Goal: Task Accomplishment & Management: Manage account settings

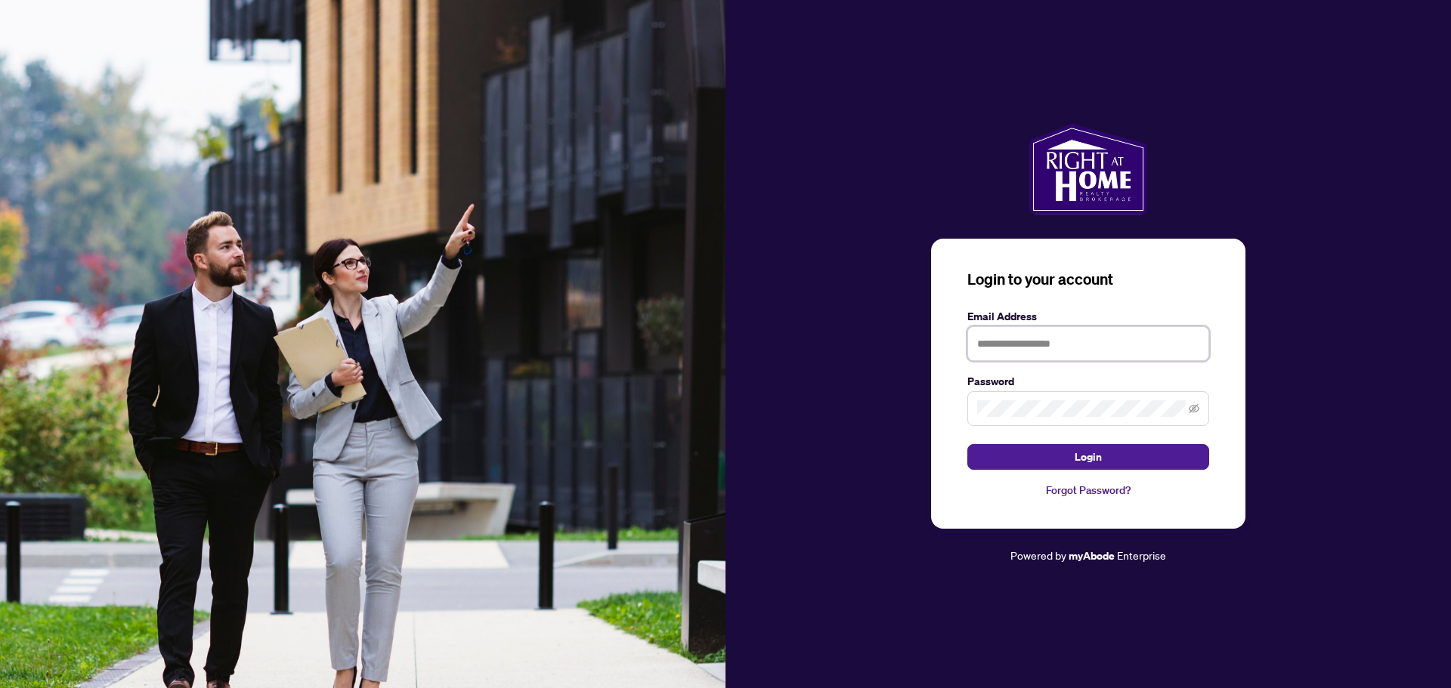
click at [1086, 348] on input "text" at bounding box center [1088, 343] width 242 height 35
type input "**********"
click at [967, 444] on button "Login" at bounding box center [1088, 457] width 242 height 26
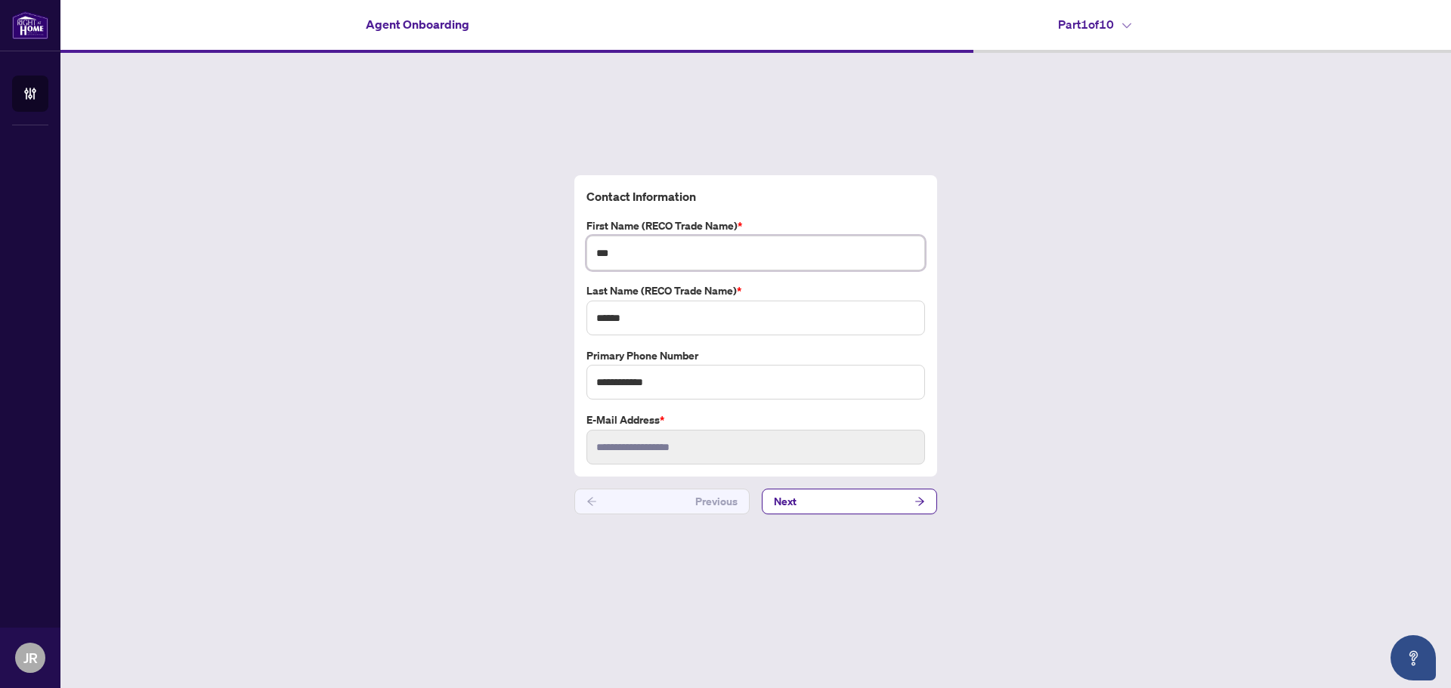
click at [657, 253] on input "***" at bounding box center [755, 253] width 339 height 35
type input "***"
type input "******"
click at [838, 503] on button "Next" at bounding box center [849, 502] width 175 height 26
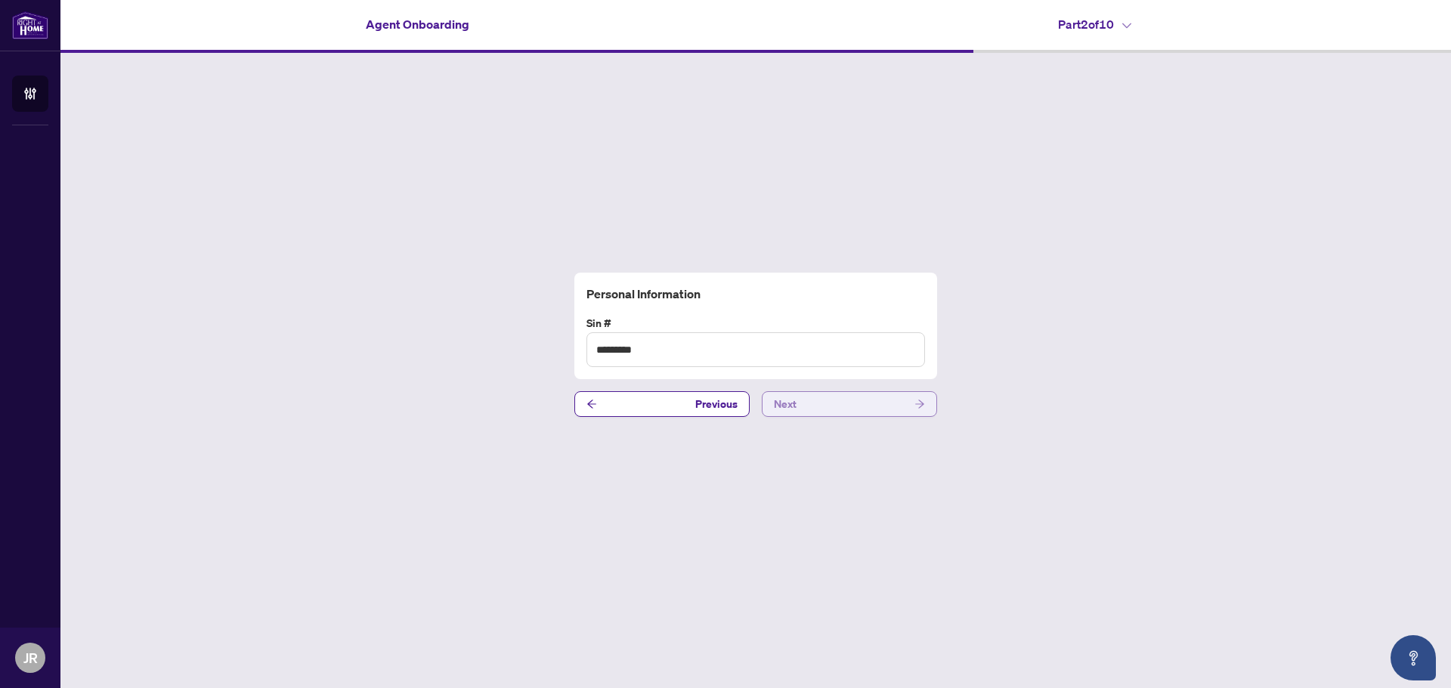
click at [827, 397] on button "Next" at bounding box center [849, 404] width 175 height 26
click at [715, 351] on input "**********" at bounding box center [755, 350] width 339 height 35
click at [626, 353] on input "**********" at bounding box center [755, 350] width 339 height 35
type input "**********"
click at [811, 404] on button "Next" at bounding box center [849, 404] width 175 height 26
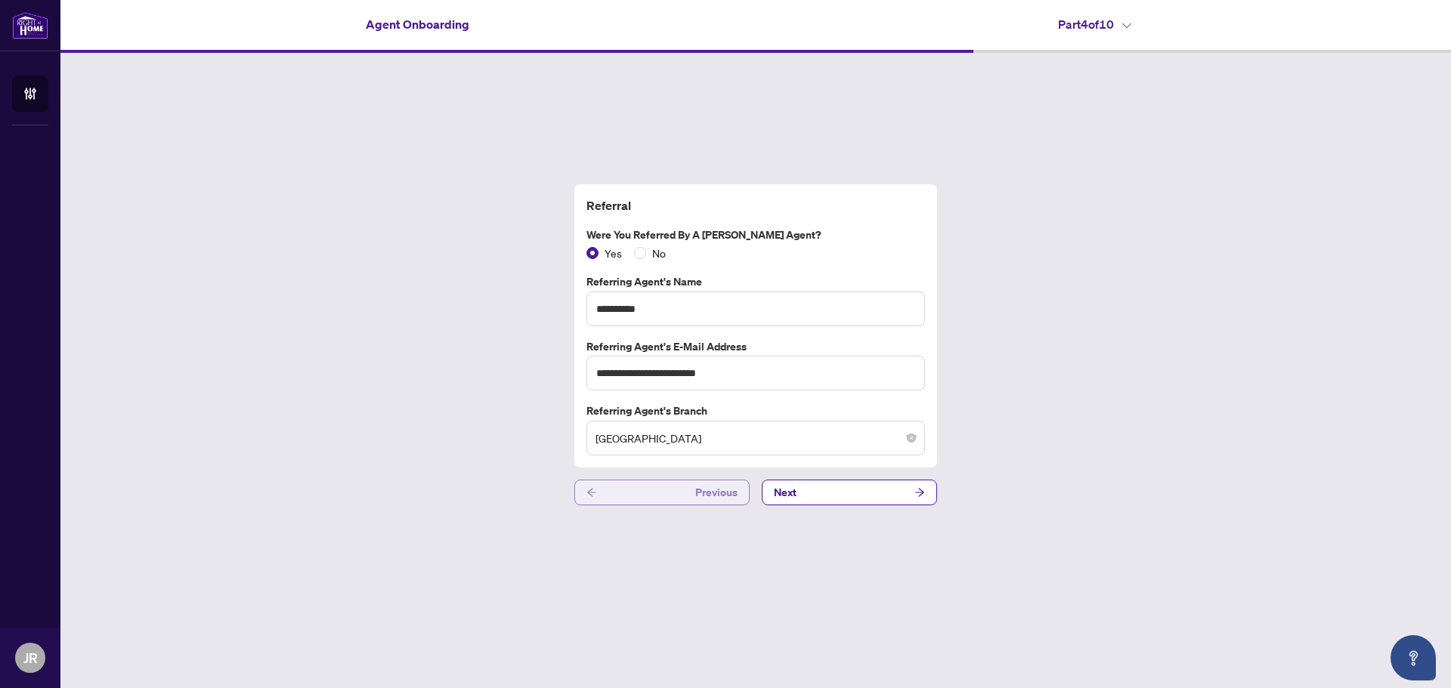
click at [703, 491] on span "Previous" at bounding box center [716, 493] width 42 height 24
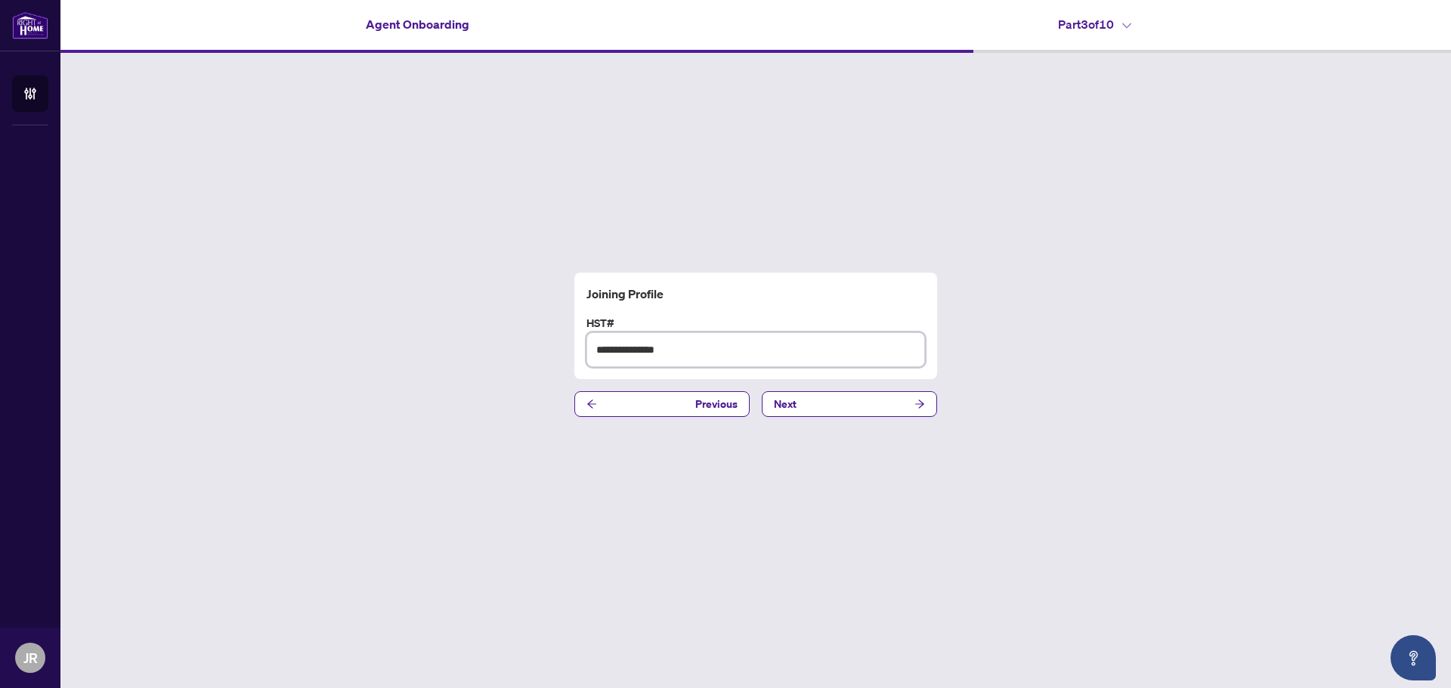
click at [642, 354] on input "**********" at bounding box center [755, 350] width 339 height 35
type input "**********"
click at [683, 404] on button "Previous" at bounding box center [661, 404] width 175 height 26
click at [819, 405] on button "Next" at bounding box center [849, 404] width 175 height 26
click at [722, 344] on input "**********" at bounding box center [755, 350] width 339 height 35
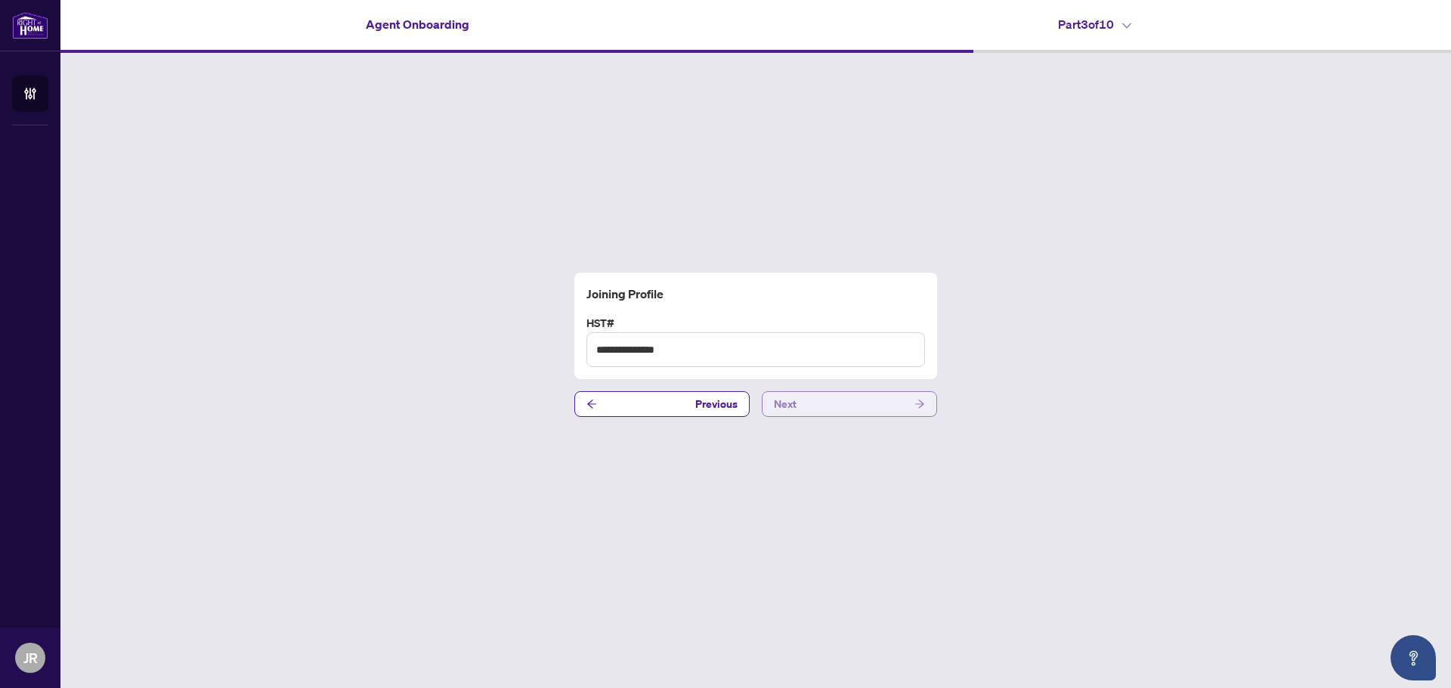
click at [911, 403] on button "Next" at bounding box center [849, 404] width 175 height 26
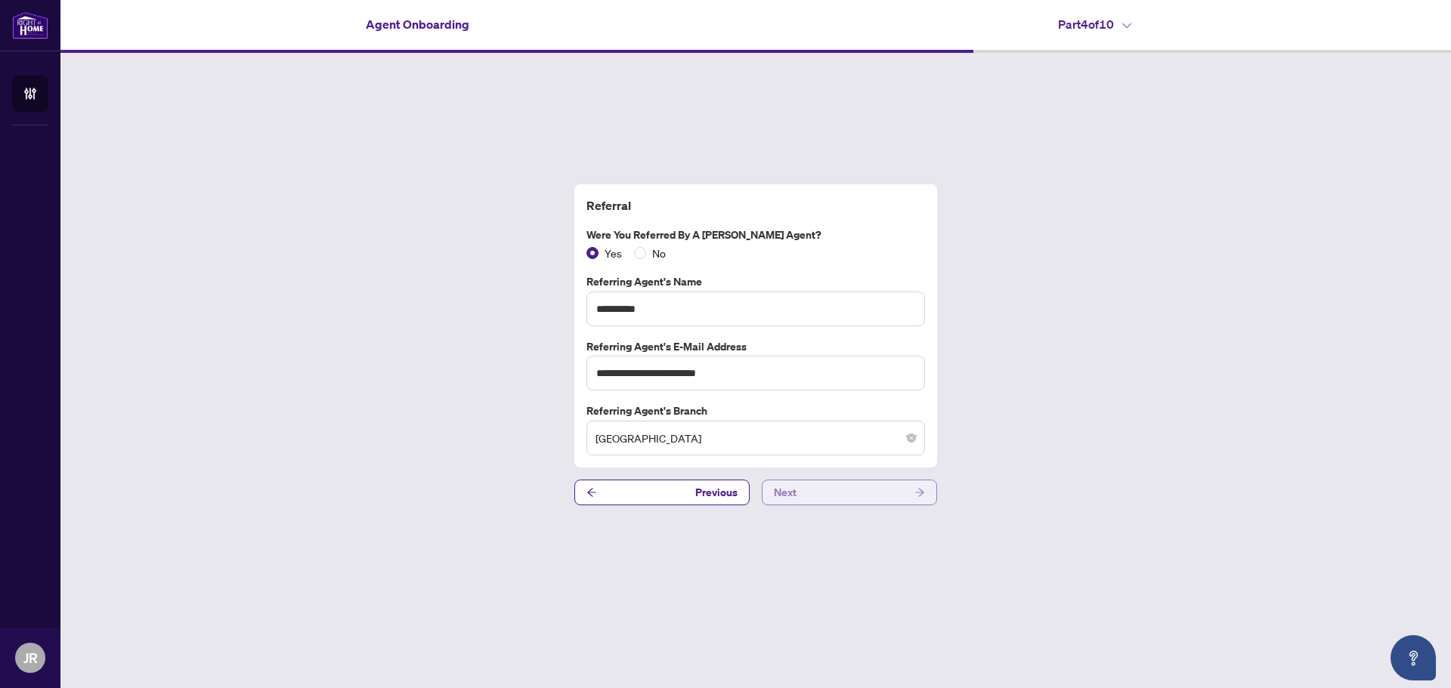
click at [819, 496] on button "Next" at bounding box center [849, 493] width 175 height 26
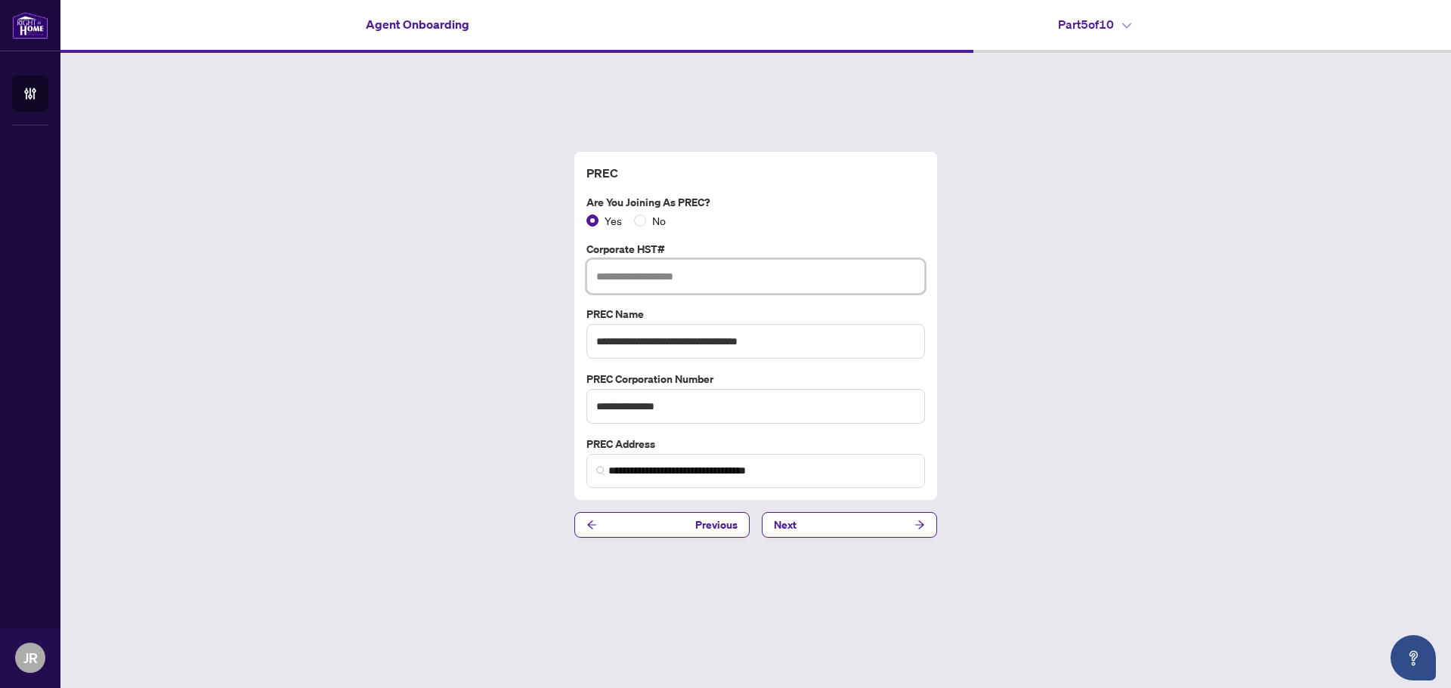
click at [725, 273] on input "text" at bounding box center [755, 276] width 339 height 35
type input "**********"
click at [830, 526] on button "Next" at bounding box center [849, 525] width 175 height 26
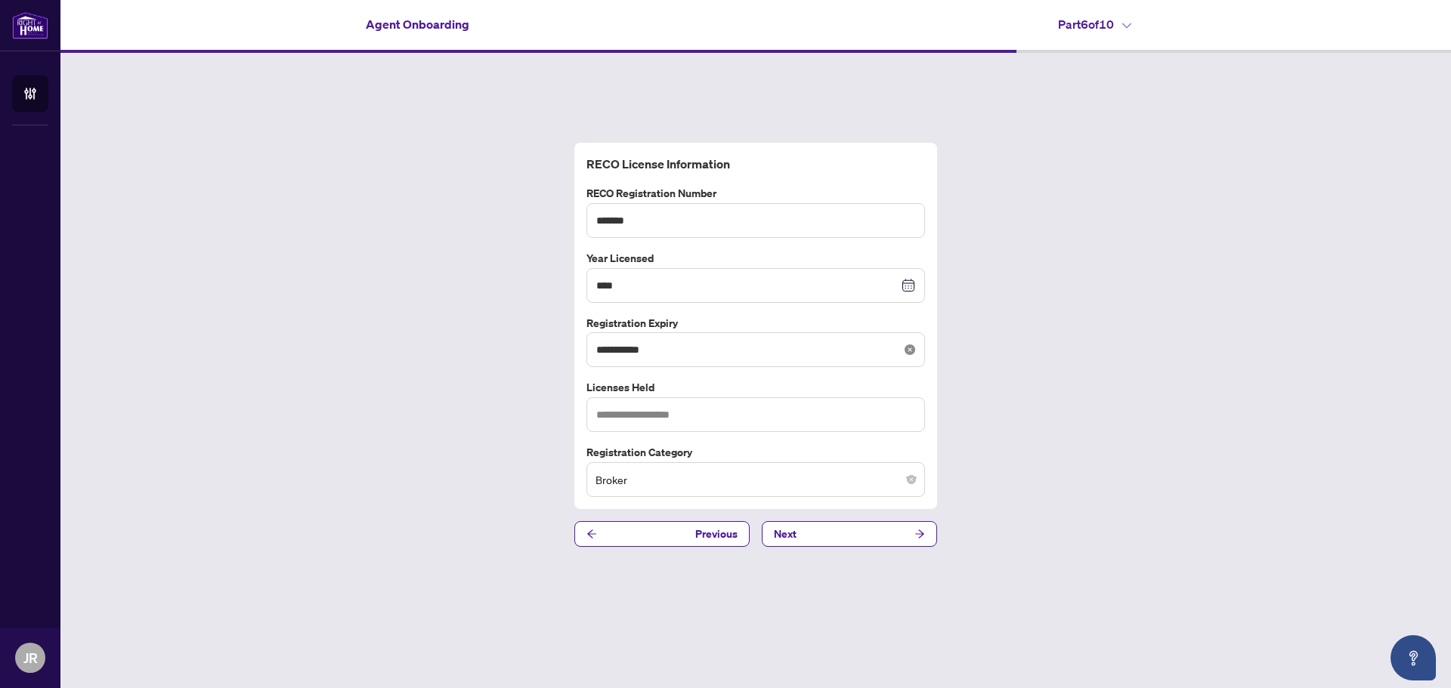
click at [914, 351] on icon "close-circle" at bounding box center [910, 350] width 11 height 11
click at [659, 354] on input at bounding box center [747, 350] width 302 height 17
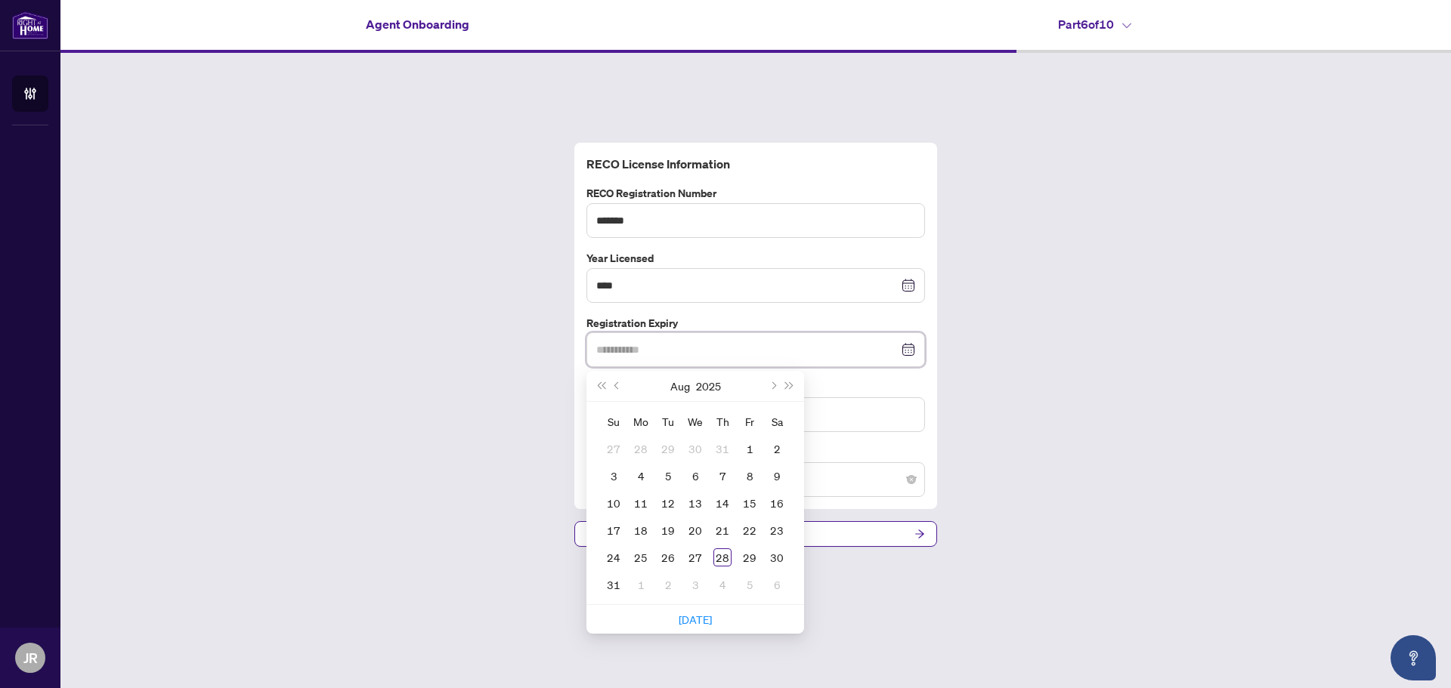
type input "**********"
click at [776, 387] on button "Next month (PageDown)" at bounding box center [772, 386] width 17 height 30
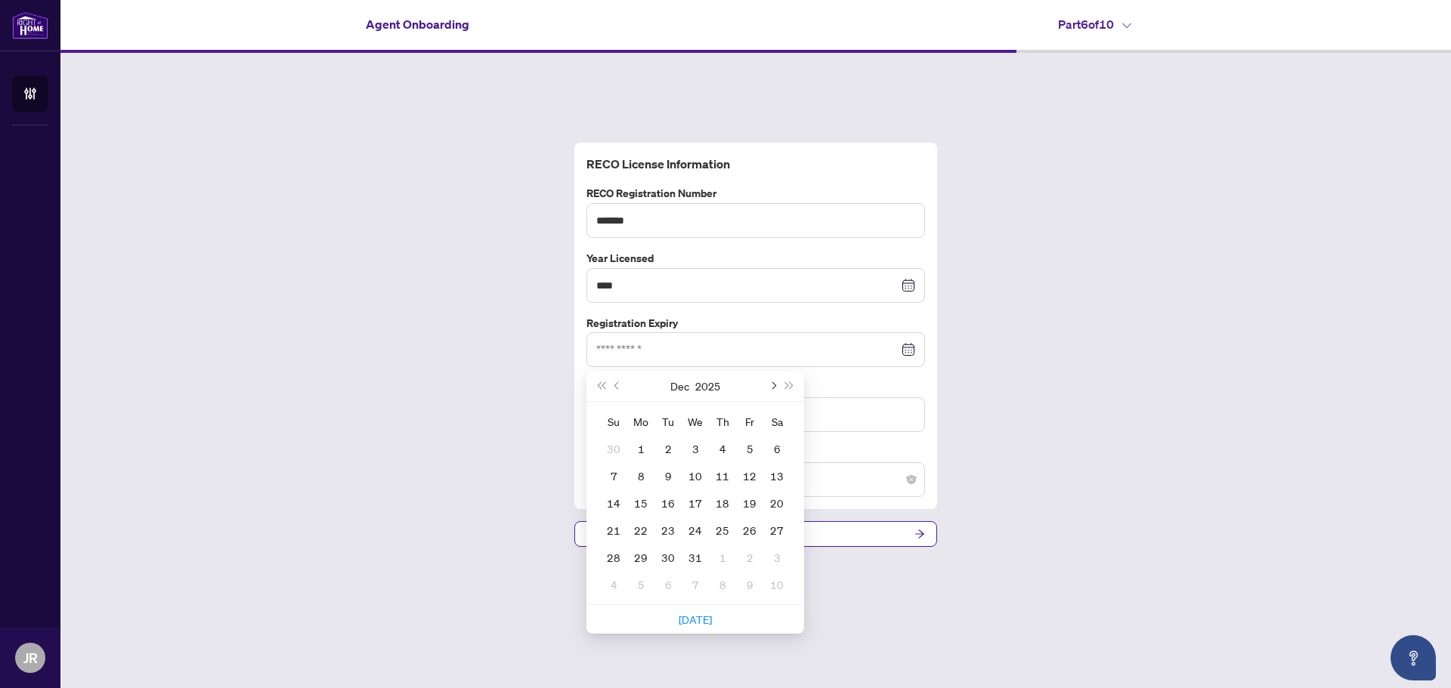
click at [776, 387] on button "Next month (PageDown)" at bounding box center [772, 386] width 17 height 30
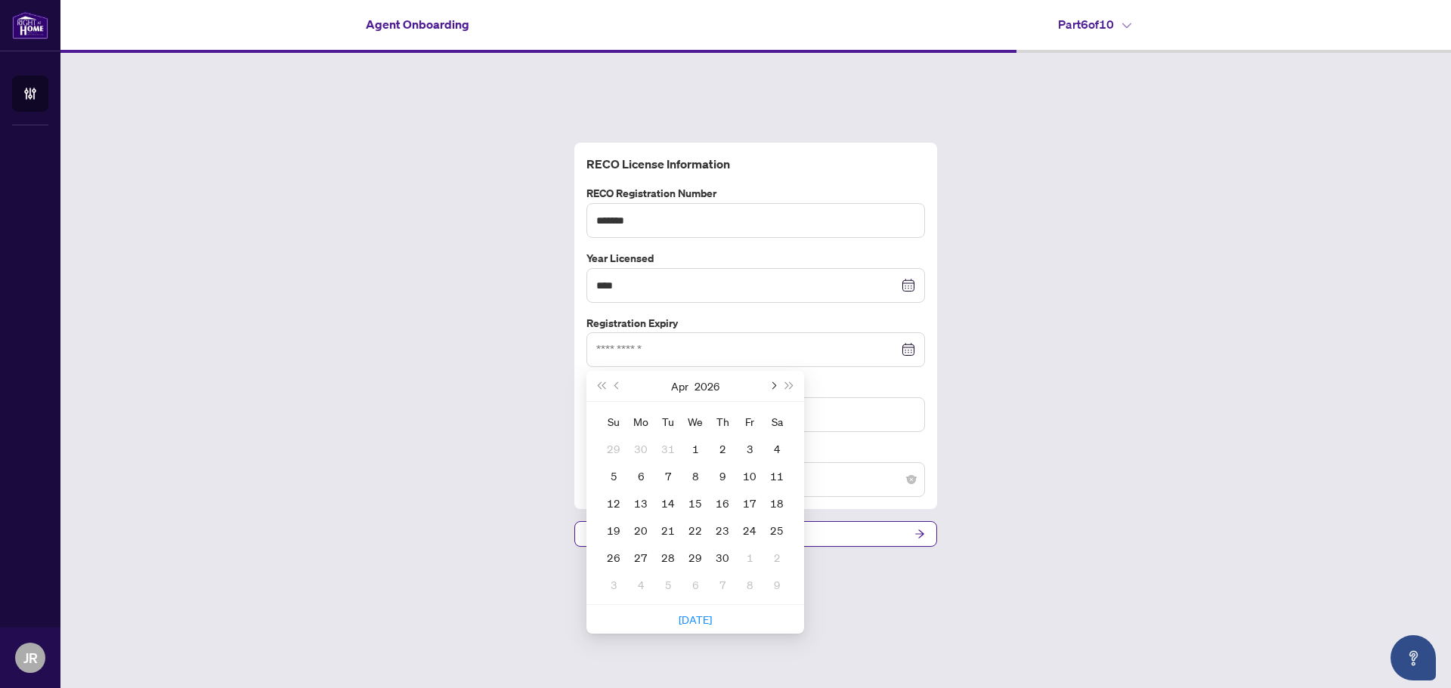
click at [776, 387] on button "Next month (PageDown)" at bounding box center [772, 386] width 17 height 30
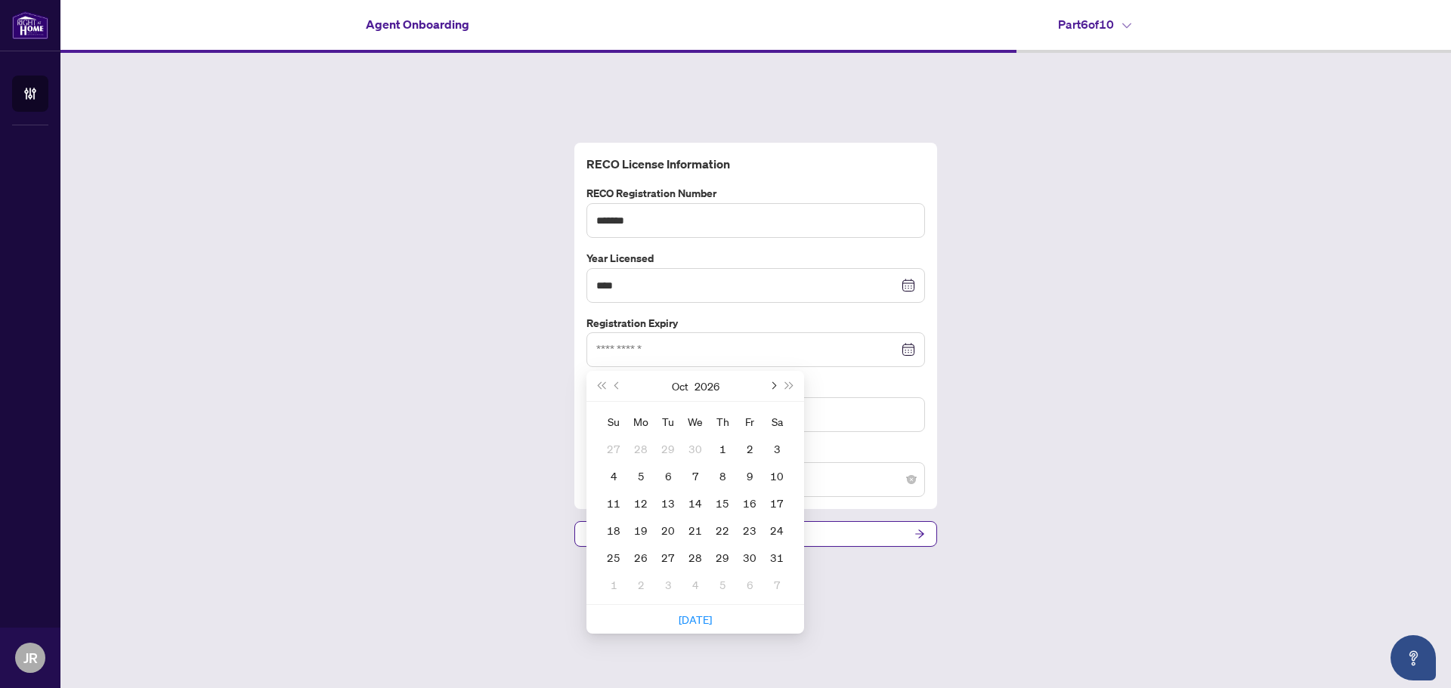
click at [776, 387] on button "Next month (PageDown)" at bounding box center [772, 386] width 17 height 30
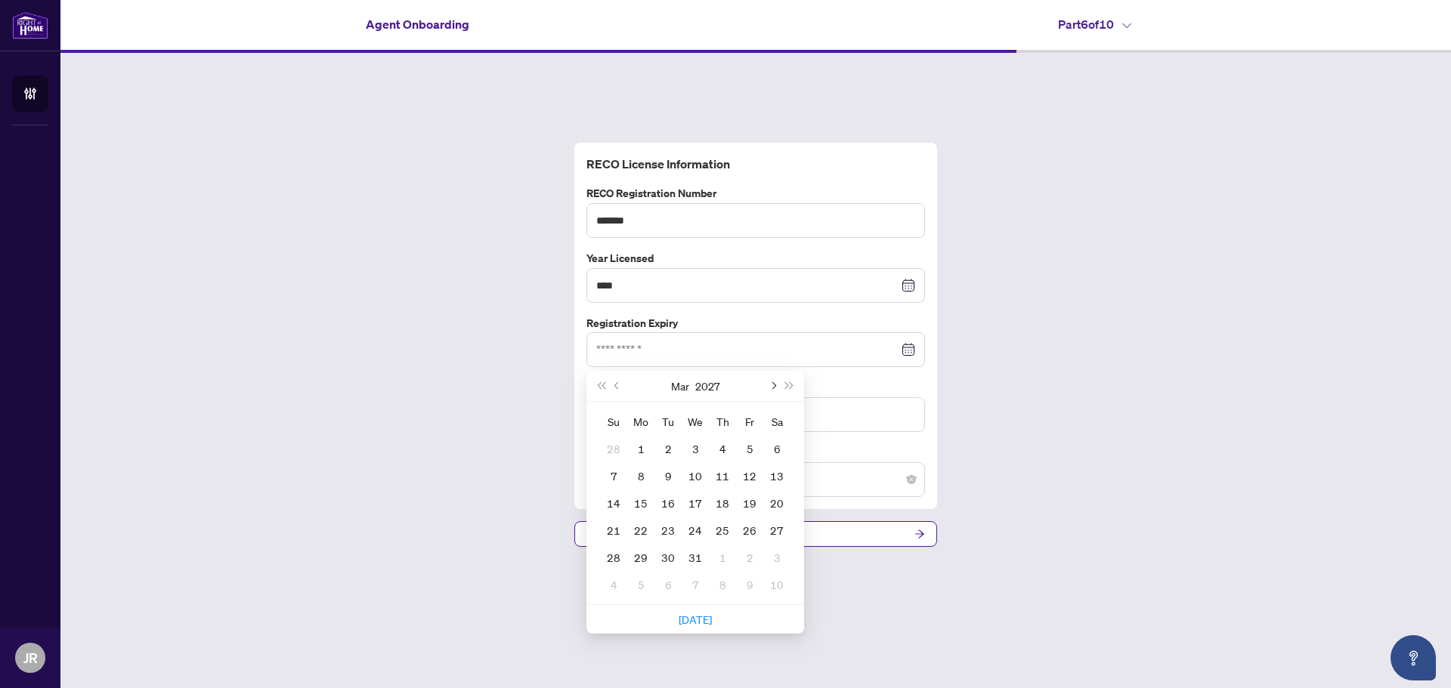
click at [775, 387] on button "Next month (PageDown)" at bounding box center [772, 386] width 17 height 30
click at [617, 387] on span "Previous month (PageUp)" at bounding box center [618, 386] width 8 height 8
type input "**********"
click at [751, 504] on div "19" at bounding box center [750, 503] width 18 height 18
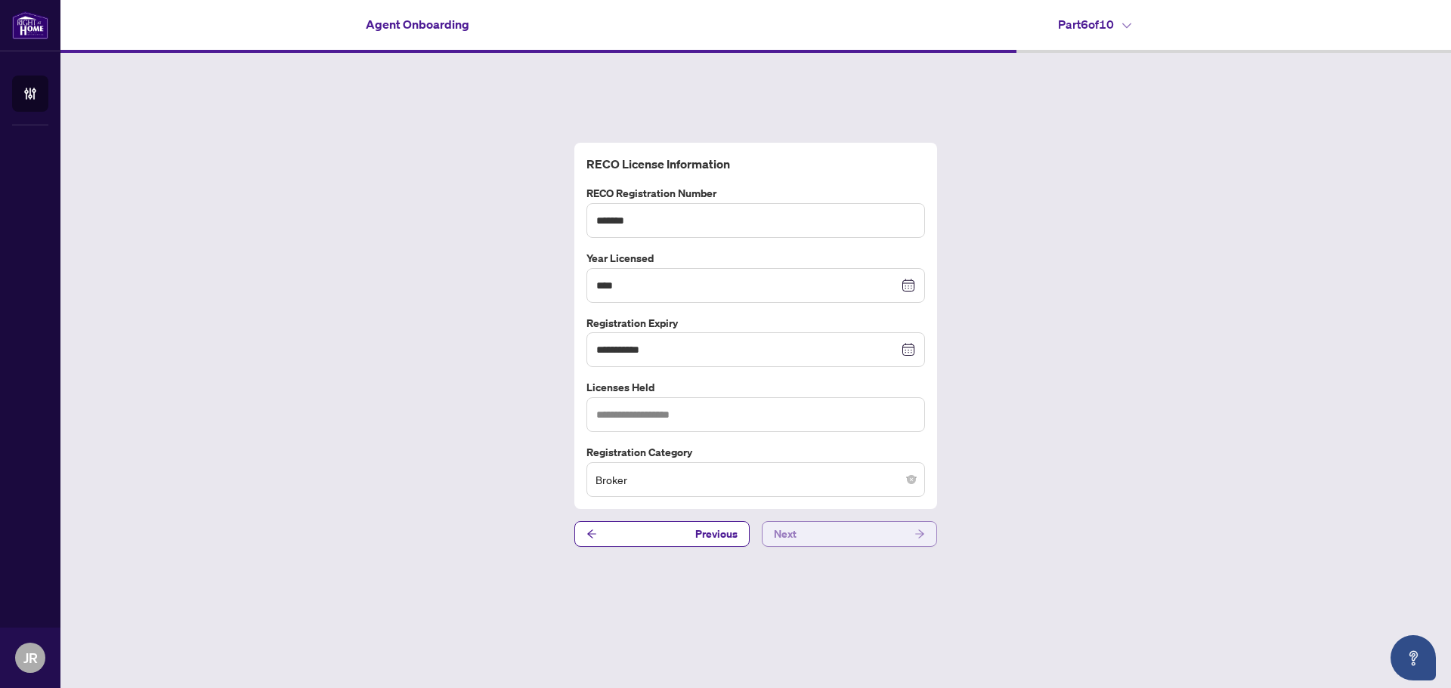
click at [807, 537] on button "Next" at bounding box center [849, 534] width 175 height 26
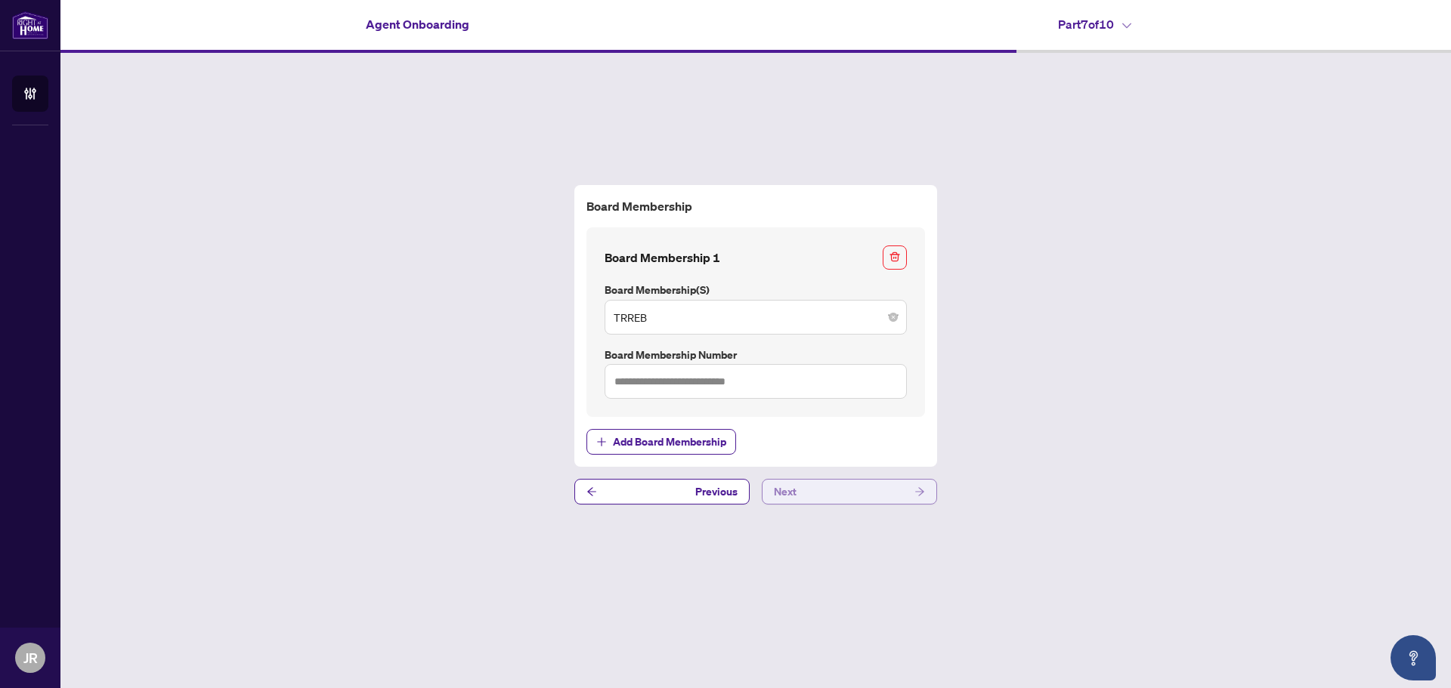
click at [826, 490] on button "Next" at bounding box center [849, 492] width 175 height 26
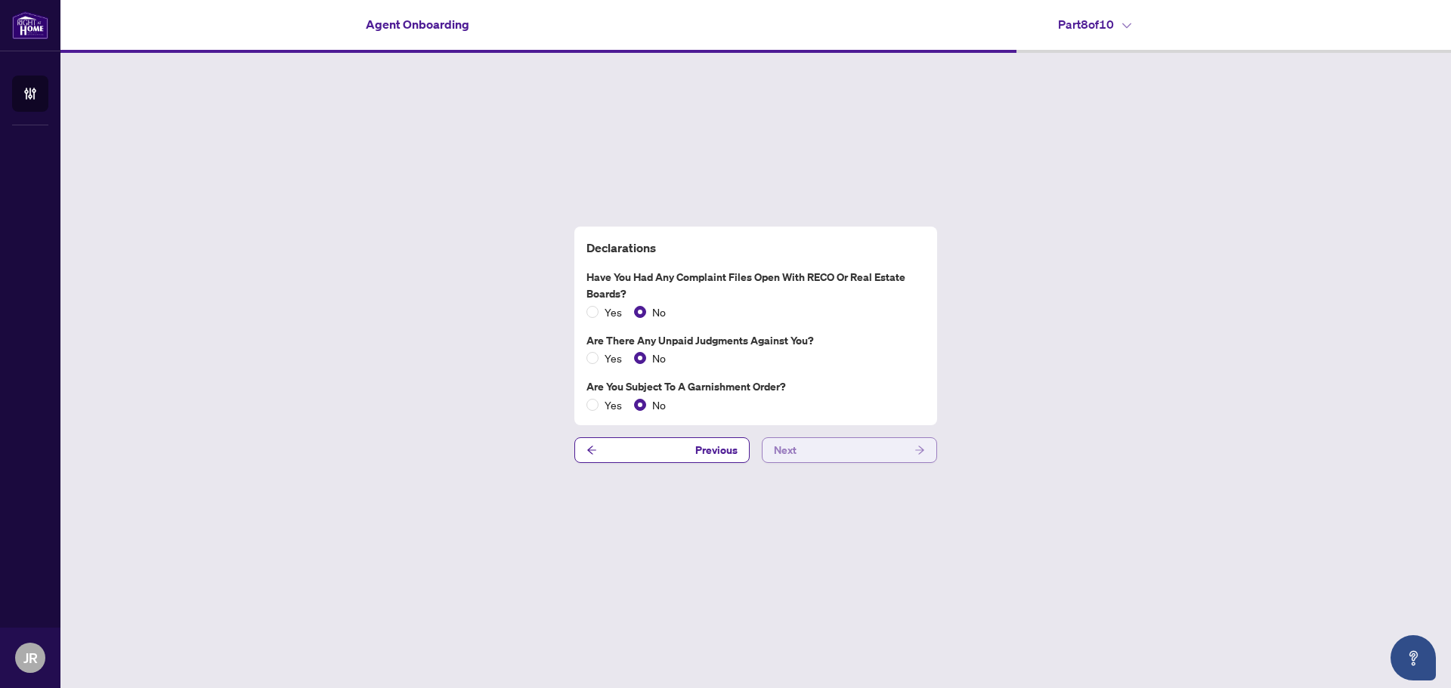
click at [827, 444] on button "Next" at bounding box center [849, 451] width 175 height 26
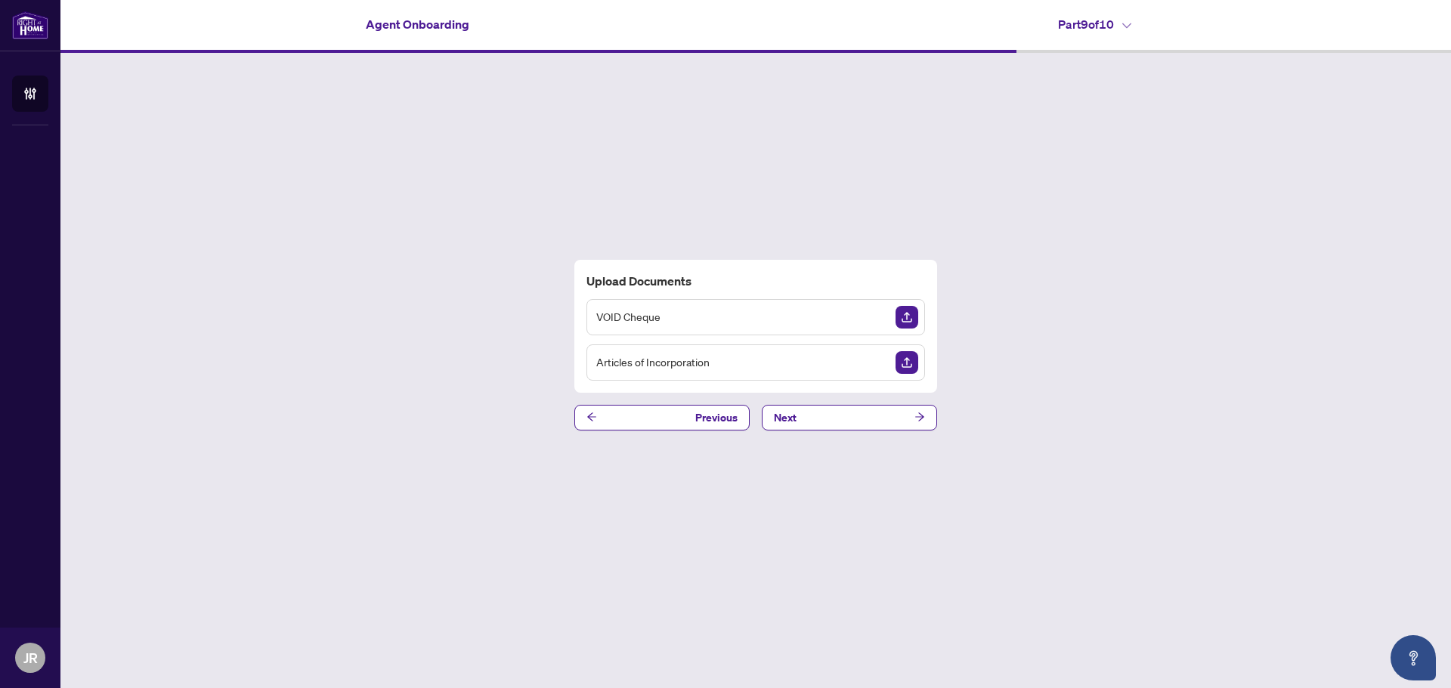
click at [728, 317] on div "VOID Cheque" at bounding box center [755, 317] width 339 height 36
click at [906, 317] on img "Upload Document" at bounding box center [906, 317] width 23 height 23
click at [911, 360] on img "Upload Document" at bounding box center [906, 362] width 23 height 23
click at [839, 418] on button "Next" at bounding box center [849, 418] width 175 height 26
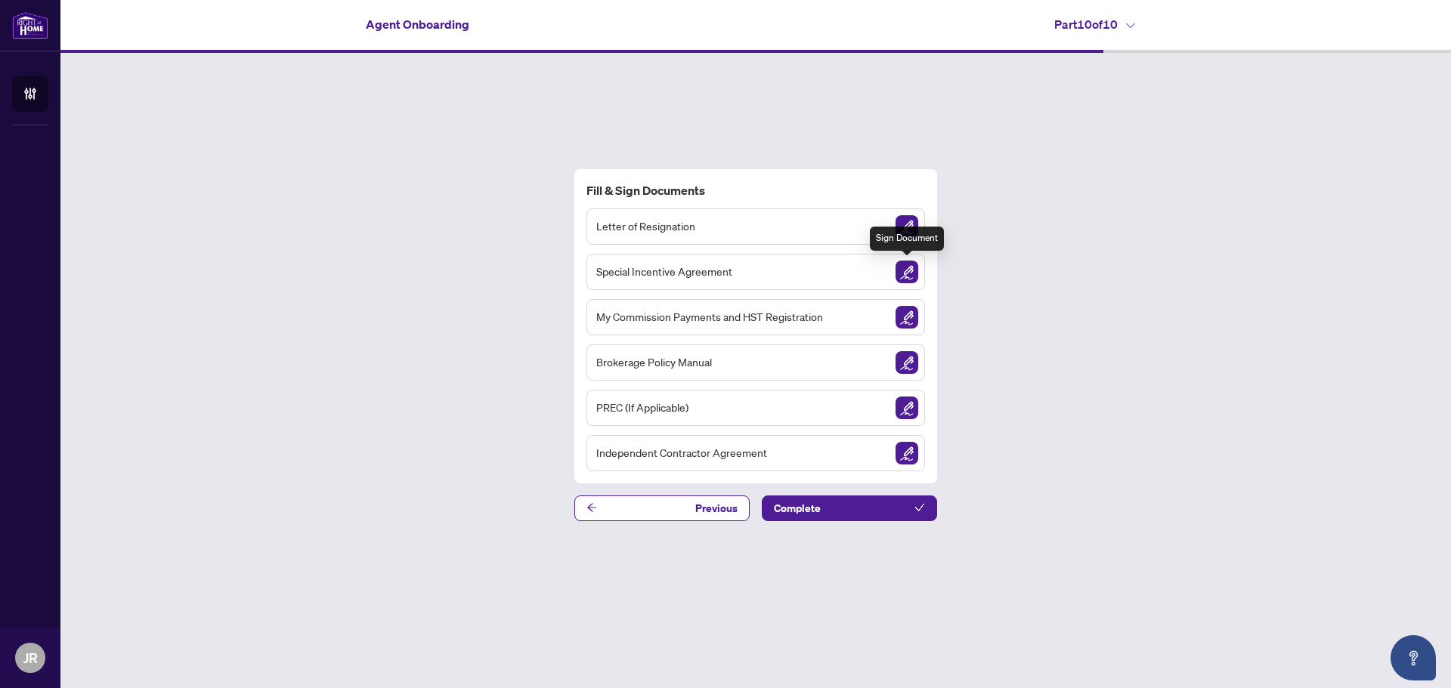
click at [908, 273] on img "Sign Document" at bounding box center [906, 272] width 23 height 23
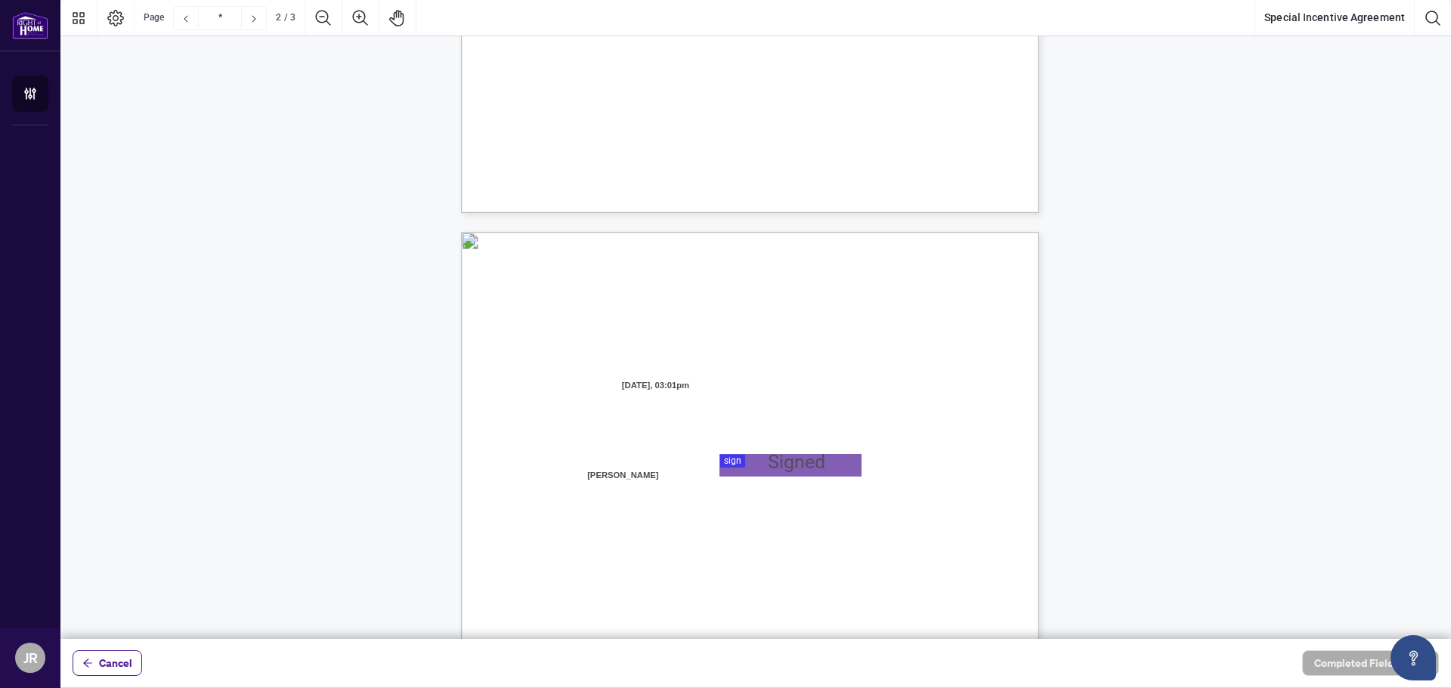
scroll to position [1360, 0]
click at [750, 461] on div at bounding box center [755, 319] width 1390 height 639
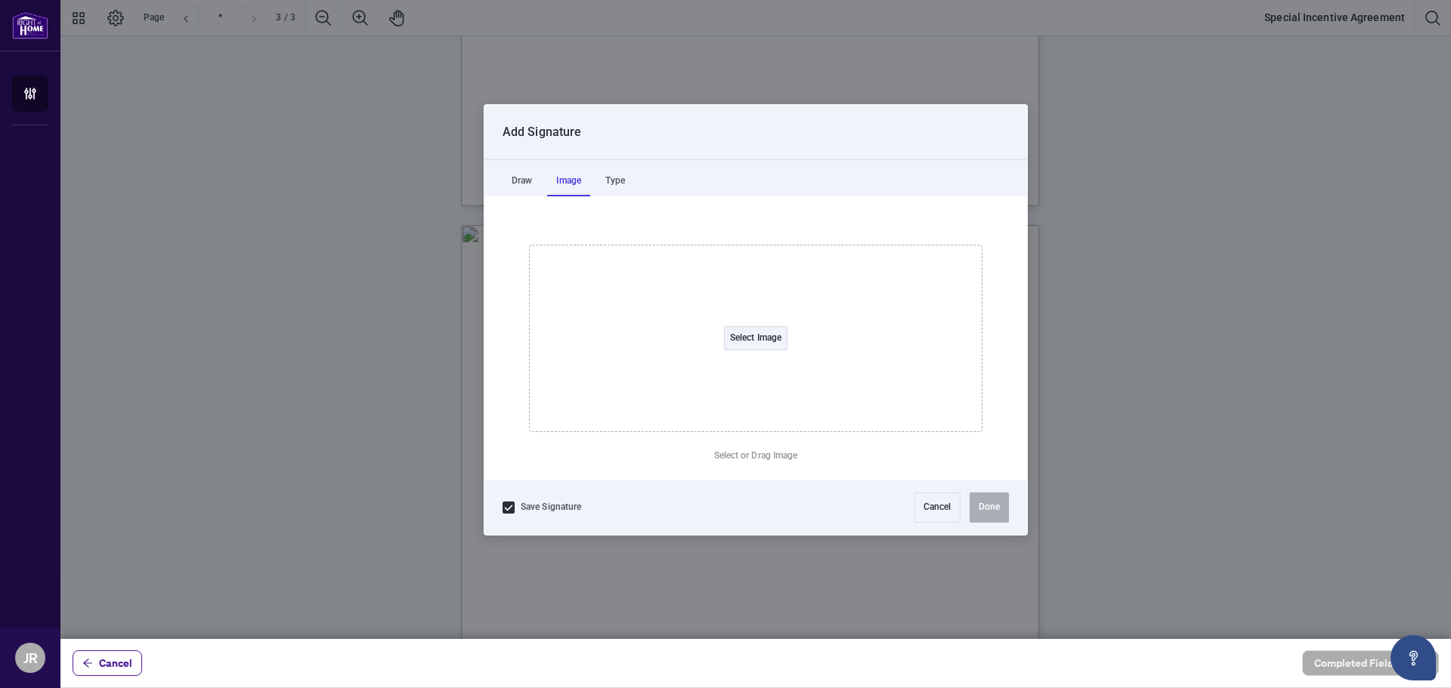
click at [574, 181] on div "Image" at bounding box center [568, 181] width 43 height 30
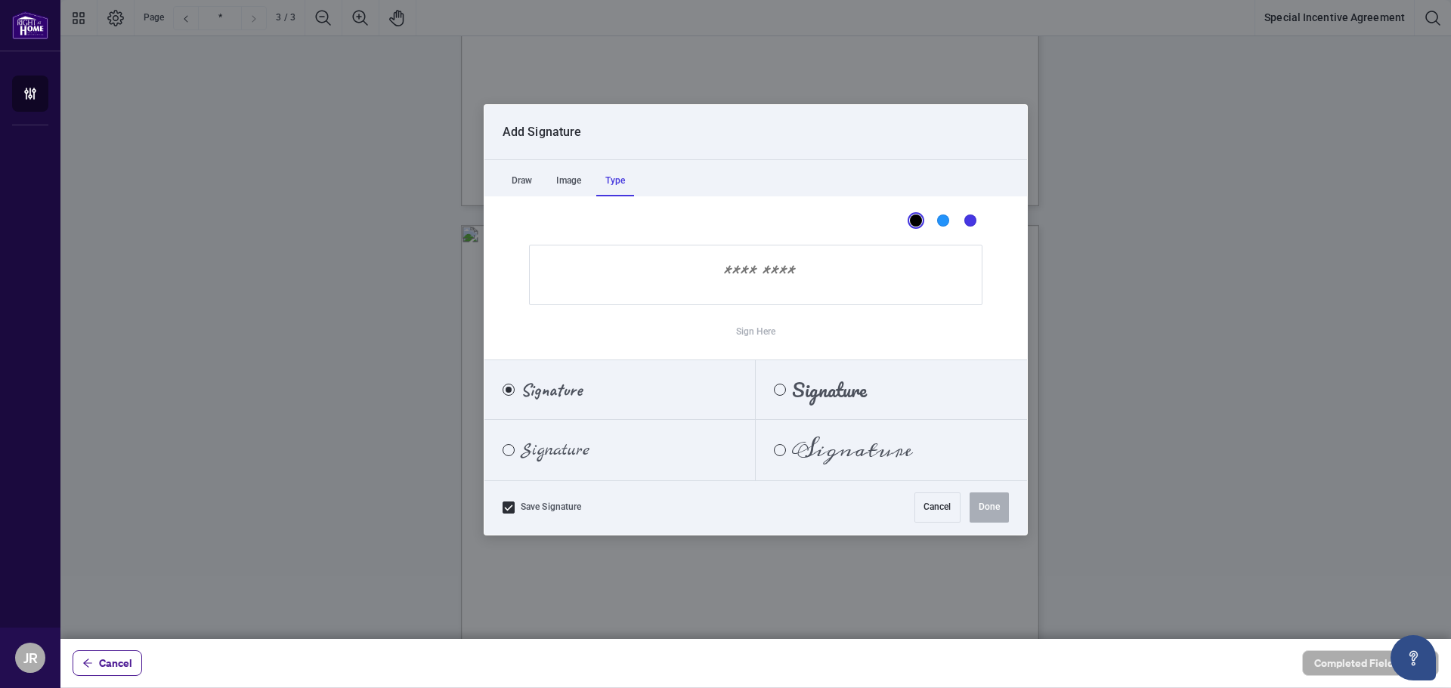
click at [625, 179] on div "Type" at bounding box center [615, 181] width 38 height 30
click at [509, 451] on div "Marck Script" at bounding box center [509, 450] width 12 height 12
click at [767, 286] on input "Sign Here" at bounding box center [755, 275] width 453 height 60
click at [509, 390] on div "Caveat" at bounding box center [509, 390] width 12 height 12
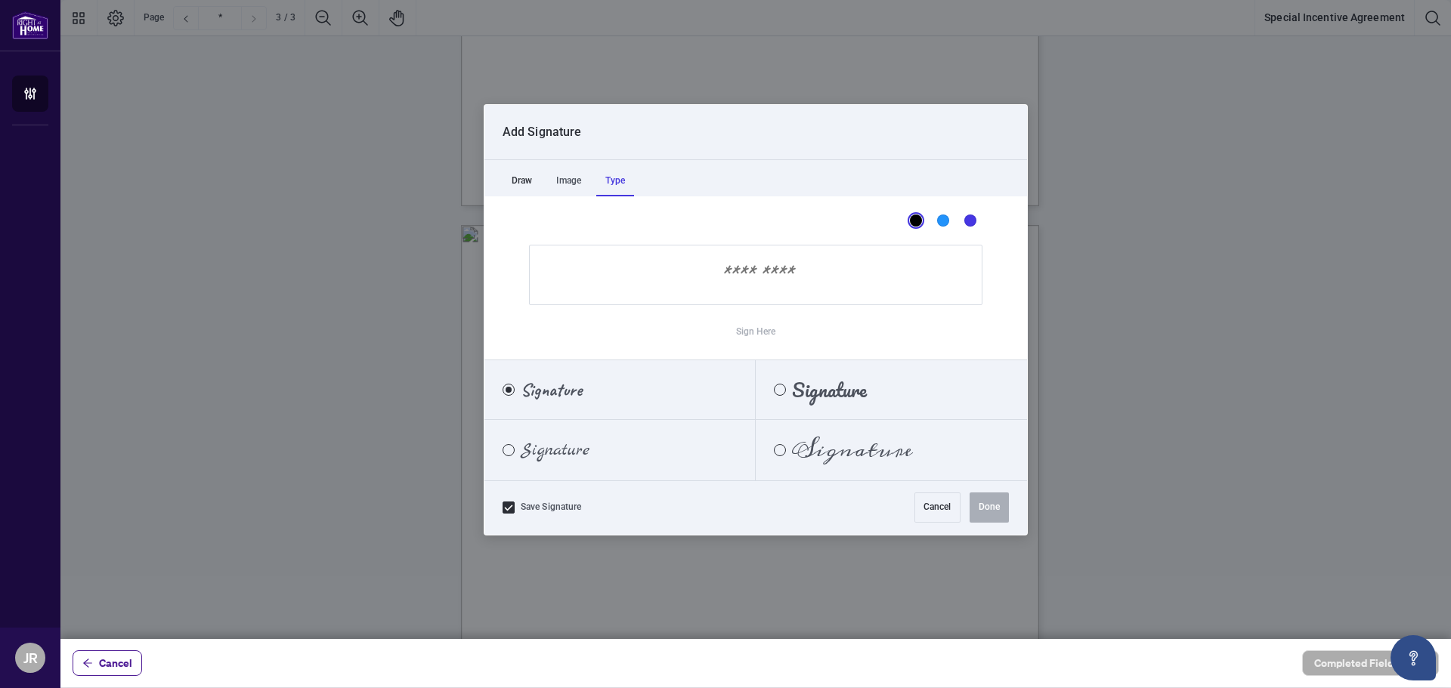
click at [524, 181] on div "Draw" at bounding box center [522, 181] width 39 height 30
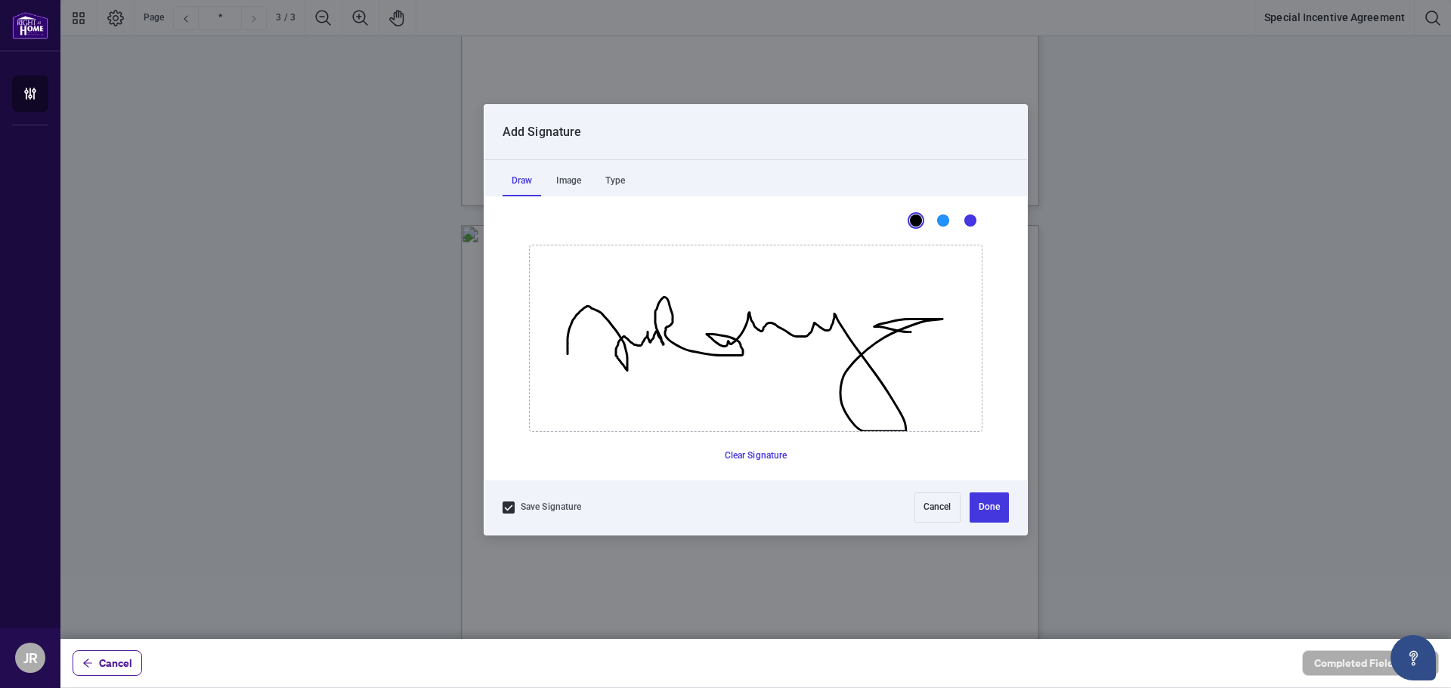
drag, startPoint x: 568, startPoint y: 354, endPoint x: 911, endPoint y: 332, distance: 343.8
click at [911, 332] on icon "Drawing canvas" at bounding box center [756, 339] width 452 height 186
click at [996, 506] on button "Done" at bounding box center [989, 508] width 39 height 30
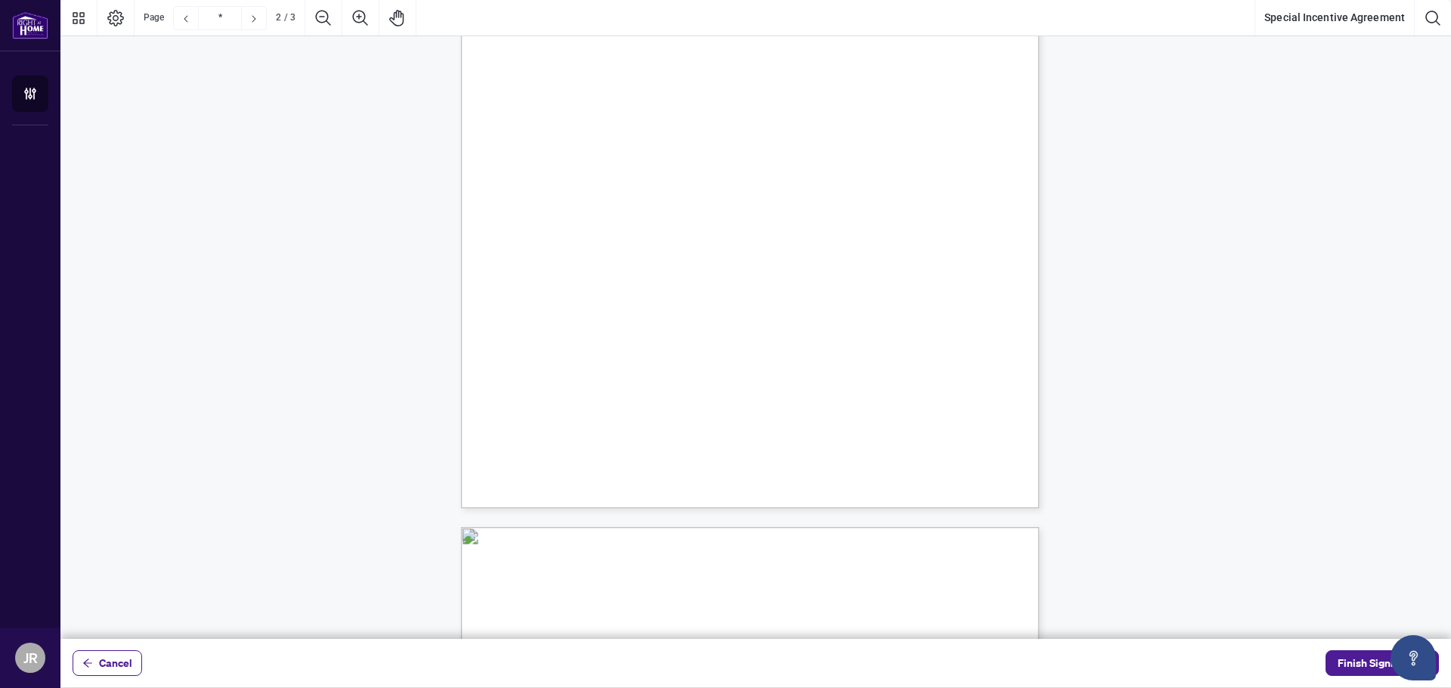
scroll to position [1511, 0]
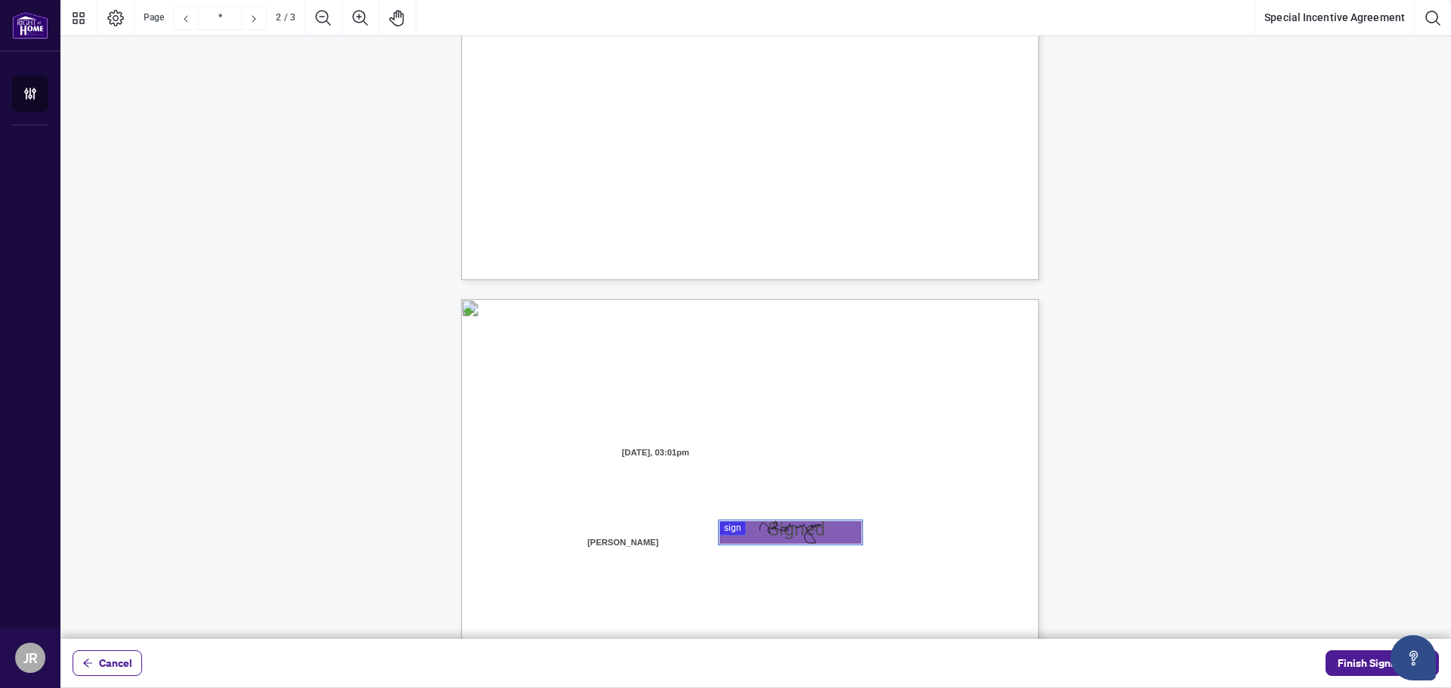
type input "*"
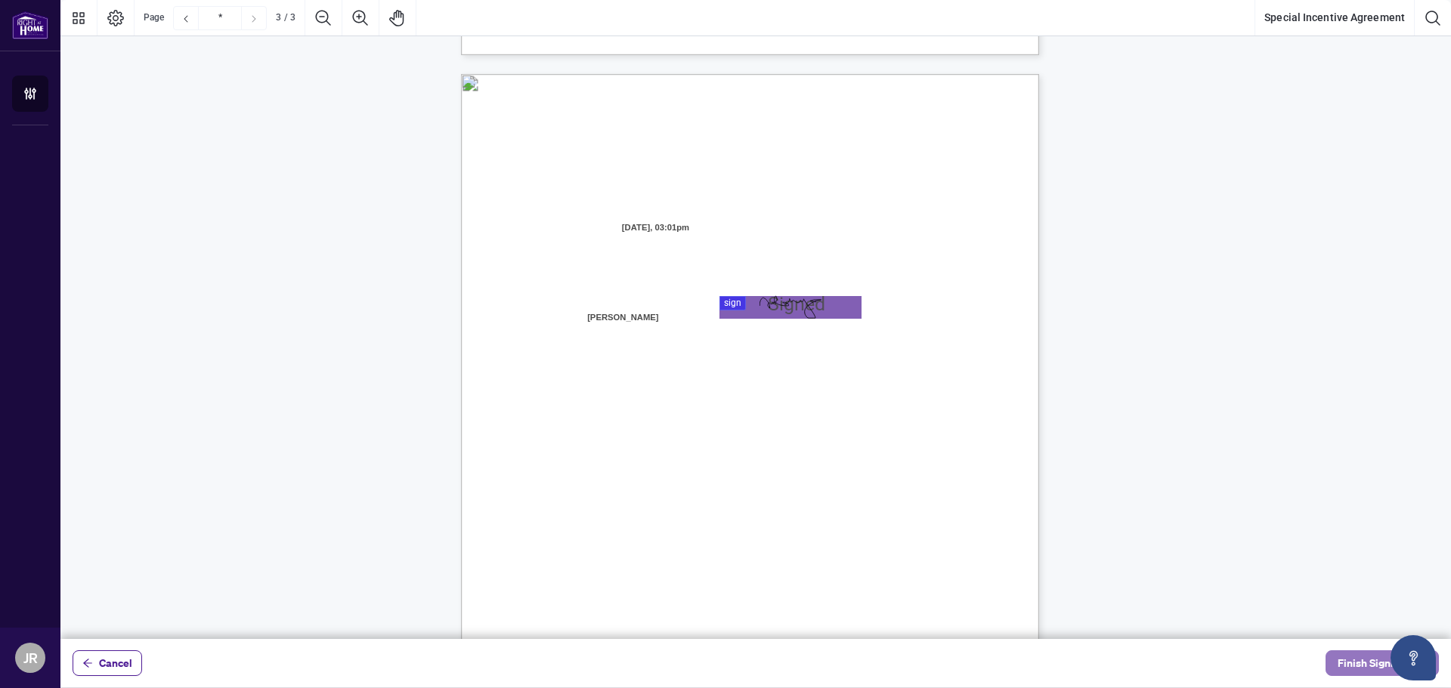
click at [1366, 667] on span "Finish Signing" at bounding box center [1372, 663] width 68 height 24
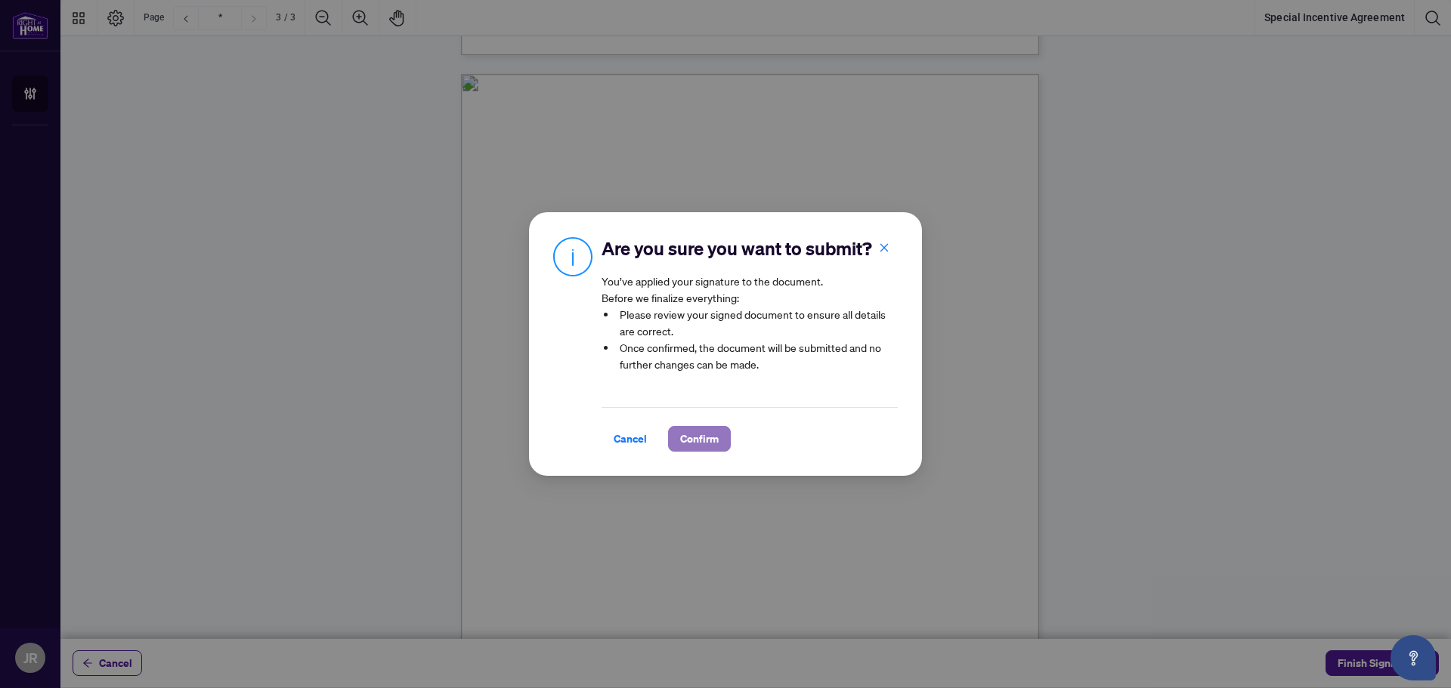
click at [697, 439] on span "Confirm" at bounding box center [699, 439] width 39 height 24
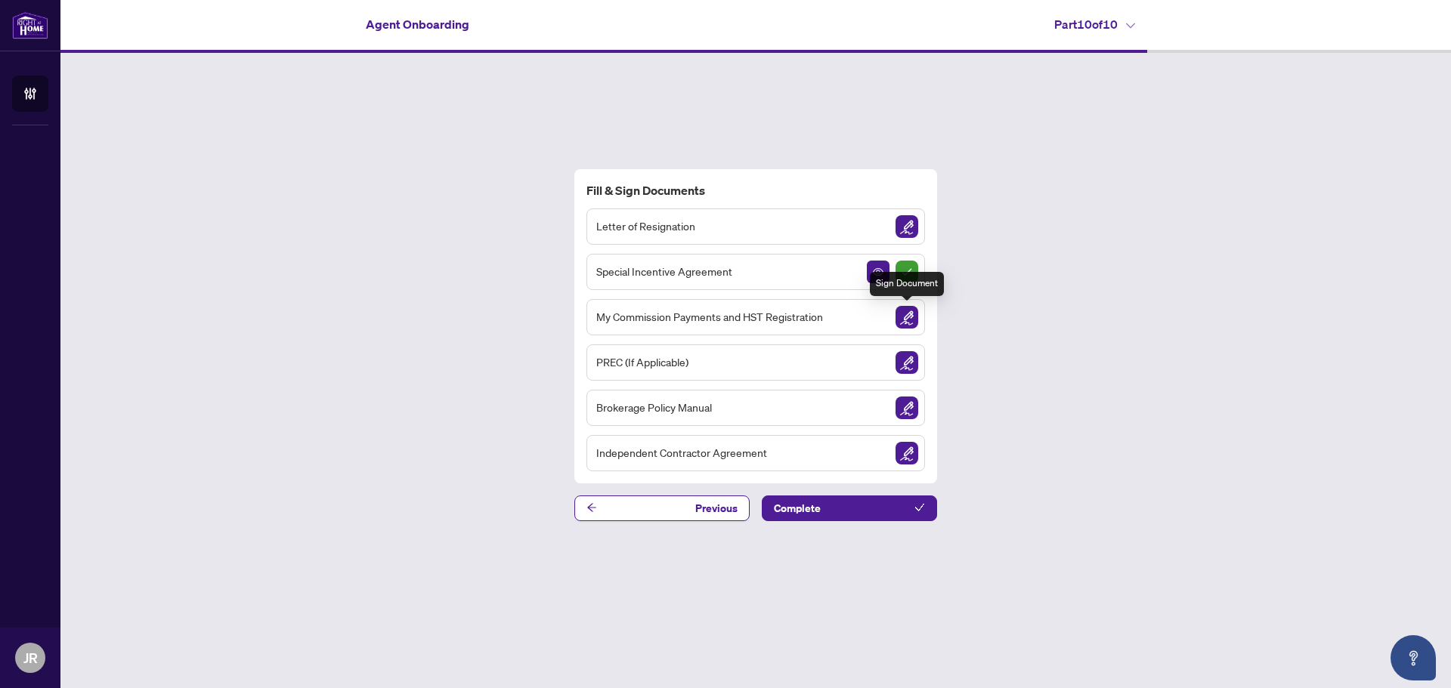
click at [906, 318] on img "Sign Document" at bounding box center [906, 317] width 23 height 23
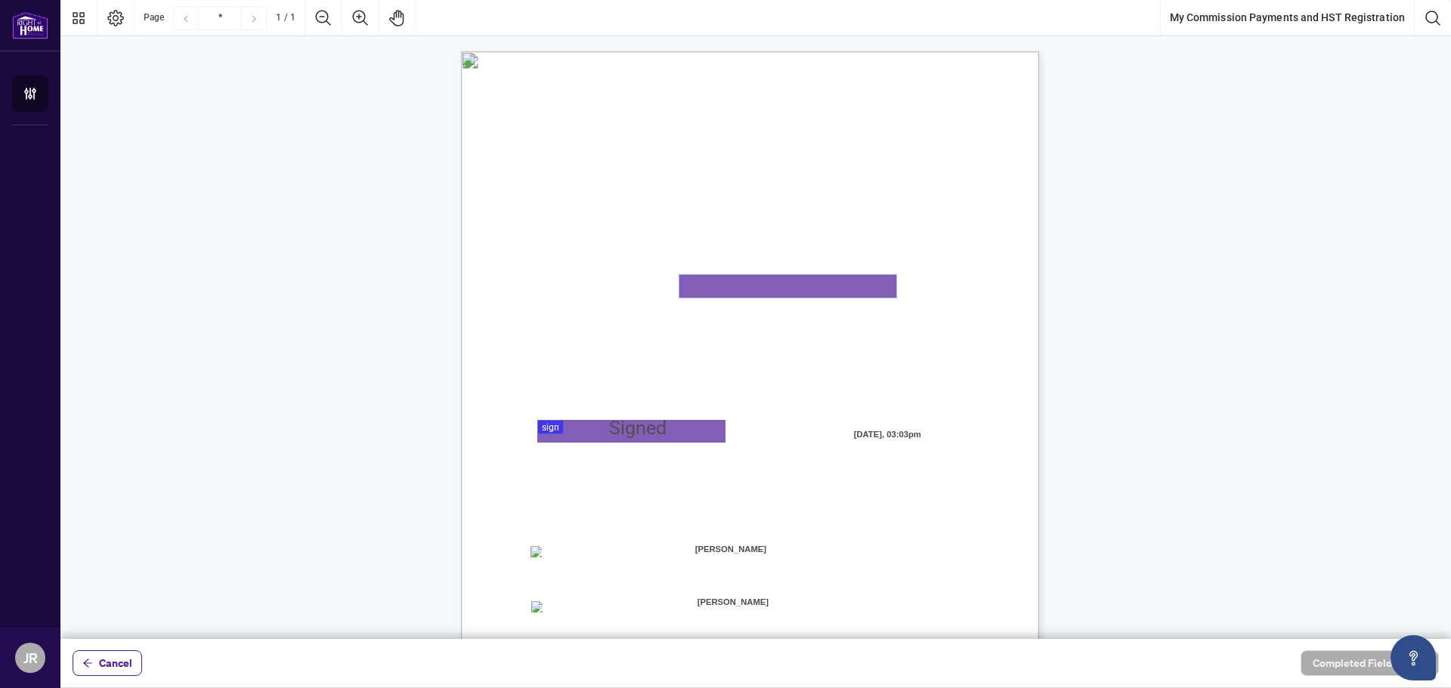
click at [754, 288] on textarea "01K2N82W0617PR3KA8X9DYAB9F" at bounding box center [787, 286] width 217 height 23
click at [725, 284] on textarea "01K2N82W0617PR3KA8X9DYAB9F" at bounding box center [787, 286] width 217 height 23
type textarea "**********"
click at [547, 428] on div at bounding box center [755, 319] width 1390 height 639
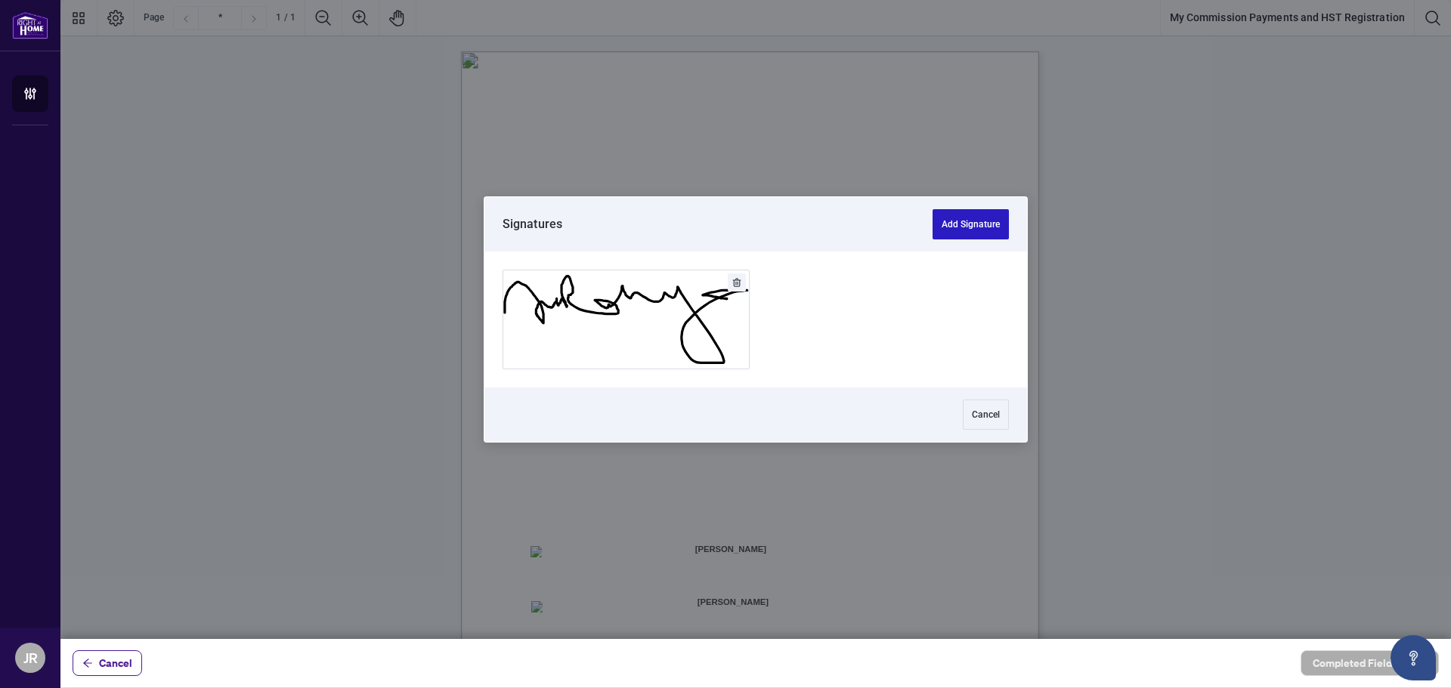
click at [978, 225] on button "Add Signature" at bounding box center [971, 224] width 76 height 30
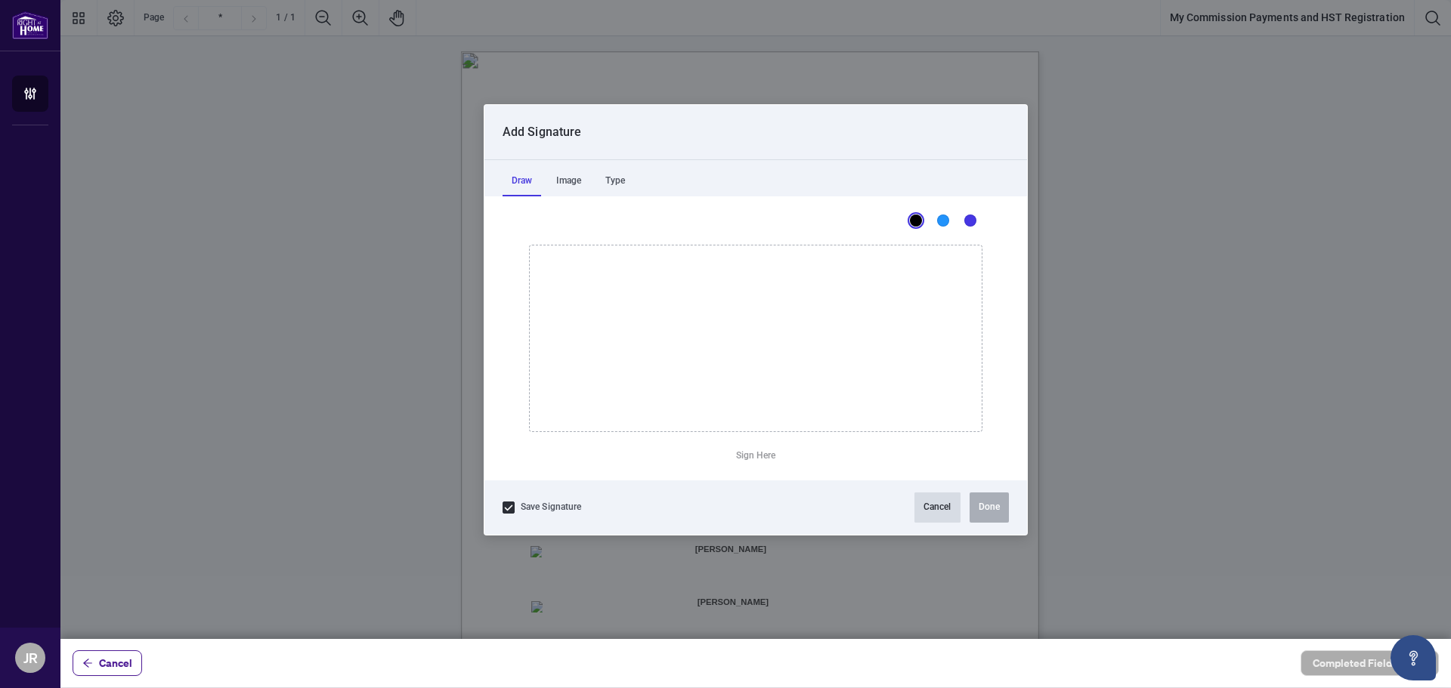
click at [944, 509] on button "Cancel" at bounding box center [937, 508] width 46 height 30
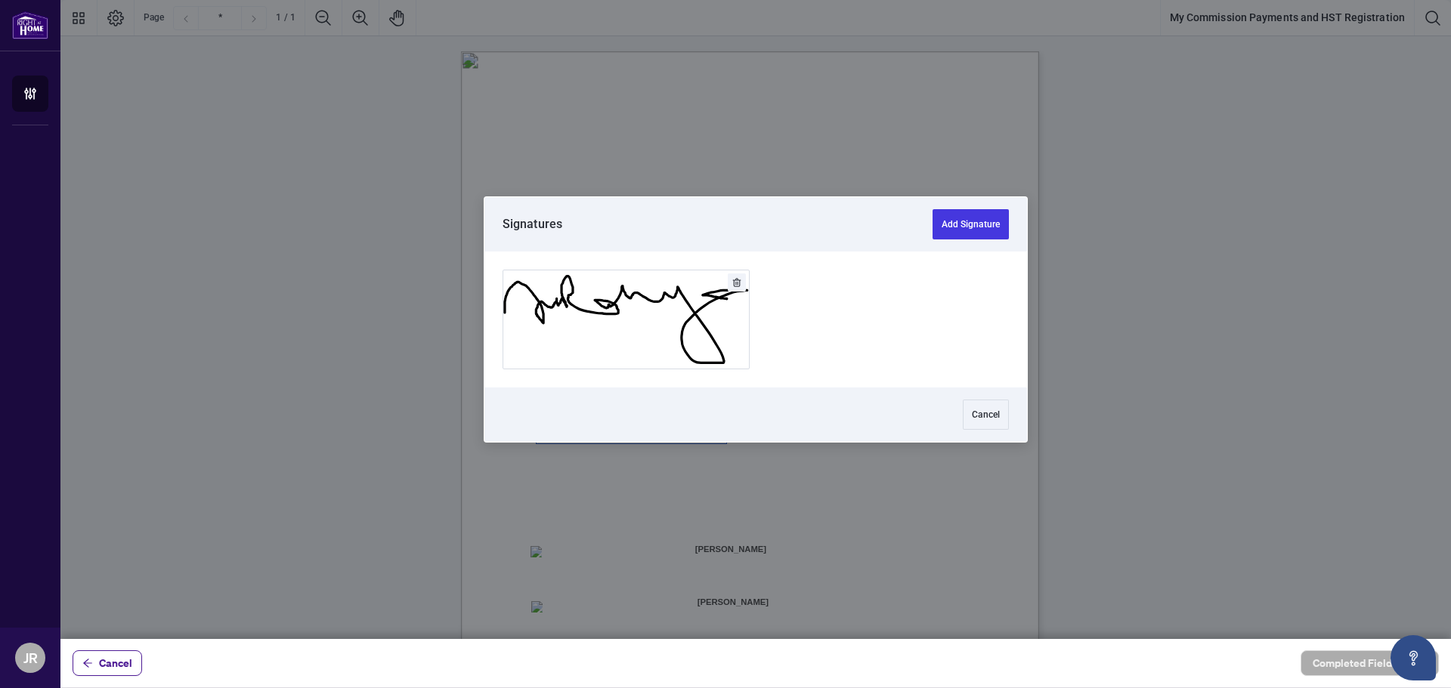
click at [555, 427] on div at bounding box center [755, 319] width 1390 height 639
click at [611, 333] on button "Add Signature" at bounding box center [626, 320] width 246 height 98
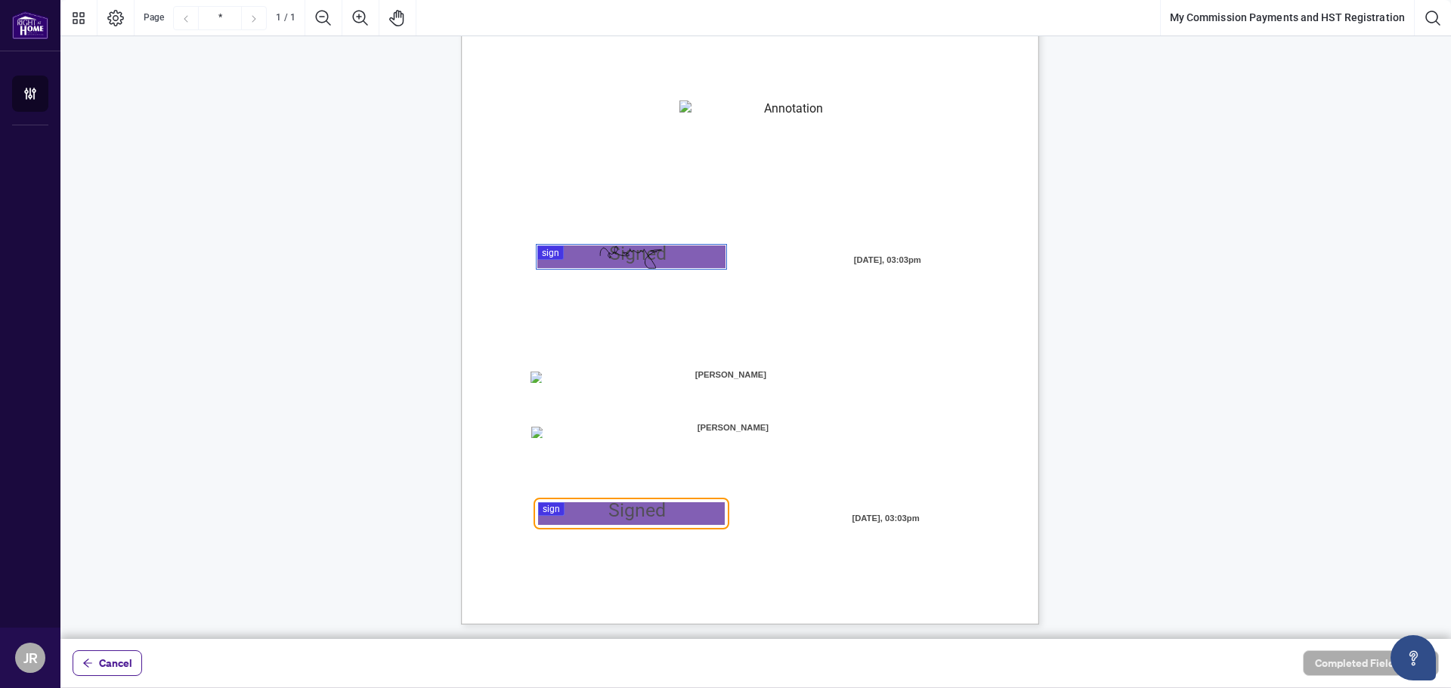
scroll to position [175, 0]
click at [602, 379] on span "Direct Deposit:" at bounding box center [577, 379] width 62 height 14
click at [583, 379] on span "Direct Deposit:" at bounding box center [577, 379] width 62 height 14
click at [555, 508] on div at bounding box center [755, 319] width 1390 height 639
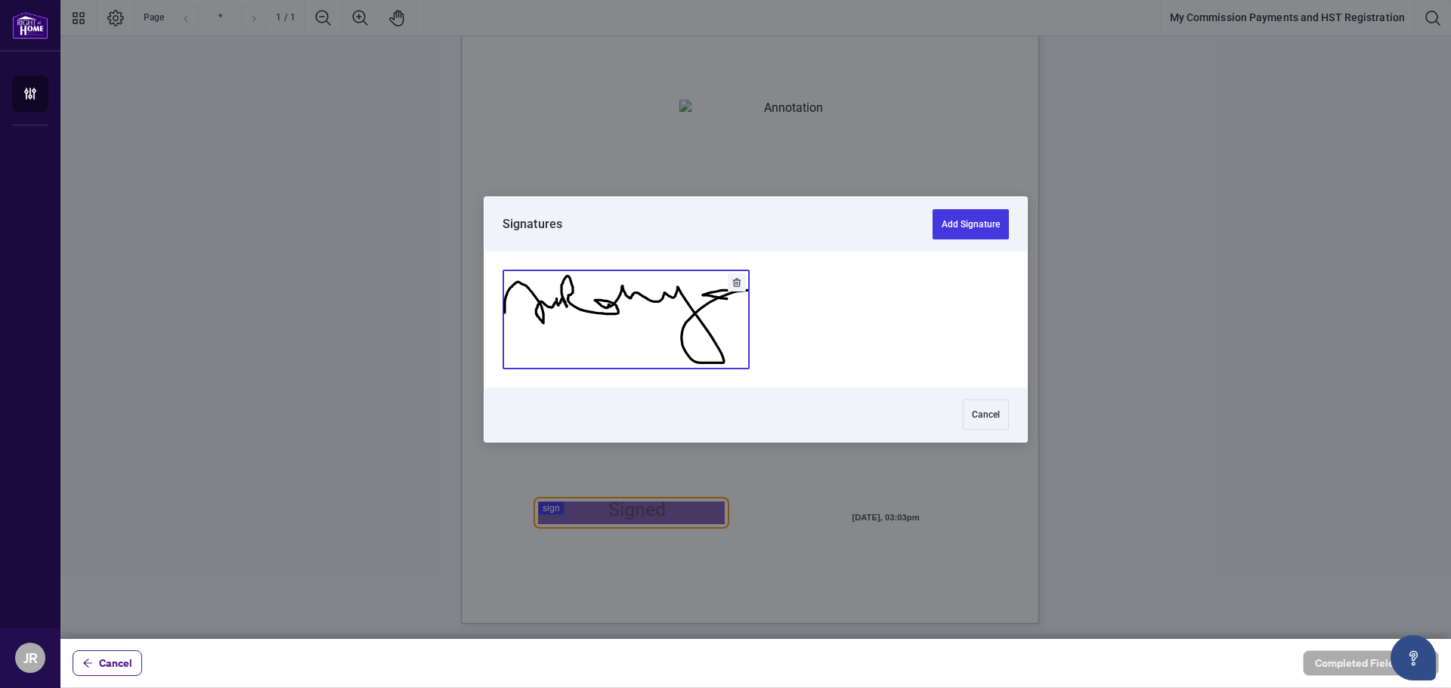
click at [603, 319] on button "Add Signature" at bounding box center [626, 320] width 246 height 98
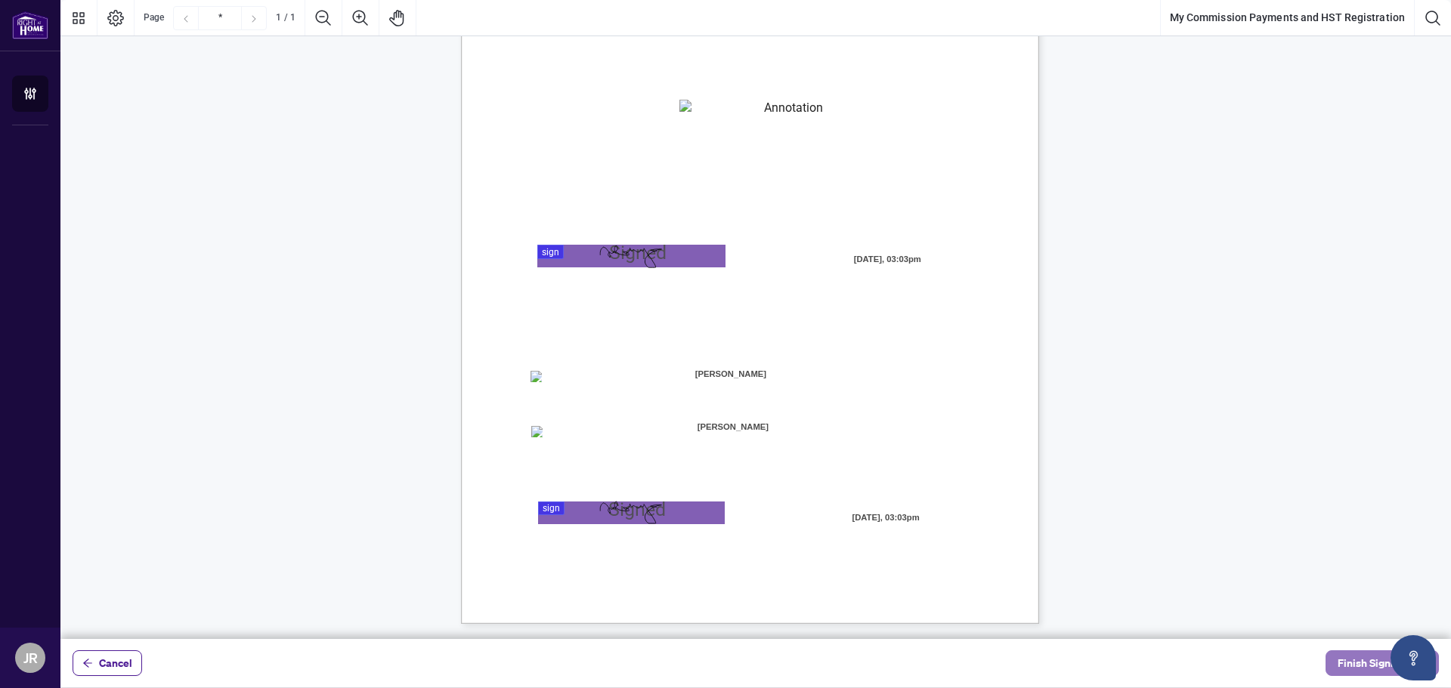
click at [1363, 663] on span "Finish Signing" at bounding box center [1372, 663] width 68 height 24
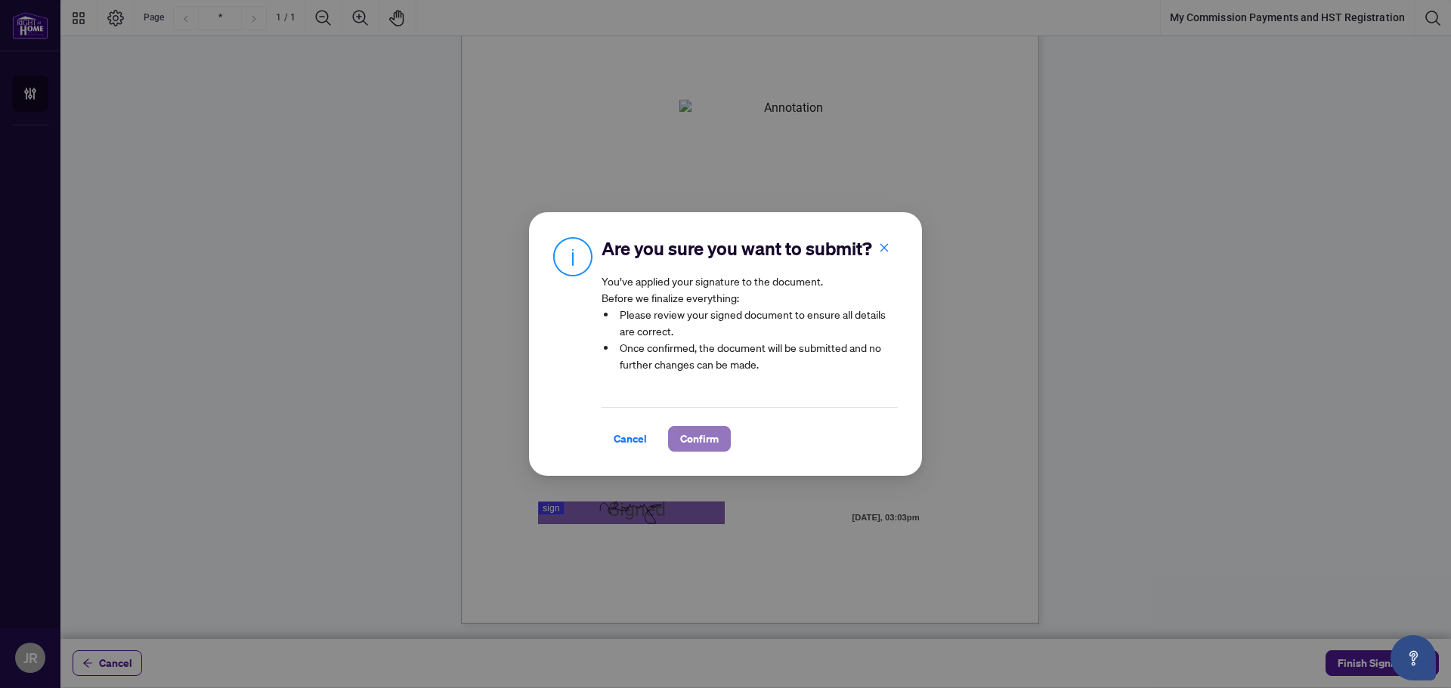
click at [697, 444] on span "Confirm" at bounding box center [699, 439] width 39 height 24
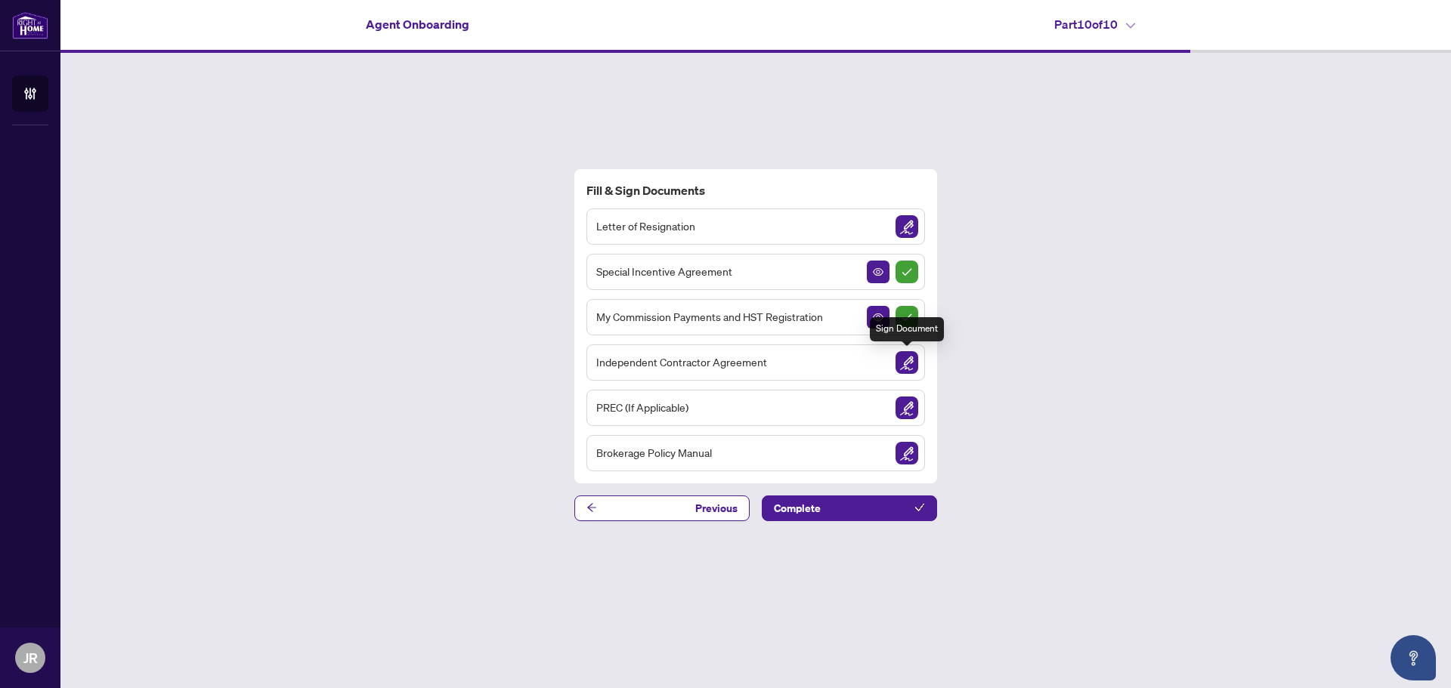
click at [908, 361] on img "Sign Document" at bounding box center [906, 362] width 23 height 23
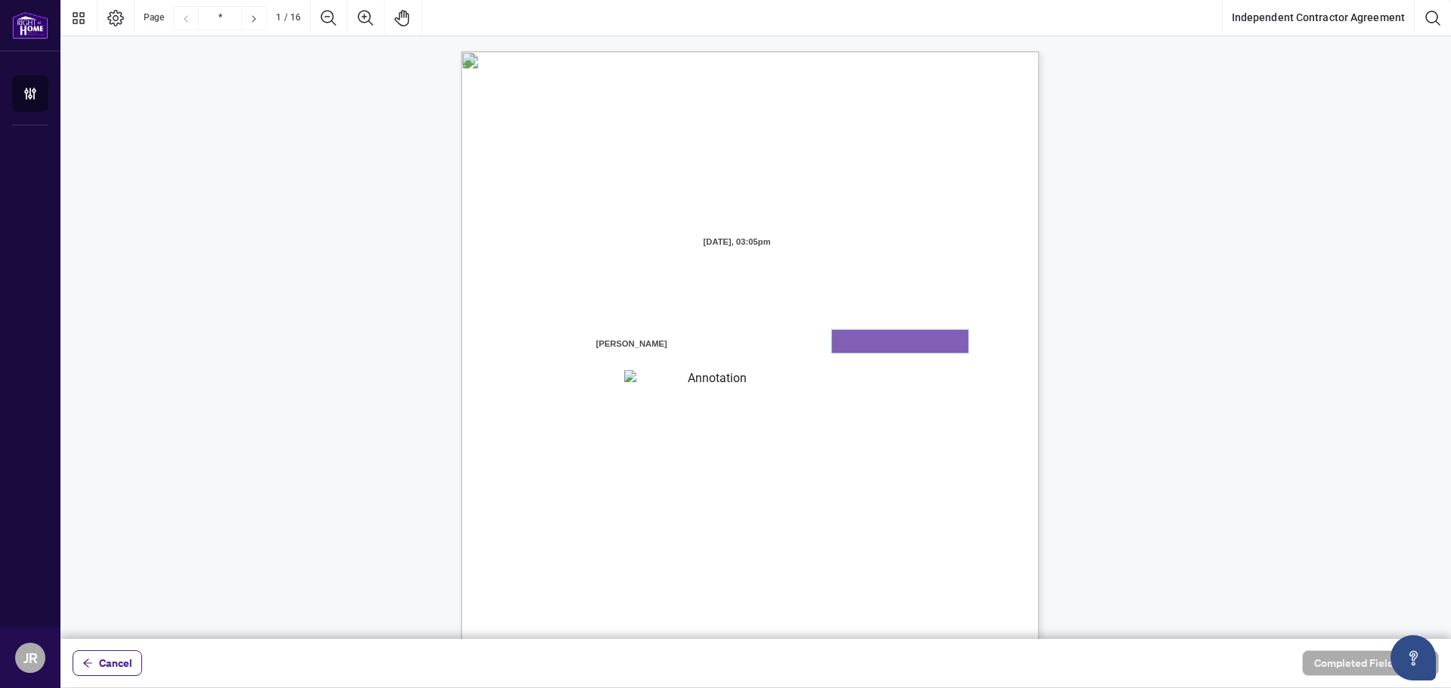
click at [866, 345] on textarea "01K2N7ZVXADQDZS13CP82GTG0Z" at bounding box center [900, 341] width 136 height 23
type textarea "********"
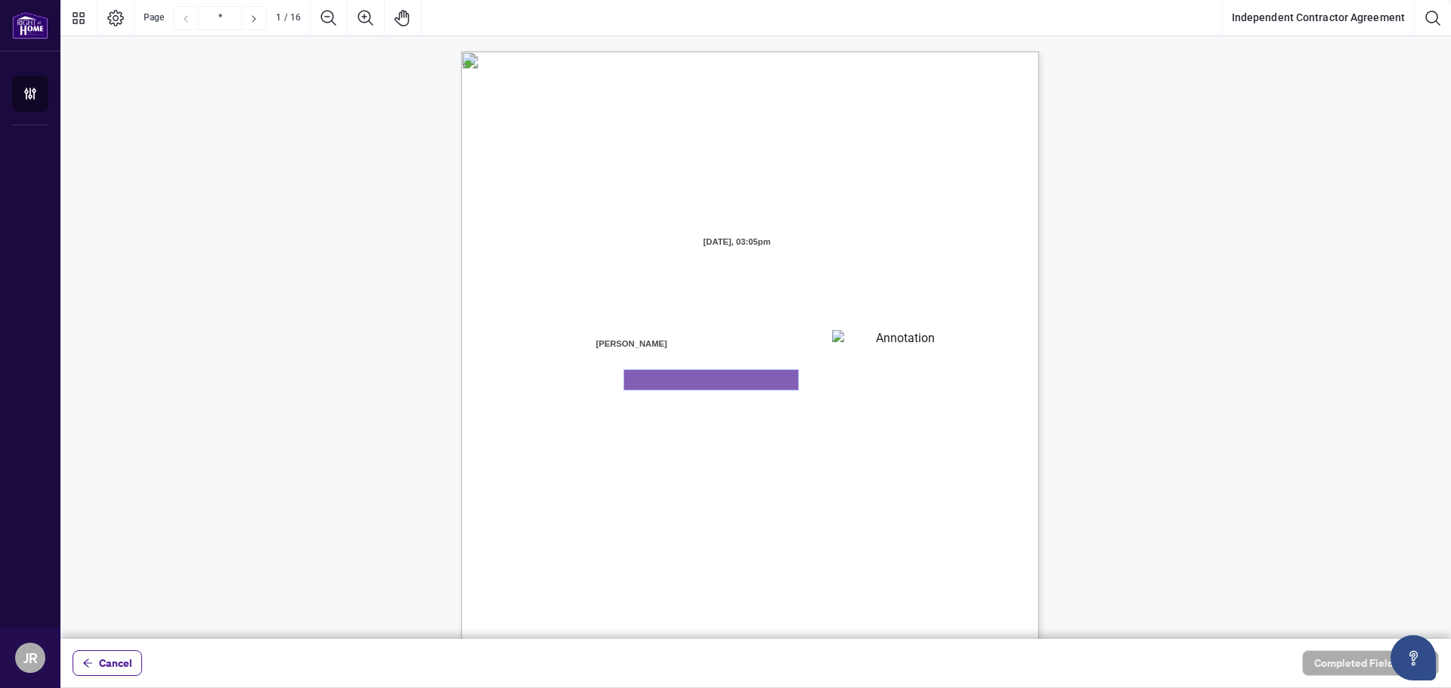
click at [659, 384] on textarea "01K2N800VRNZWEDT7GS4268ZBH" at bounding box center [711, 380] width 174 height 20
type textarea "**********"
click at [757, 293] on span "1000085532 ONTARIO INC. DBA RIGHT AT HOME REALTY, BROKERAGE" at bounding box center [694, 290] width 329 height 14
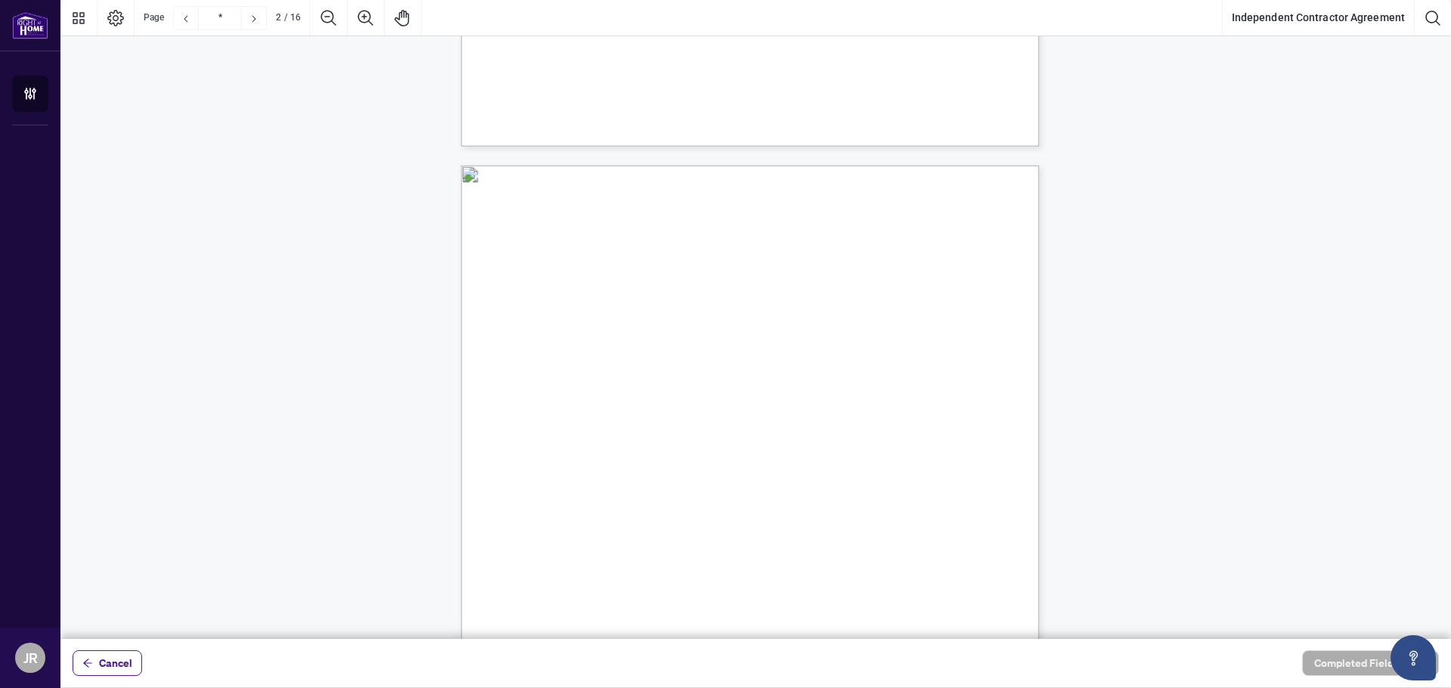
scroll to position [756, 0]
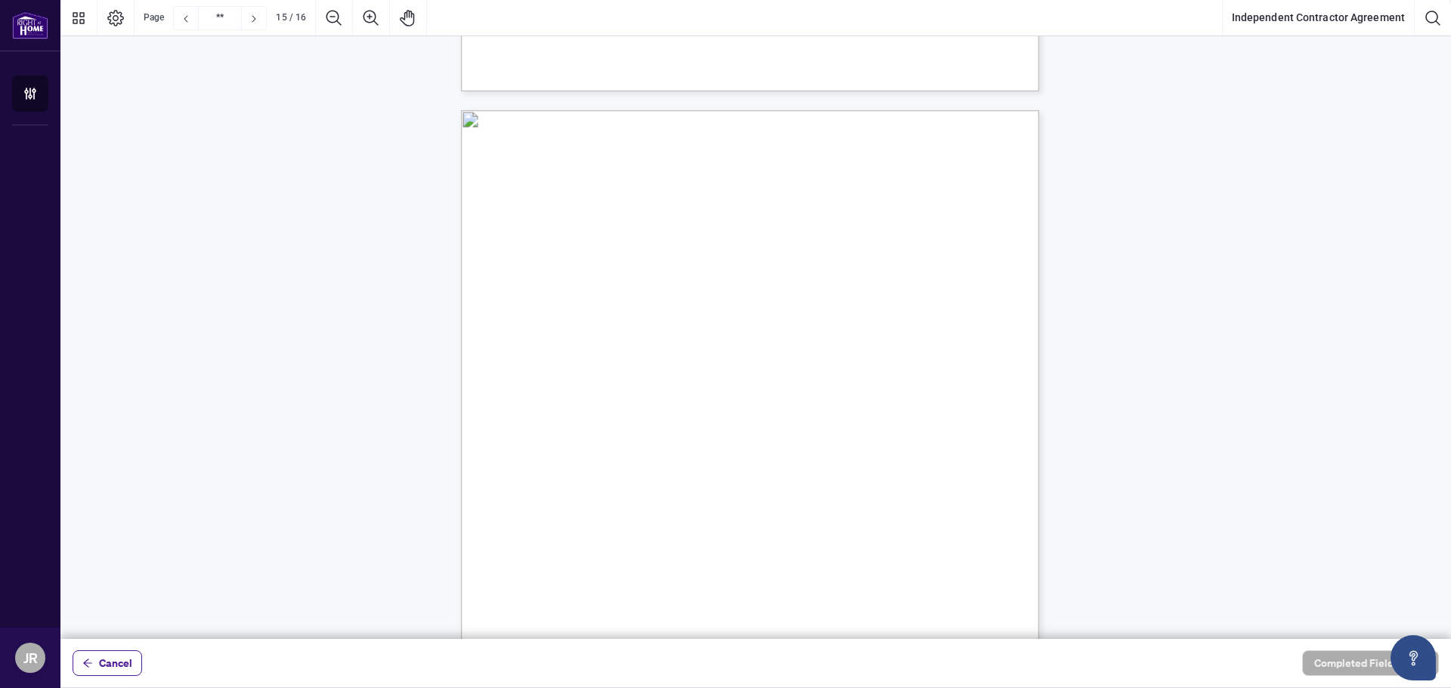
type input "**"
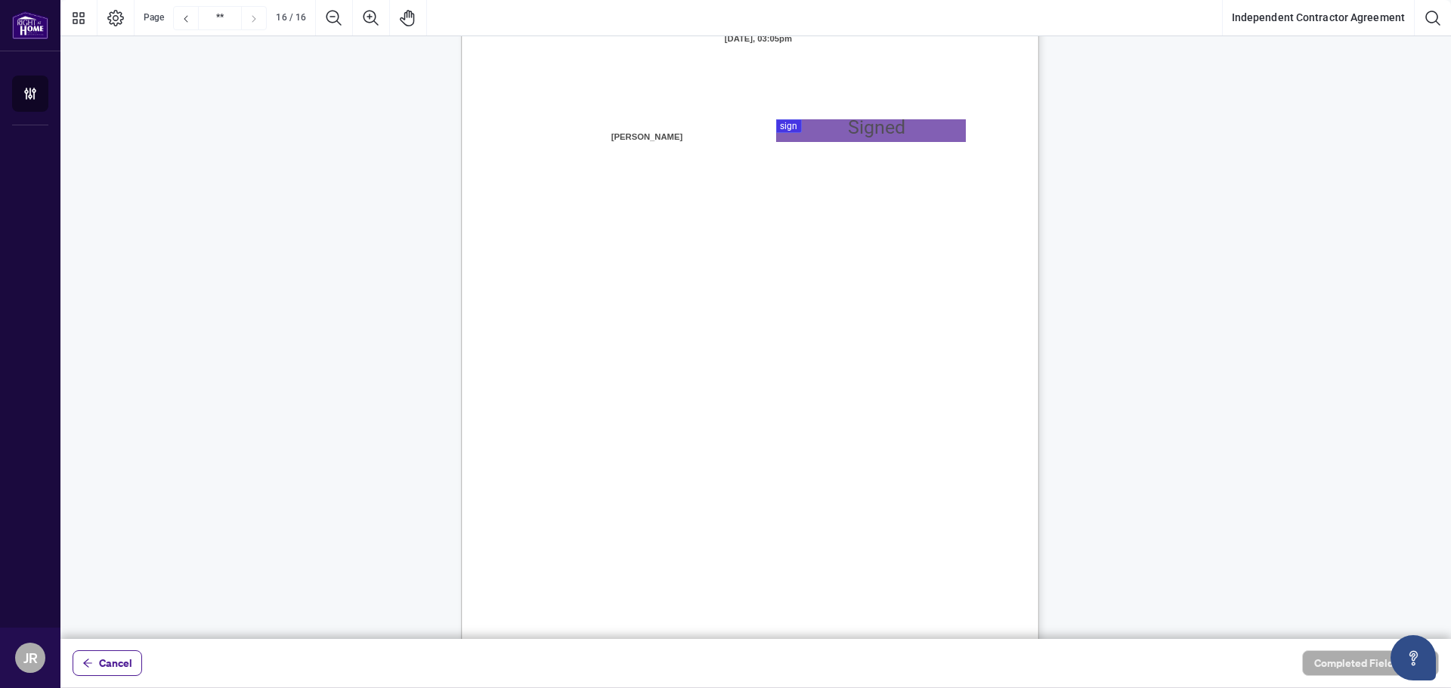
scroll to position [11378, 0]
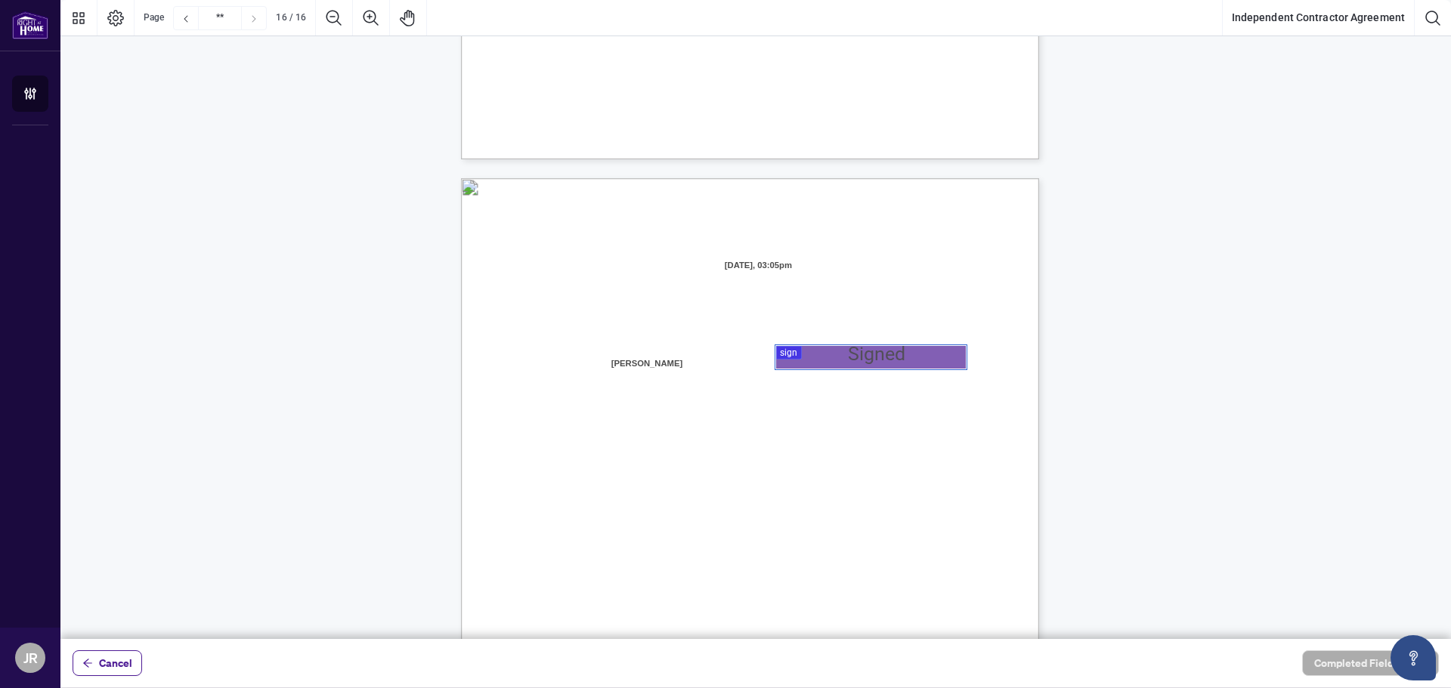
click at [849, 355] on div at bounding box center [755, 319] width 1390 height 639
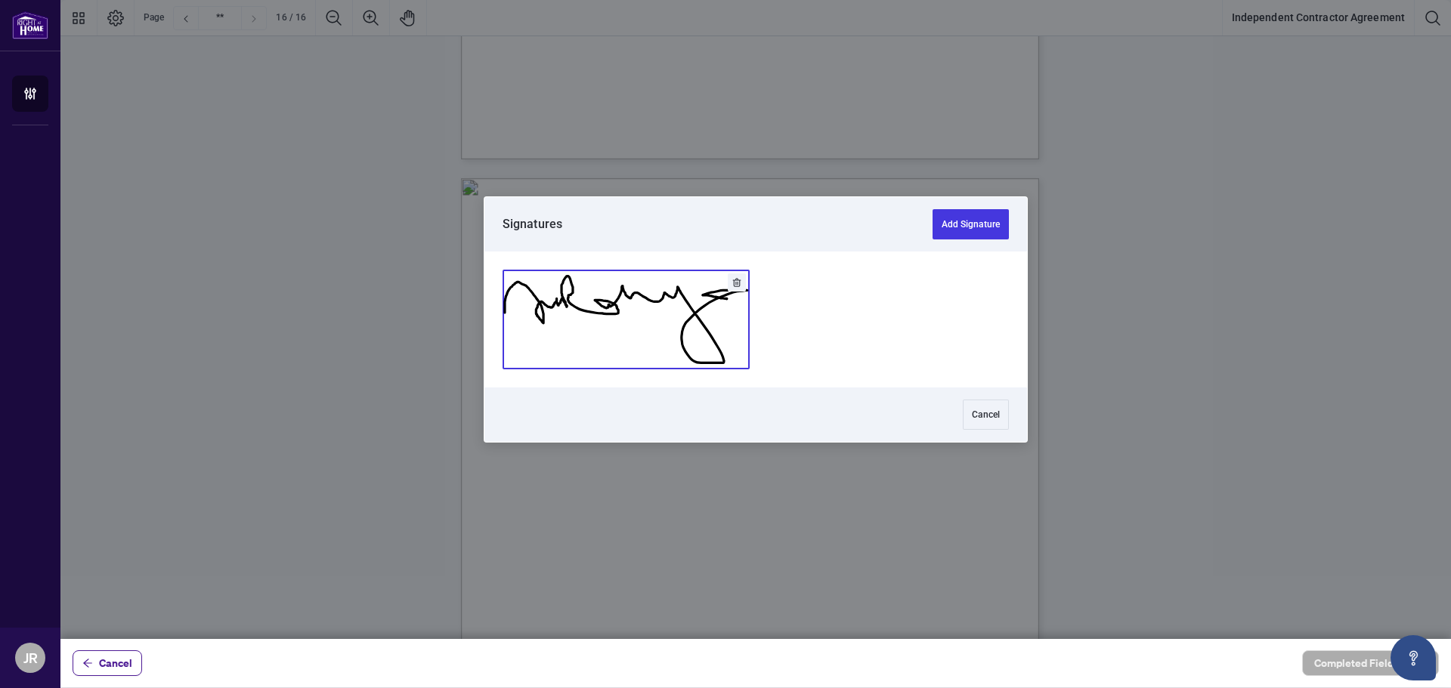
click at [566, 314] on button "Add Signature" at bounding box center [626, 320] width 246 height 98
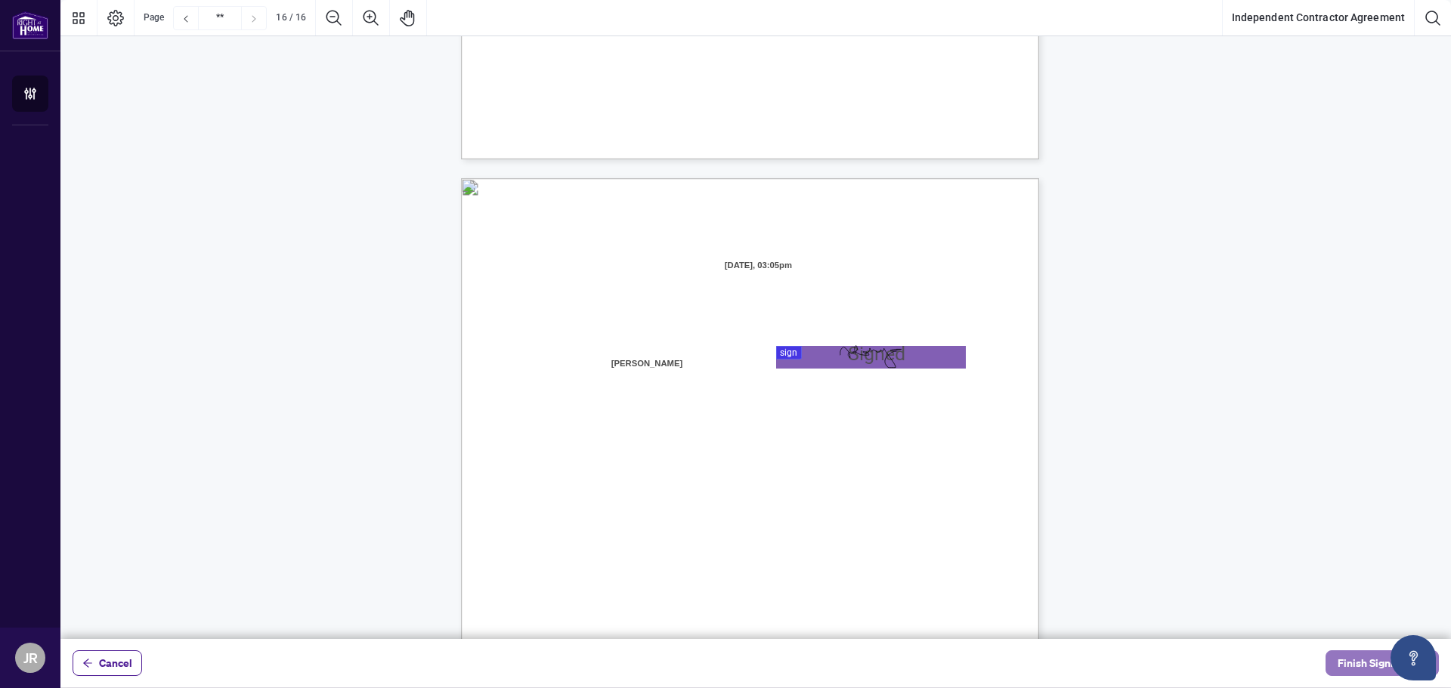
click at [1381, 663] on span "Finish Signing" at bounding box center [1372, 663] width 68 height 24
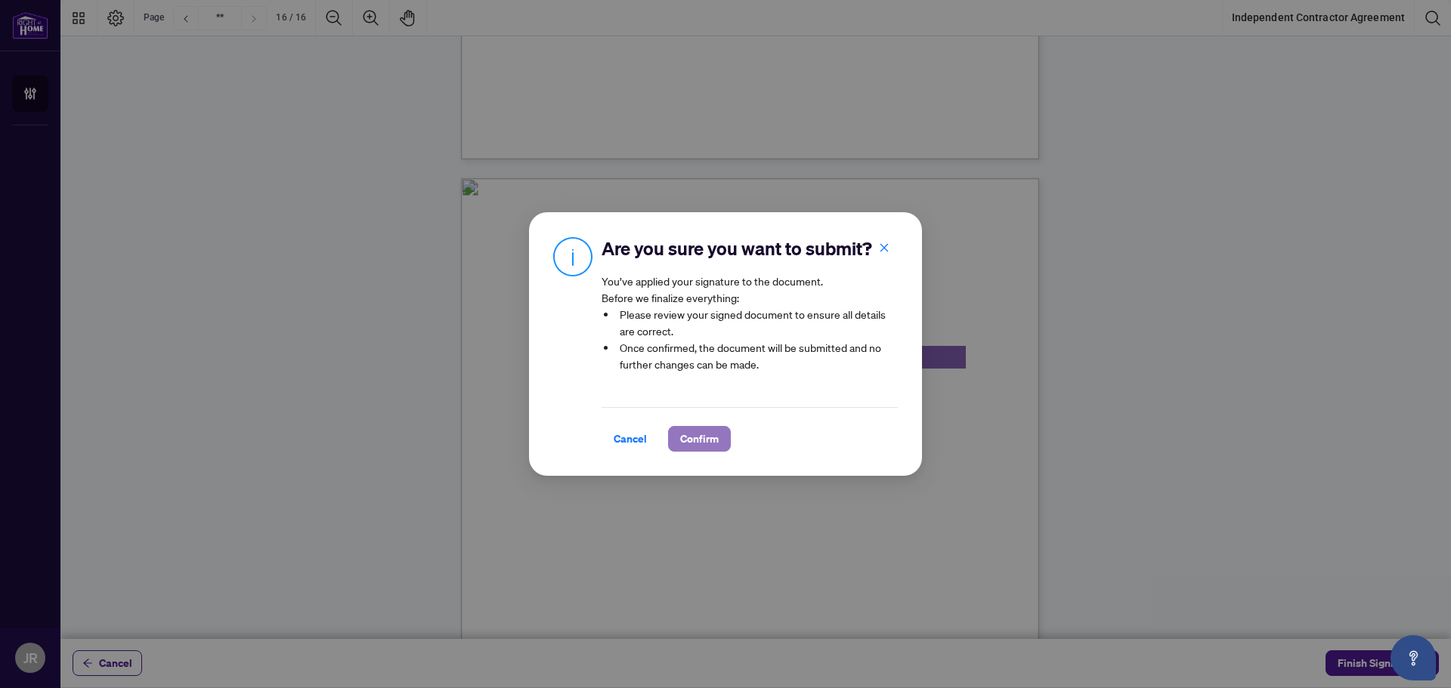
click at [702, 446] on span "Confirm" at bounding box center [699, 439] width 39 height 24
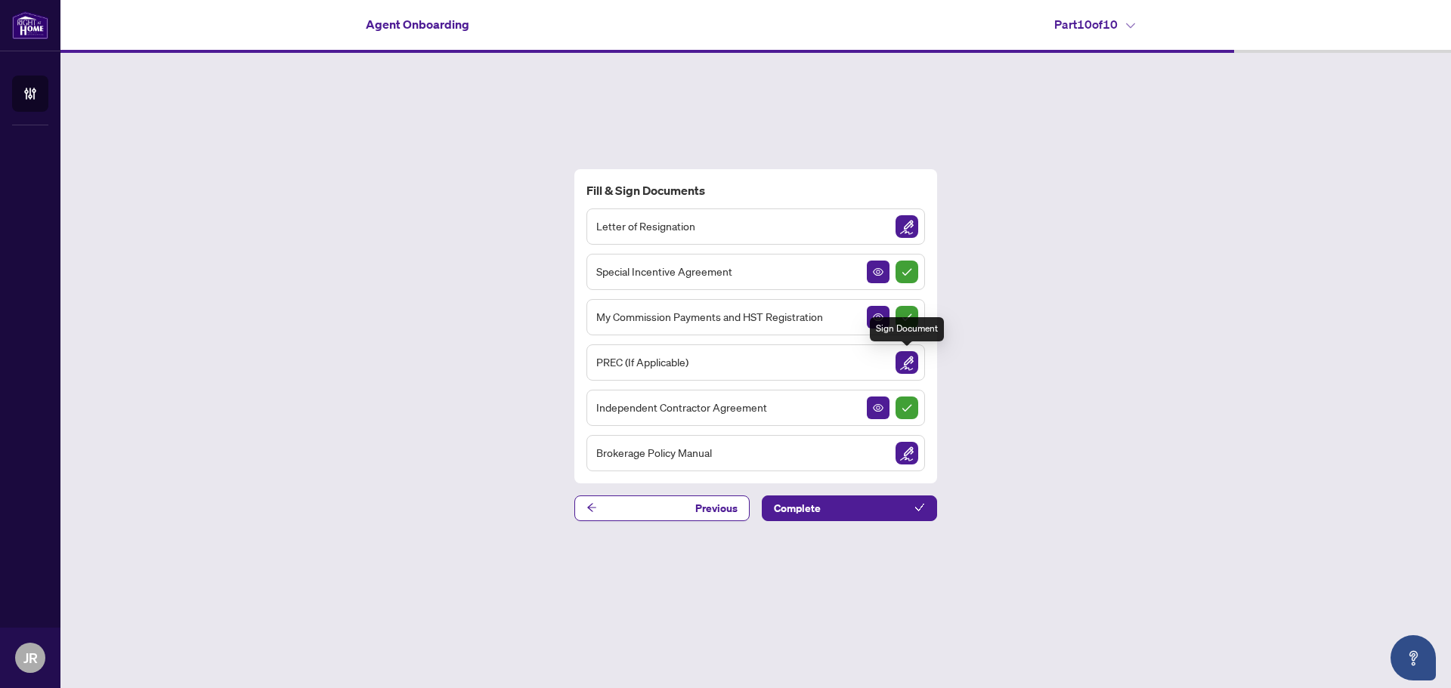
click at [907, 362] on img "Sign Document" at bounding box center [906, 362] width 23 height 23
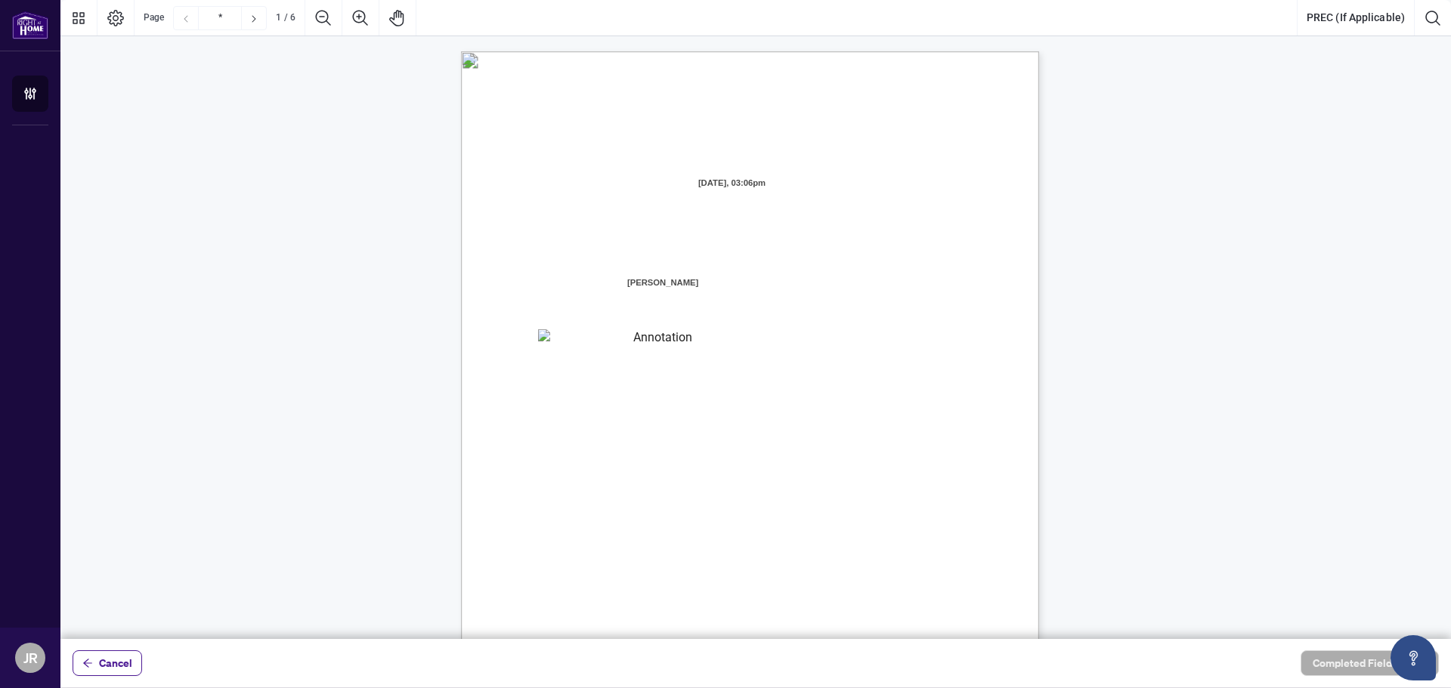
click at [611, 352] on div "V052025 1 PERSONAL REAL ESTATE CORPORATION AGREEMENT AND INDEPENDENT CONTRACTOR…" at bounding box center [822, 519] width 722 height 936
click at [595, 342] on textarea "01K2N871QHNVQQYWWGNNAD92Y4" at bounding box center [656, 340] width 237 height 23
click at [574, 341] on textarea "01K2N871QHNVQQYWWGNNAD92Y4" at bounding box center [656, 340] width 237 height 23
type textarea "**********"
click at [774, 373] on div "V052025 1 PERSONAL REAL ESTATE CORPORATION AGREEMENT AND INDEPENDENT CONTRACTOR…" at bounding box center [822, 519] width 722 height 936
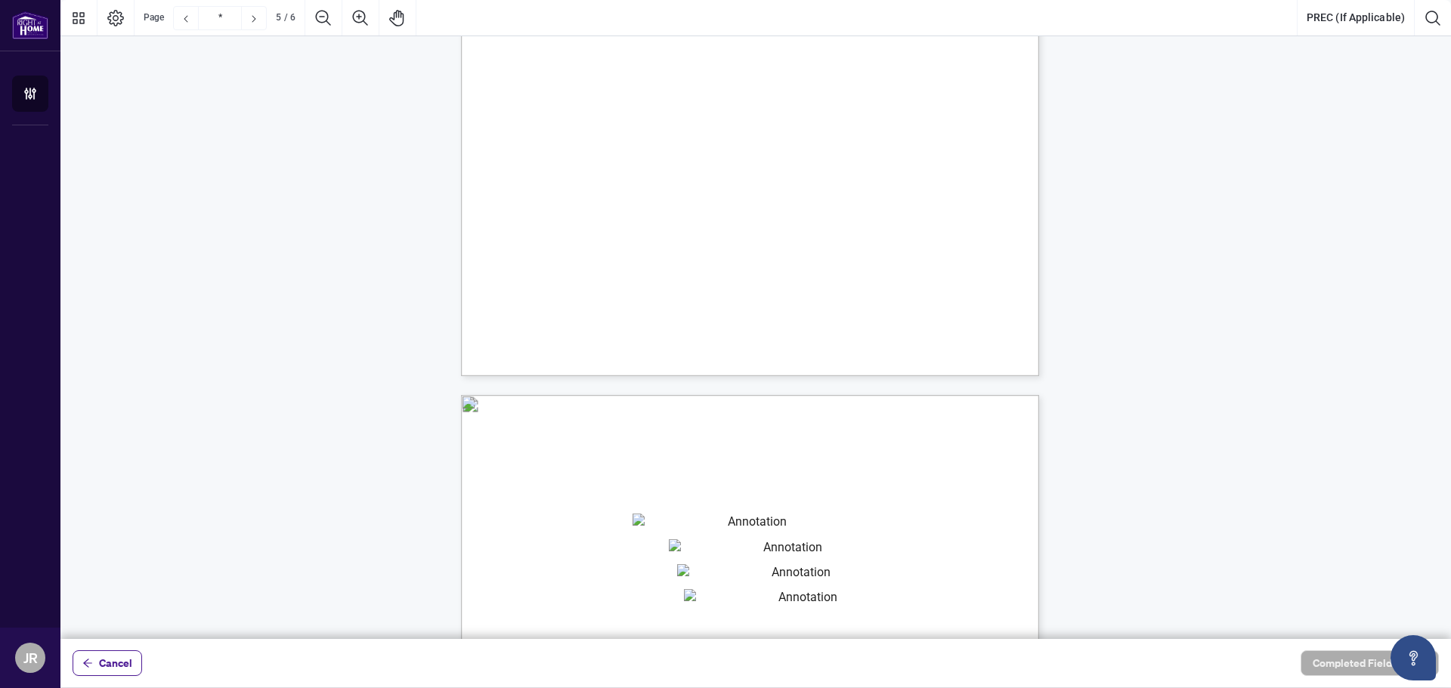
scroll to position [3778, 0]
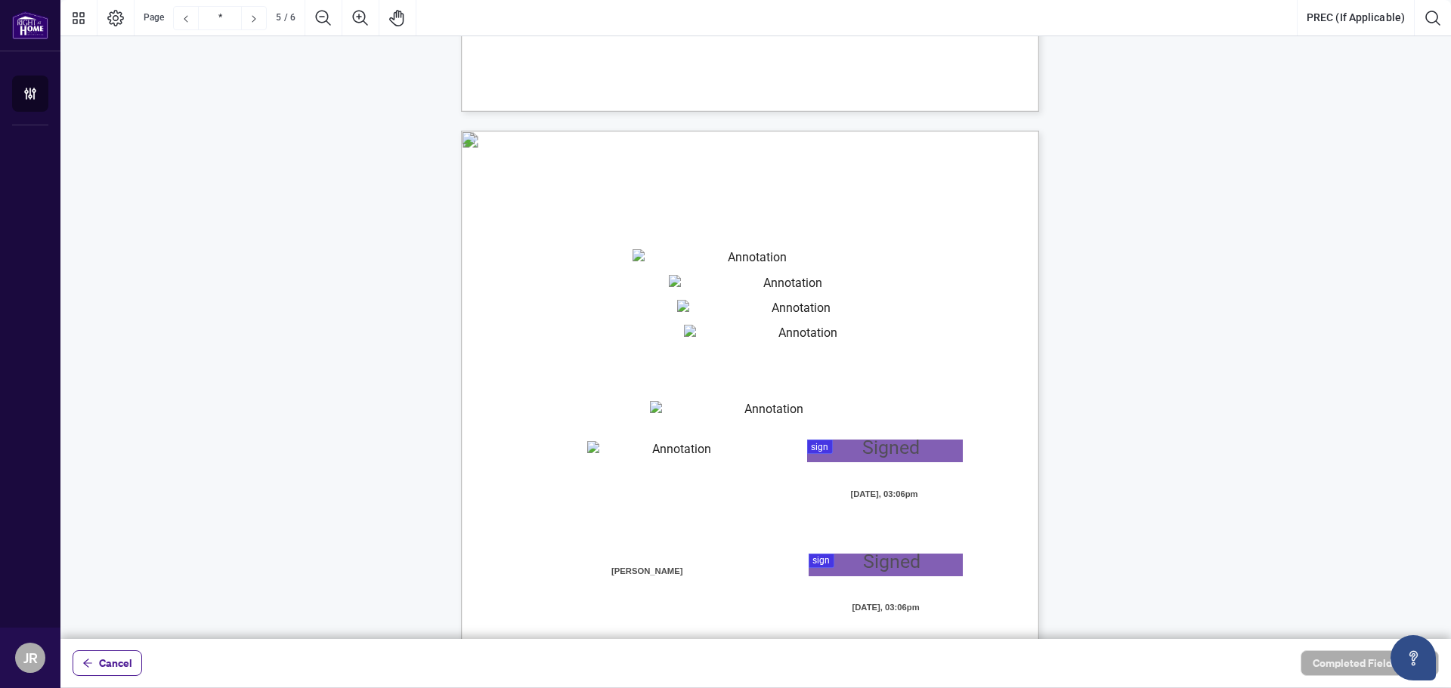
type input "*"
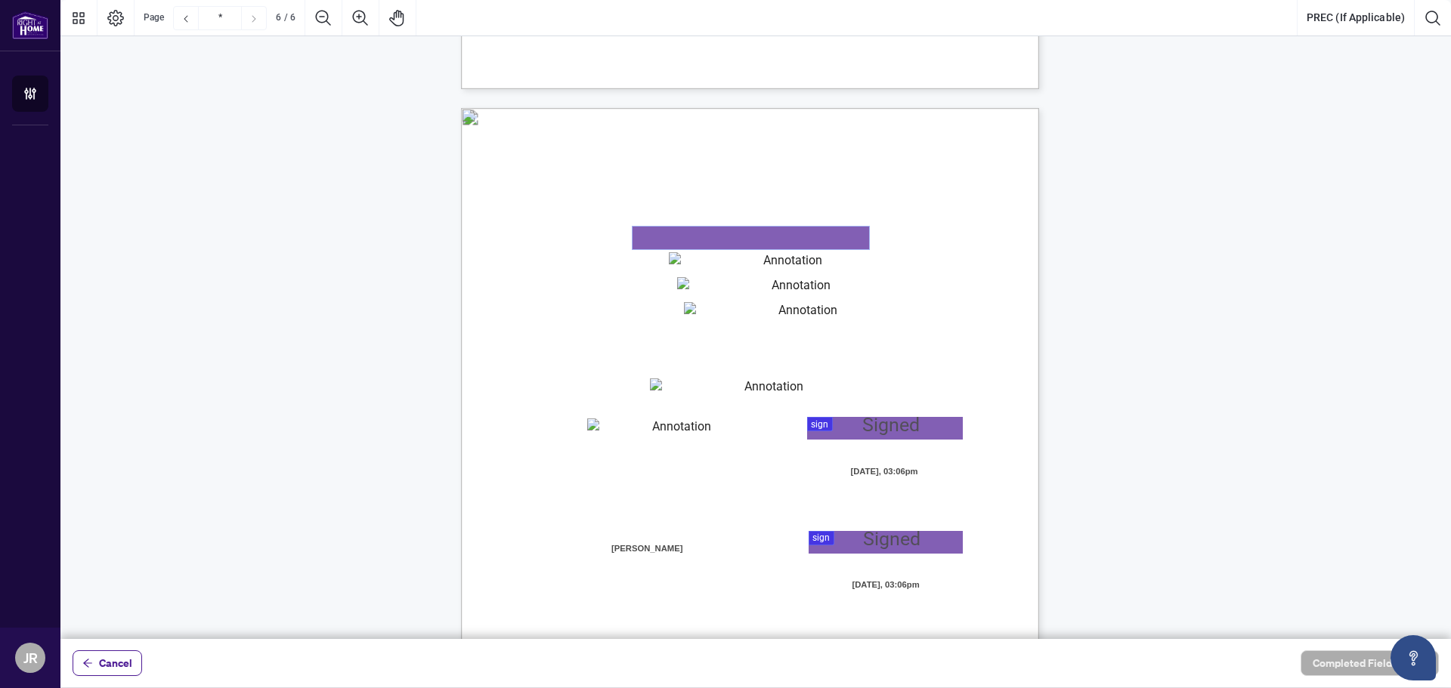
click at [723, 240] on textarea "01K2N87DY2TBBAEEYXCWHWSGMG" at bounding box center [751, 238] width 237 height 23
type textarea "**********"
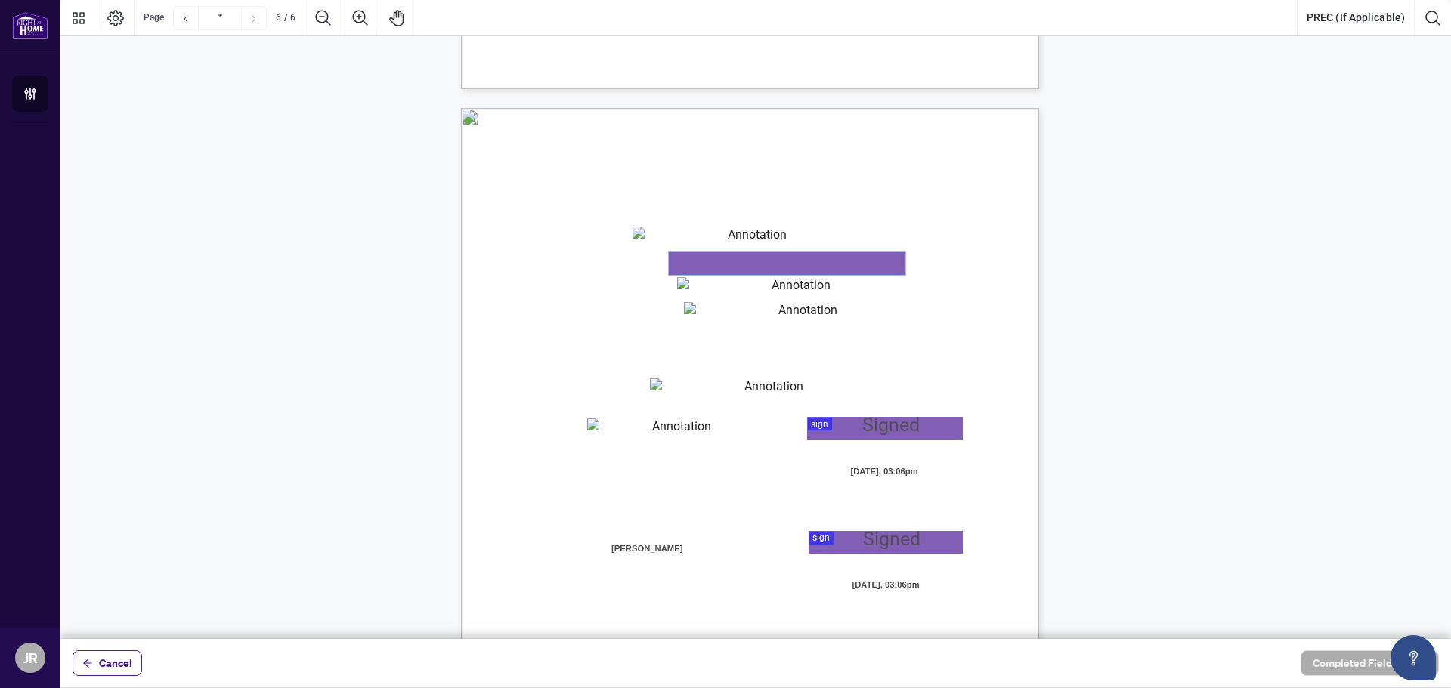
click at [701, 267] on textarea "01K2N87QNZ52YW6DM5F5ZP82YQ" at bounding box center [787, 263] width 237 height 23
type textarea "**********"
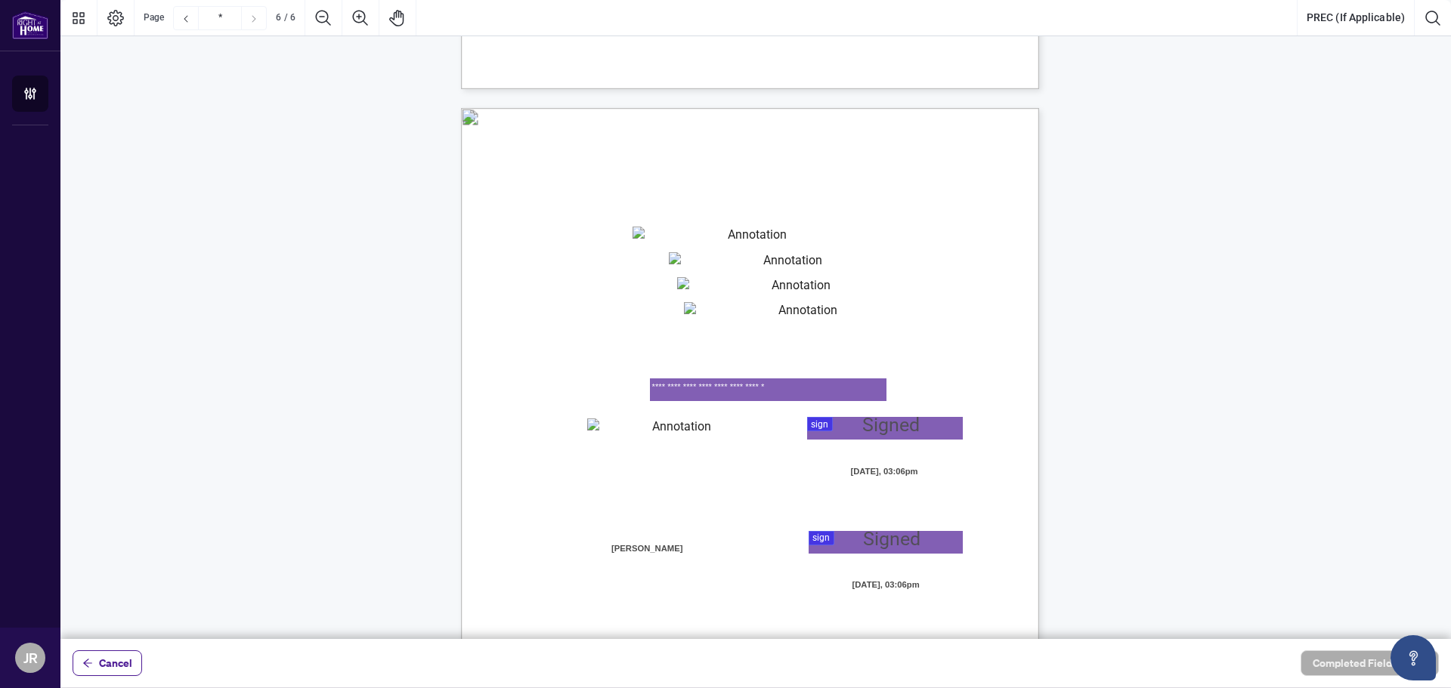
type textarea "**********"
click at [711, 290] on textarea "01K2N87VWX9FSG7KFZDP3WWF8Q" at bounding box center [795, 288] width 237 height 23
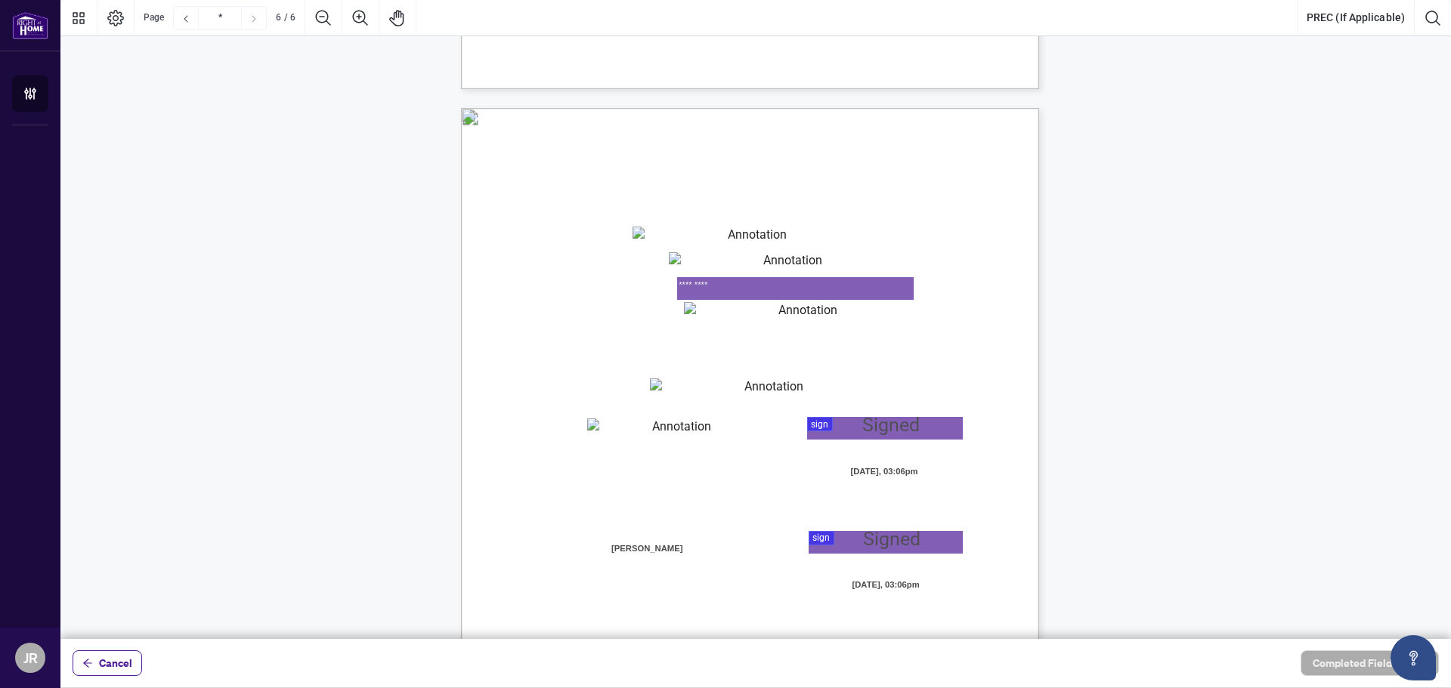
type textarea "*********"
click at [699, 354] on div "V052025 6 By signing below, the parties confirm that they understand and agree …" at bounding box center [822, 576] width 722 height 936
click at [711, 316] on textarea "01K2N87J80Q9953MCJDTE5Z6QM" at bounding box center [802, 313] width 237 height 23
click at [725, 322] on textarea "01K2N87J80Q9953MCJDTE5Z6QM" at bounding box center [802, 313] width 237 height 23
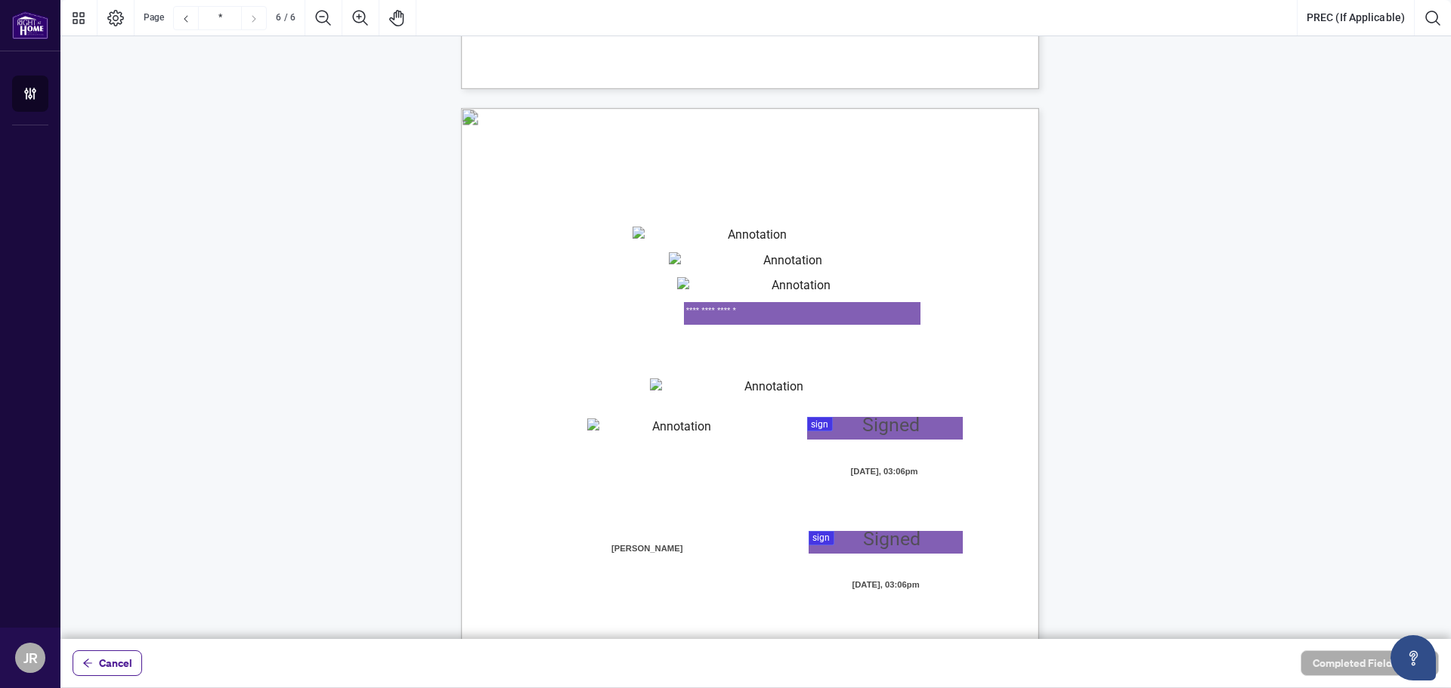
type textarea "**********"
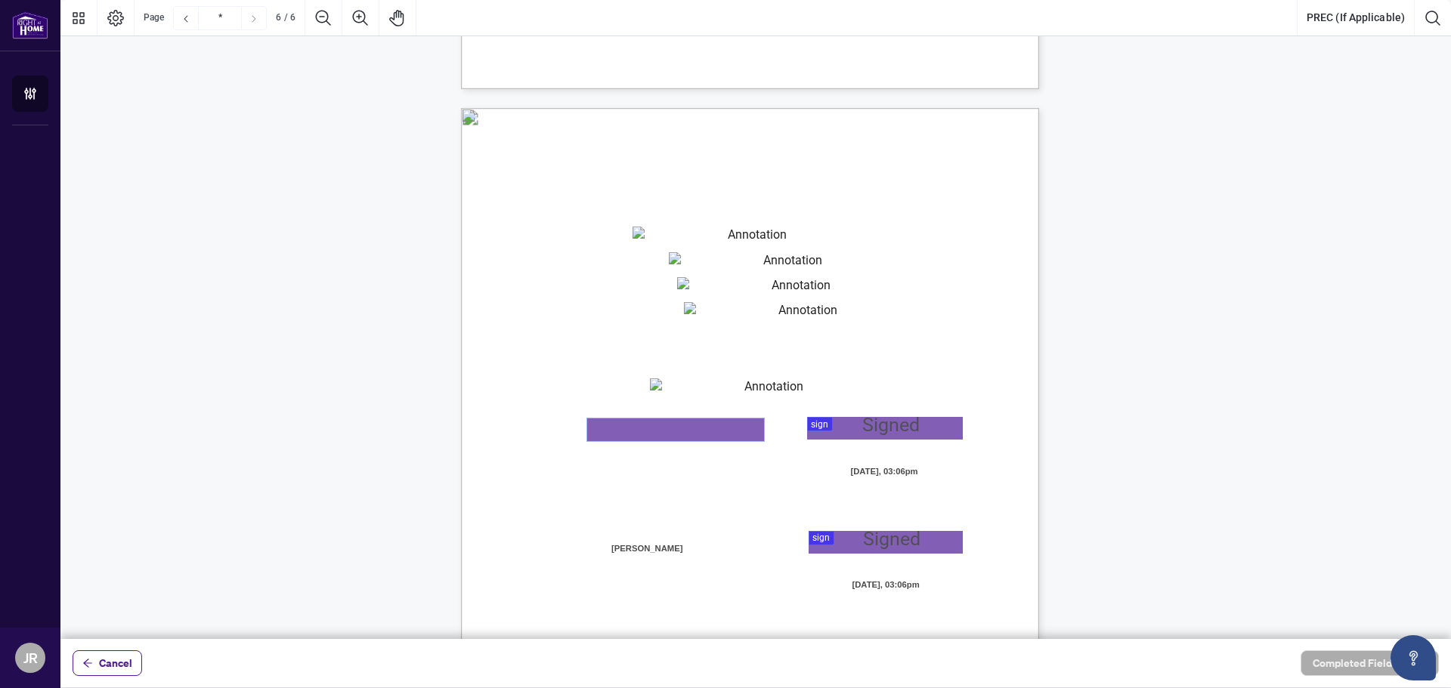
click at [636, 432] on textarea "01K2N884WGPMN0CYYT5M8Z5CXC" at bounding box center [675, 430] width 177 height 23
type textarea "********"
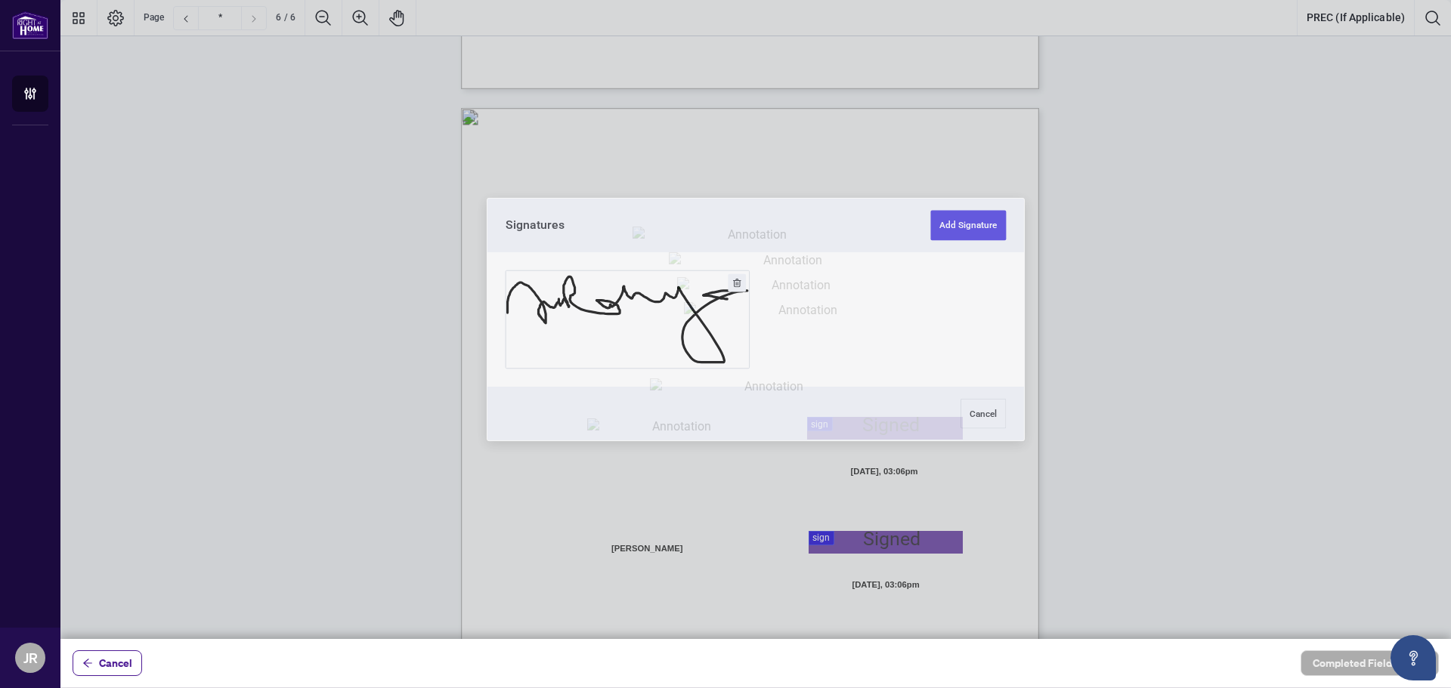
click at [820, 426] on div at bounding box center [755, 319] width 1390 height 639
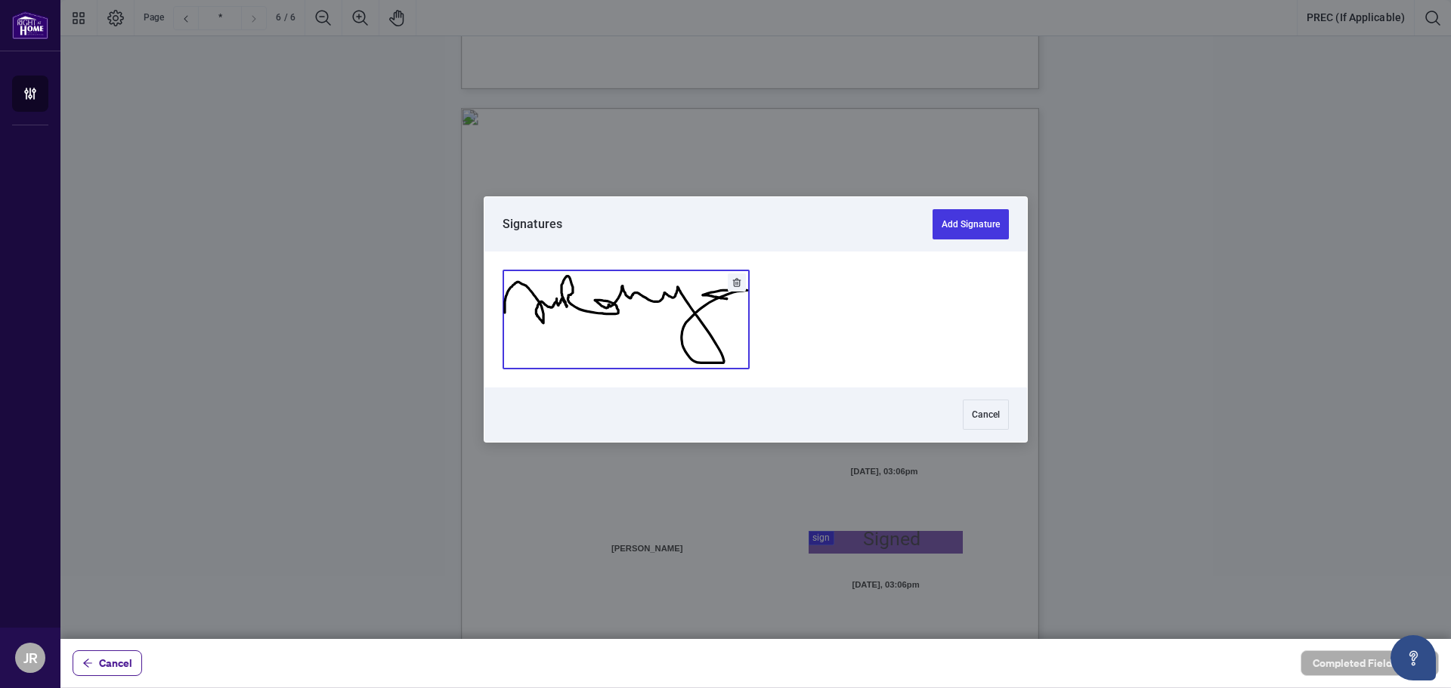
click at [636, 329] on button "Add Signature" at bounding box center [626, 320] width 246 height 98
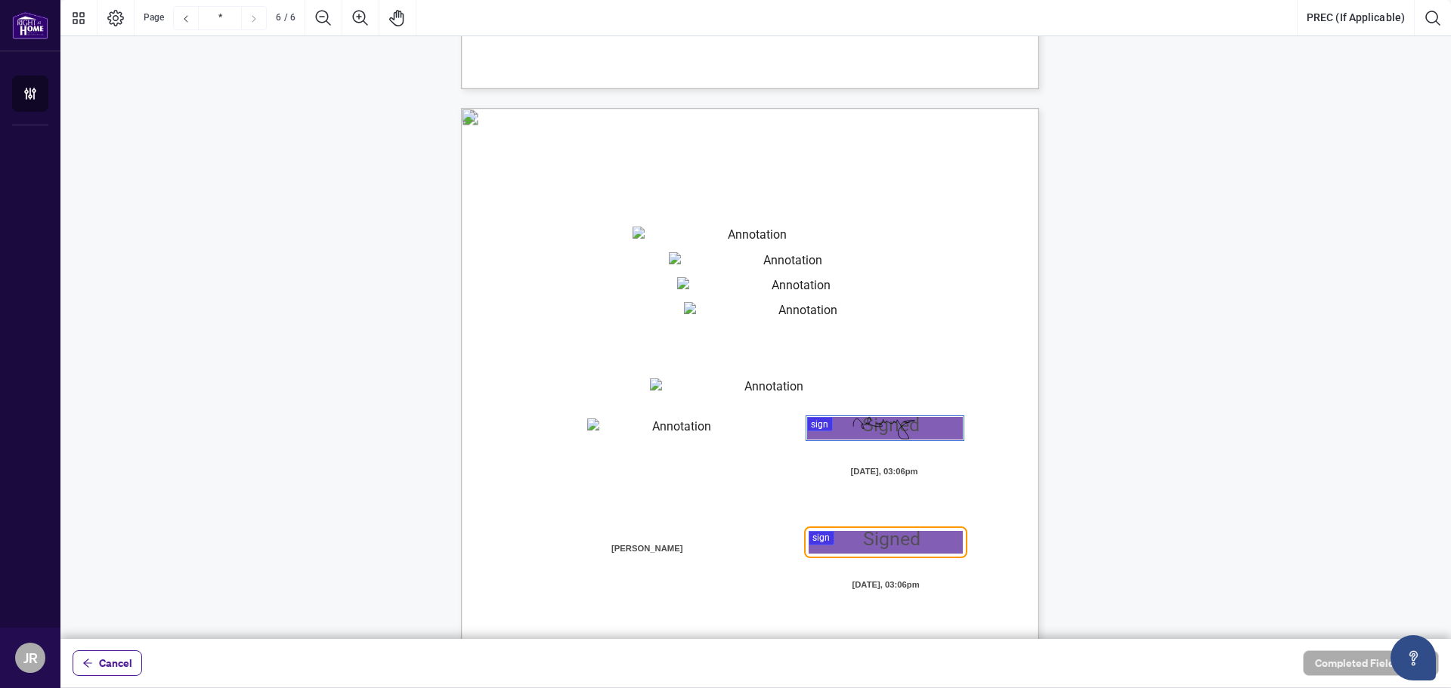
click at [828, 539] on div at bounding box center [755, 319] width 1390 height 639
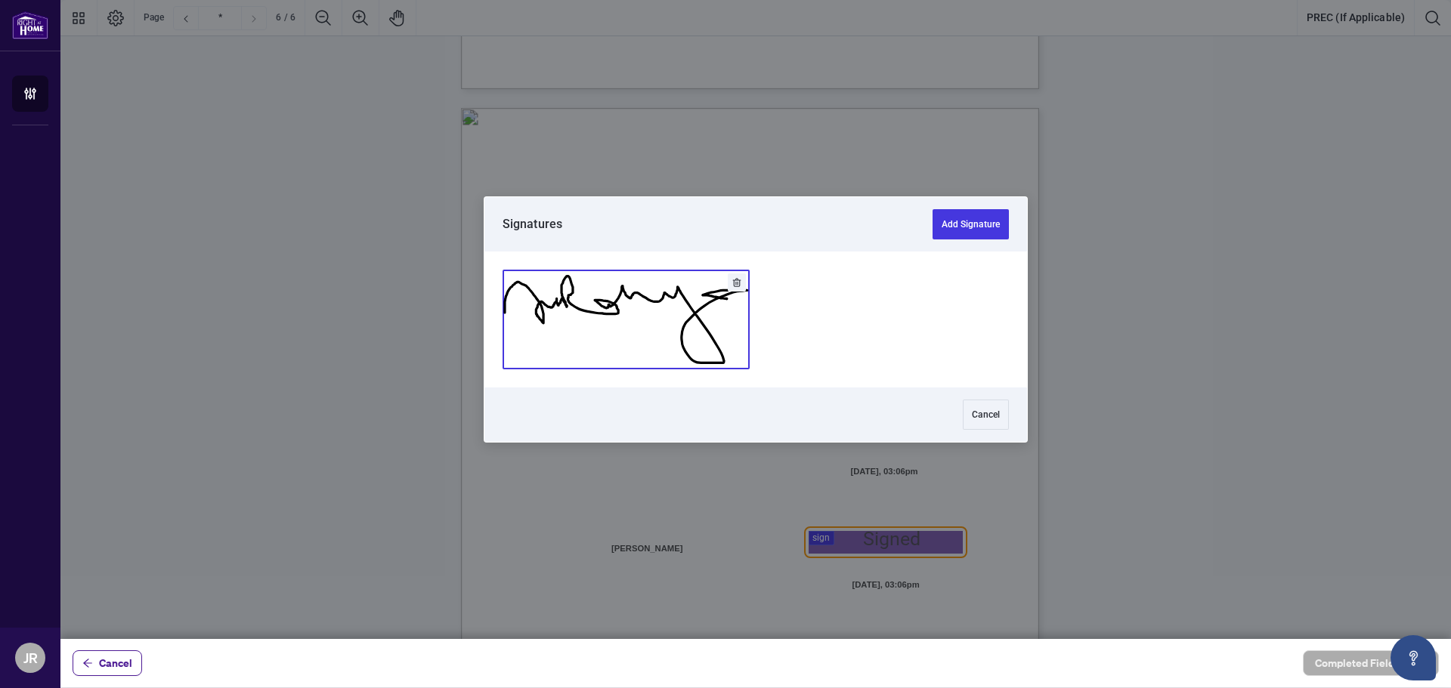
click at [643, 329] on button "Add Signature" at bounding box center [626, 320] width 246 height 98
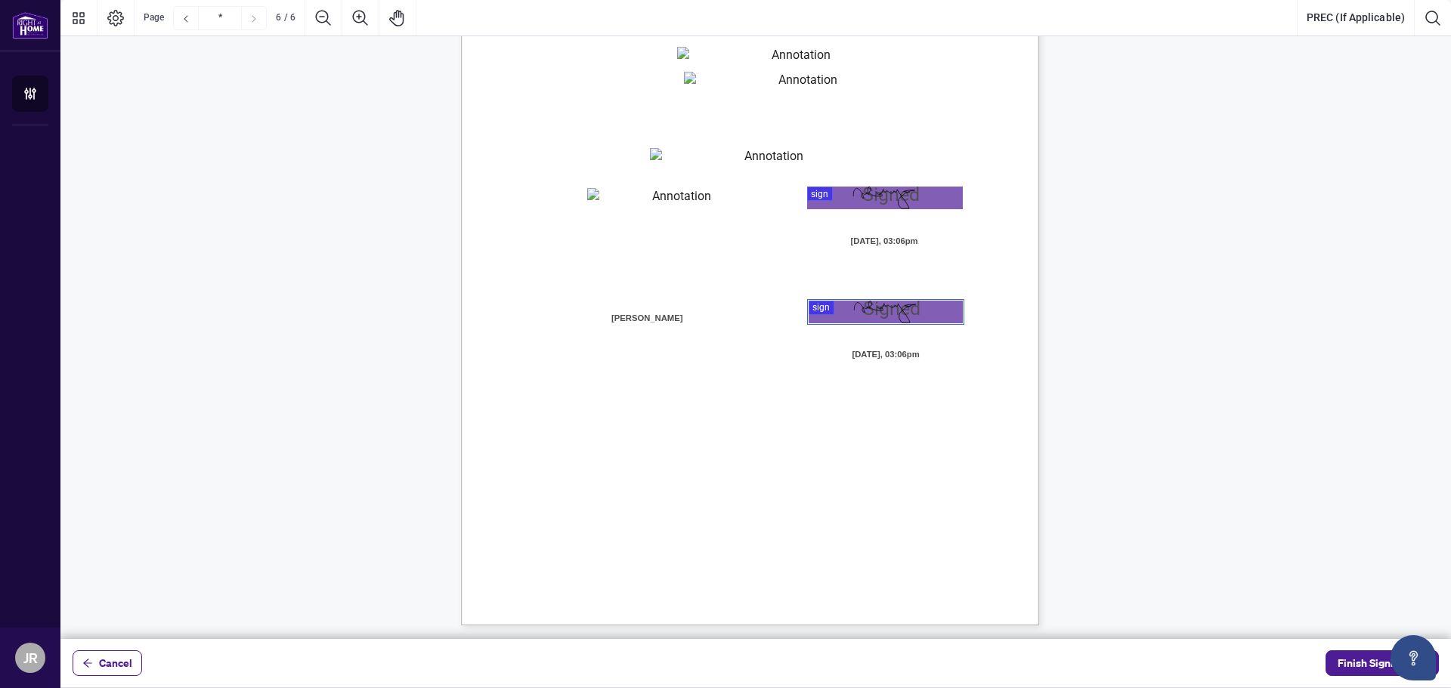
scroll to position [4010, 0]
click at [1369, 665] on span "Finish Signing" at bounding box center [1372, 663] width 68 height 24
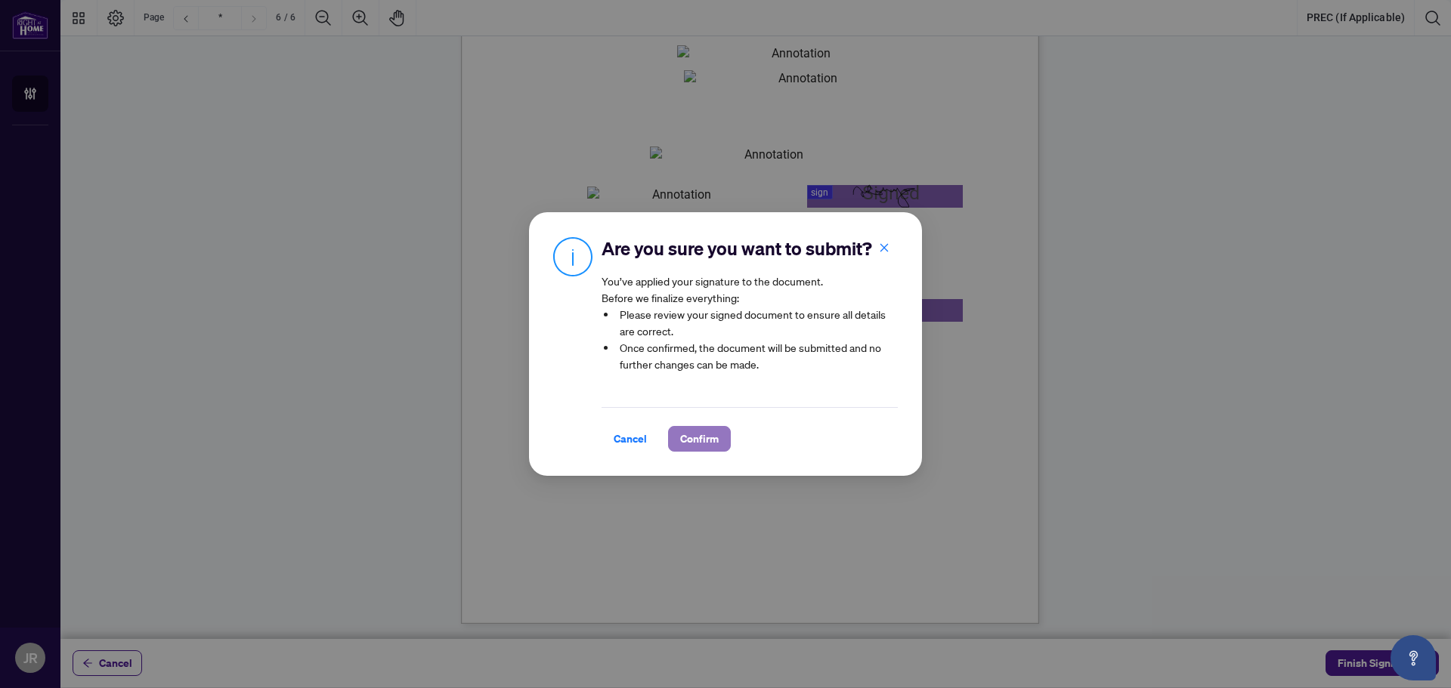
click at [694, 437] on span "Confirm" at bounding box center [699, 439] width 39 height 24
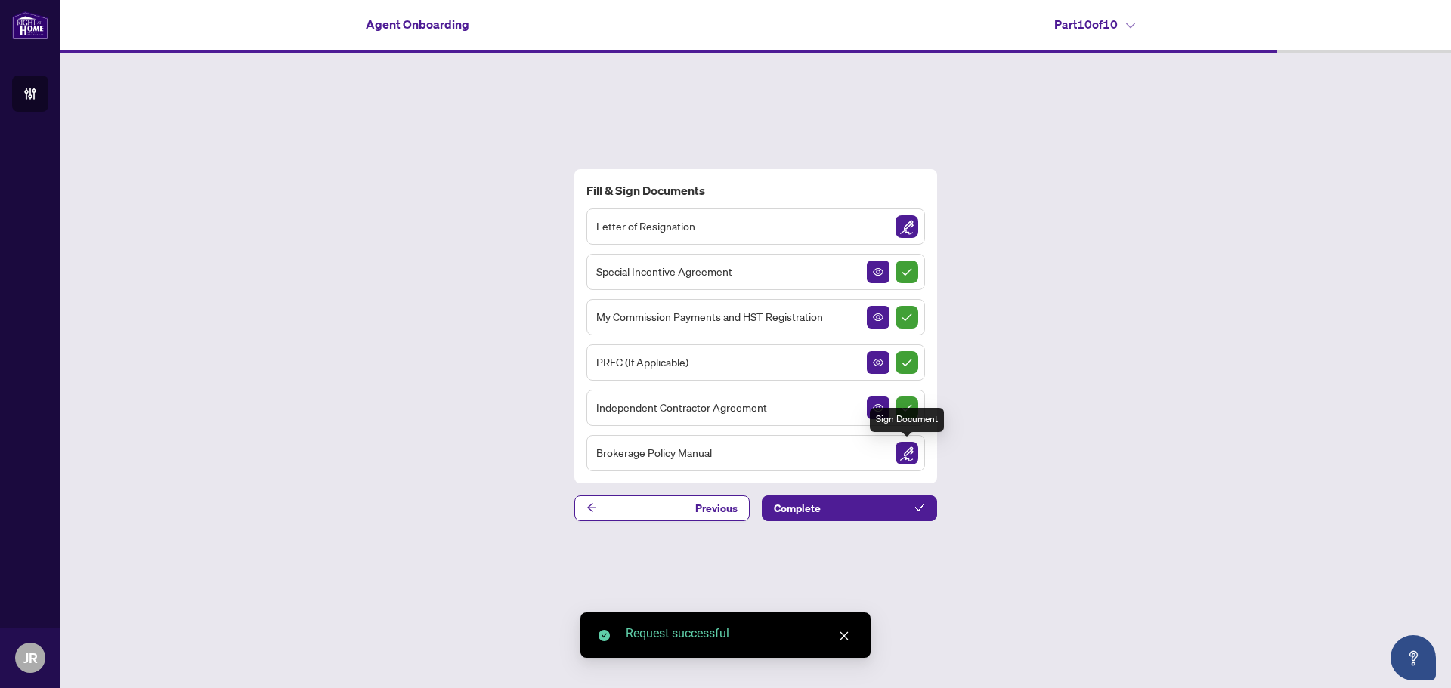
click at [905, 454] on img "Sign Document" at bounding box center [906, 453] width 23 height 23
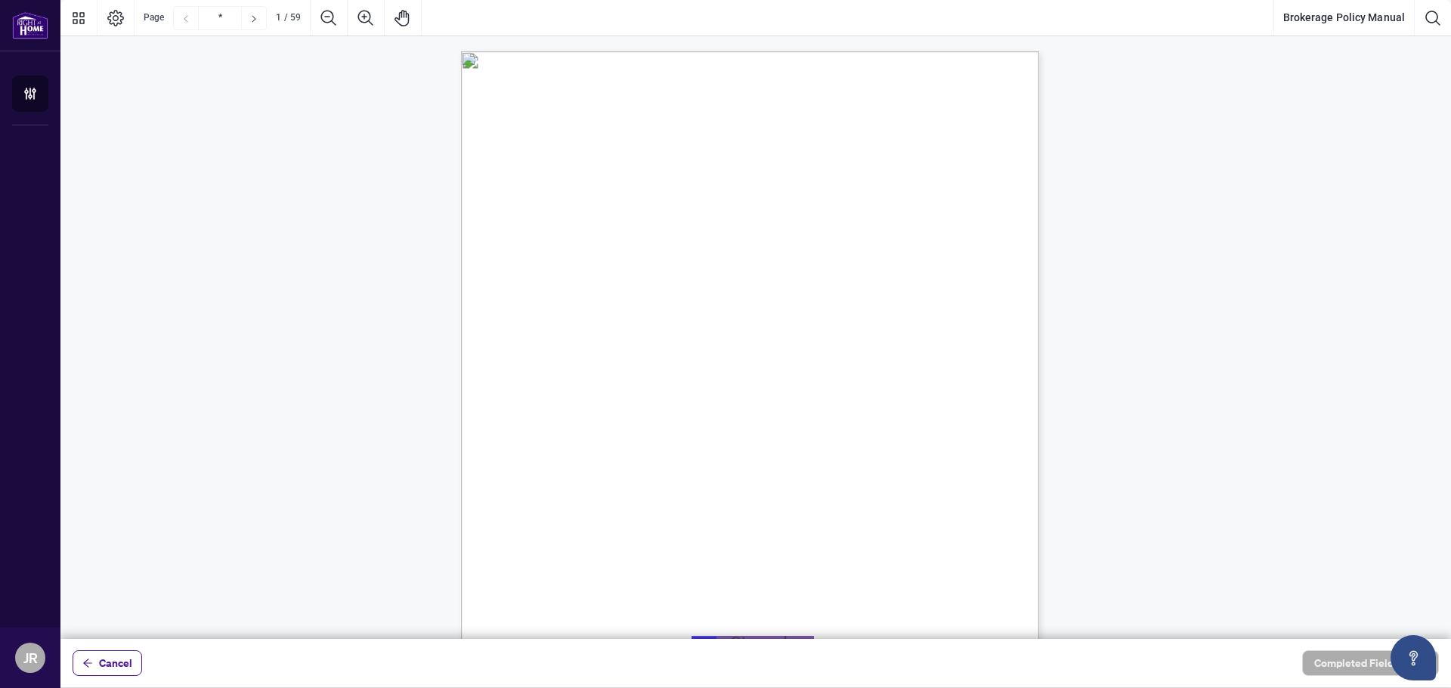
scroll to position [227, 0]
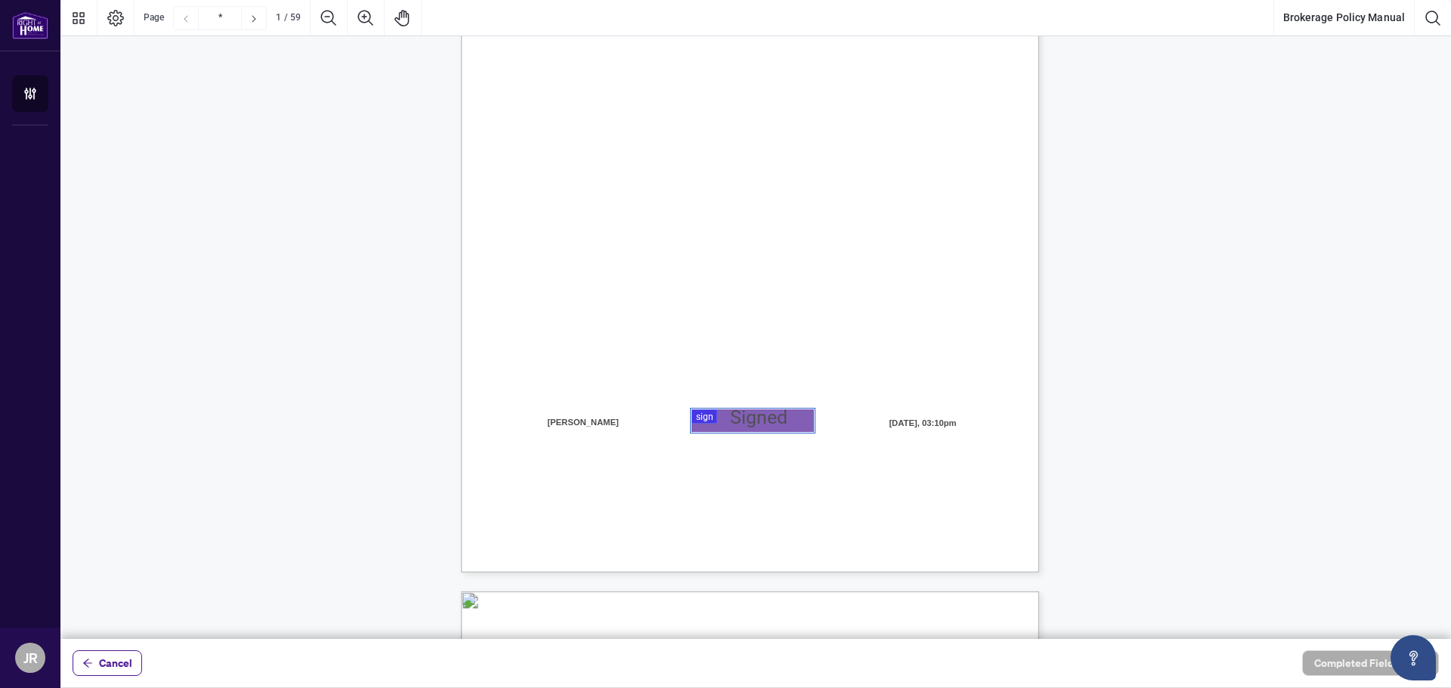
click at [710, 420] on div at bounding box center [755, 319] width 1390 height 639
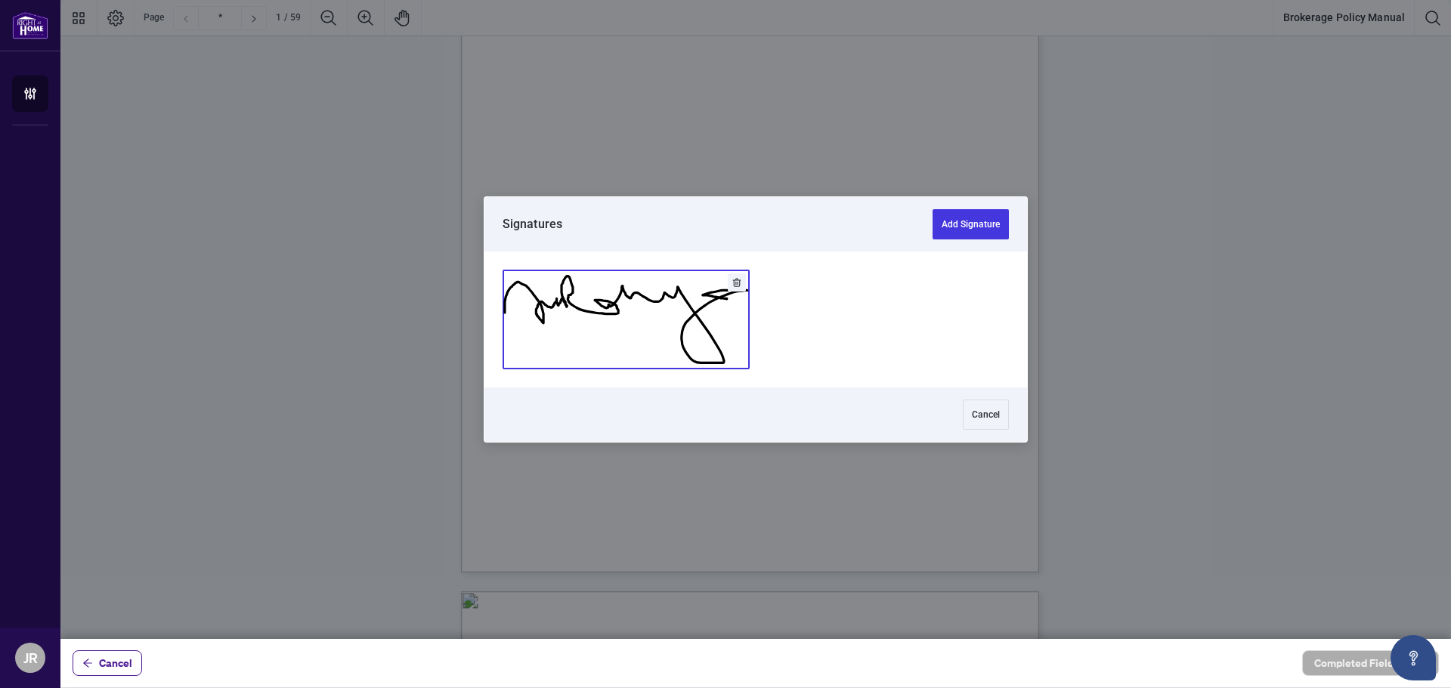
click at [614, 308] on button "Add Signature" at bounding box center [626, 320] width 246 height 98
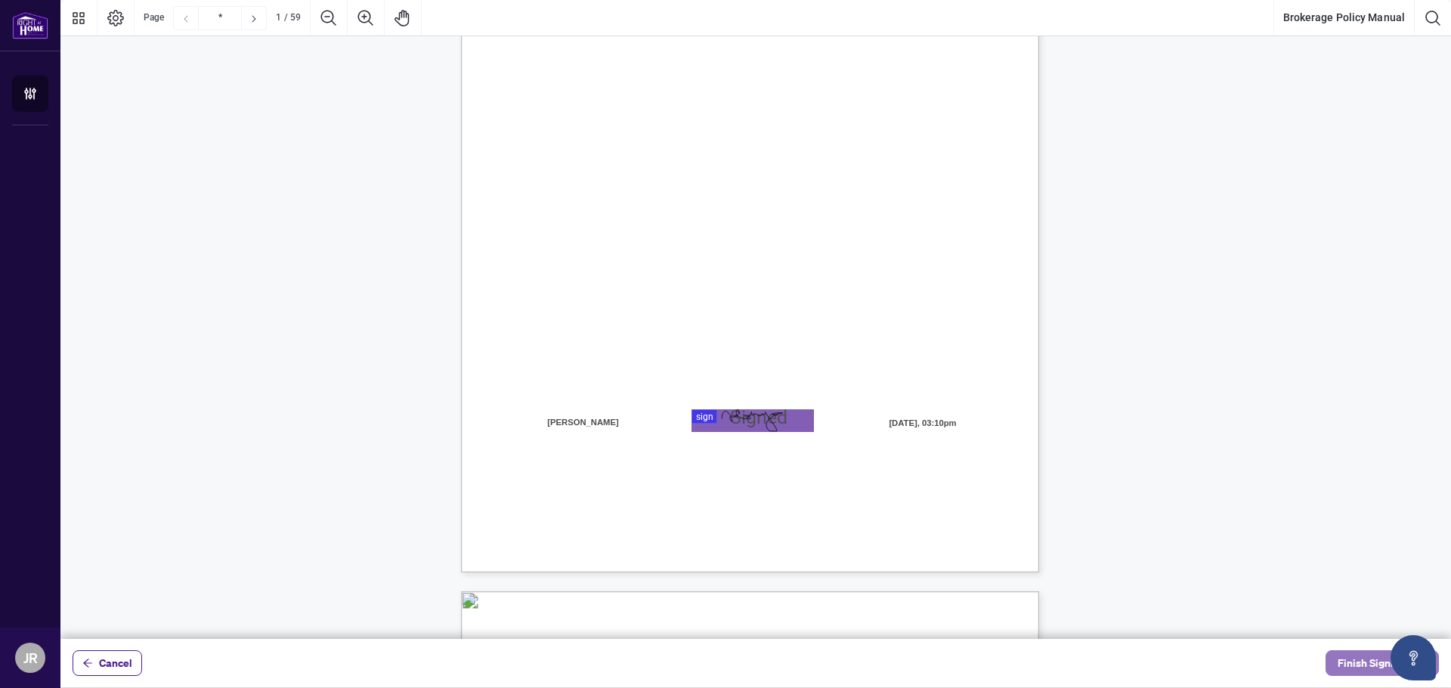
click at [1355, 664] on span "Finish Signing" at bounding box center [1372, 663] width 68 height 24
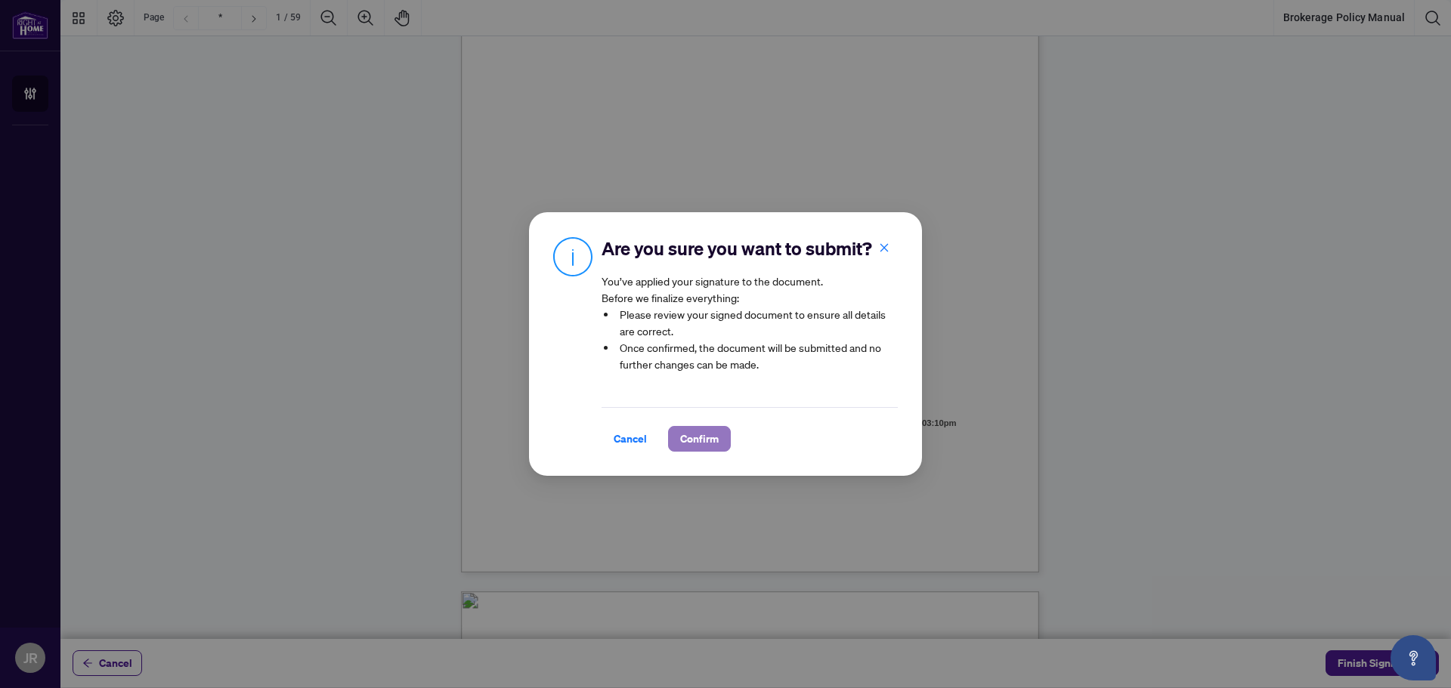
click at [696, 434] on span "Confirm" at bounding box center [699, 439] width 39 height 24
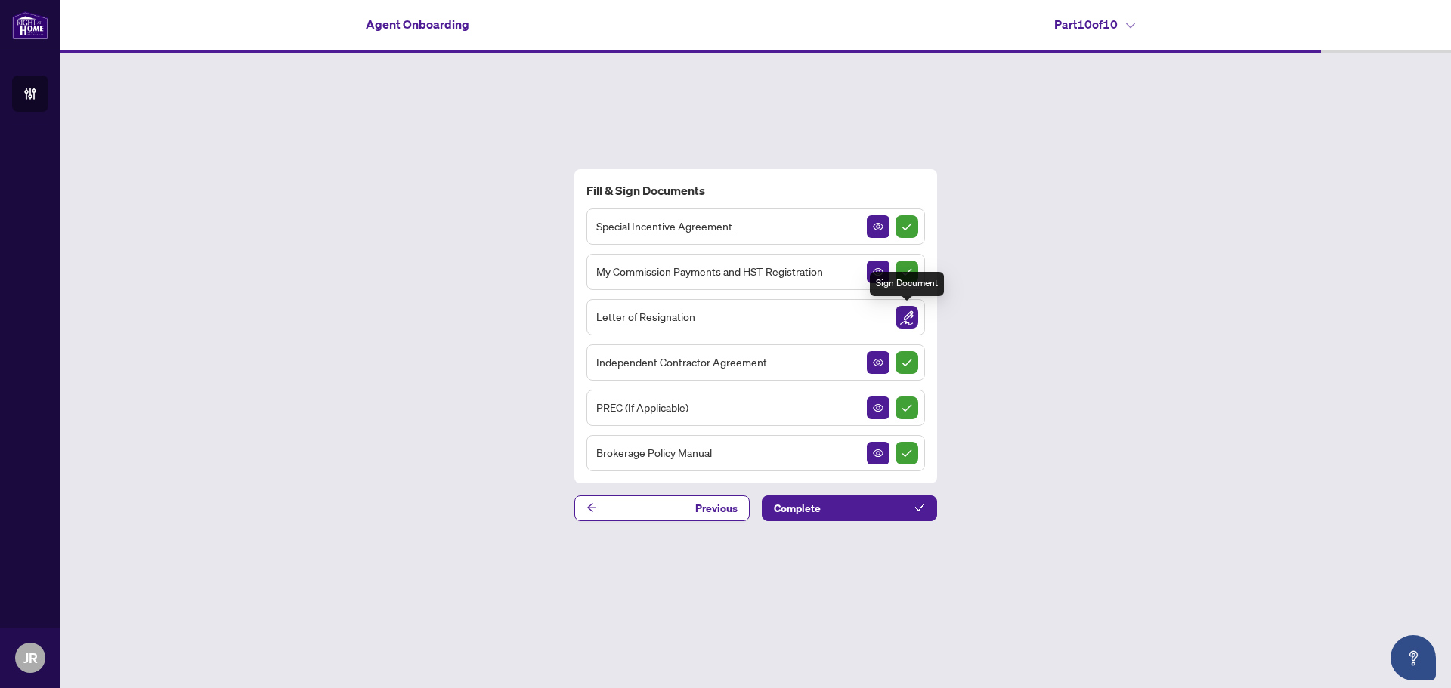
click at [911, 314] on img "Sign Document" at bounding box center [906, 317] width 23 height 23
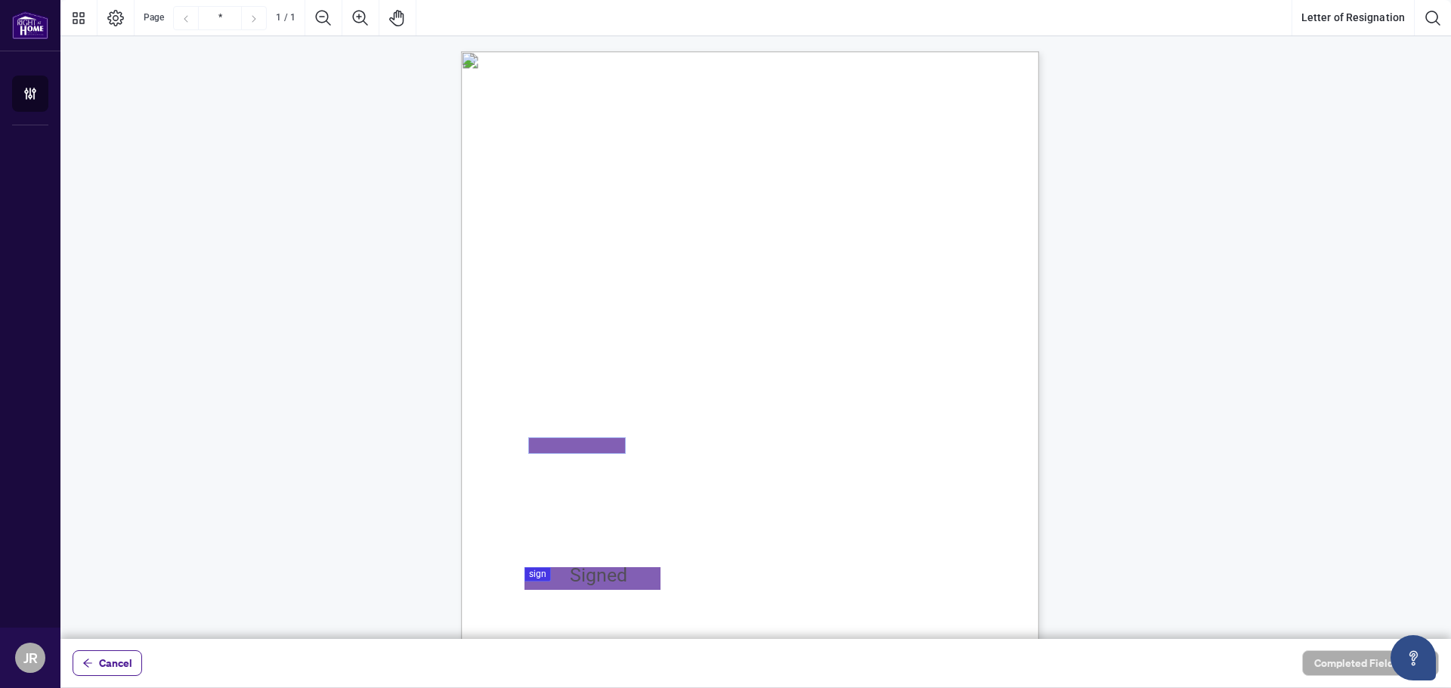
click at [583, 453] on textarea "01K3RJYJ4YMZ5EXNR1AQ7E4KQD" at bounding box center [577, 445] width 96 height 15
type textarea "*"
type textarea "**********"
click at [542, 576] on div at bounding box center [755, 319] width 1390 height 639
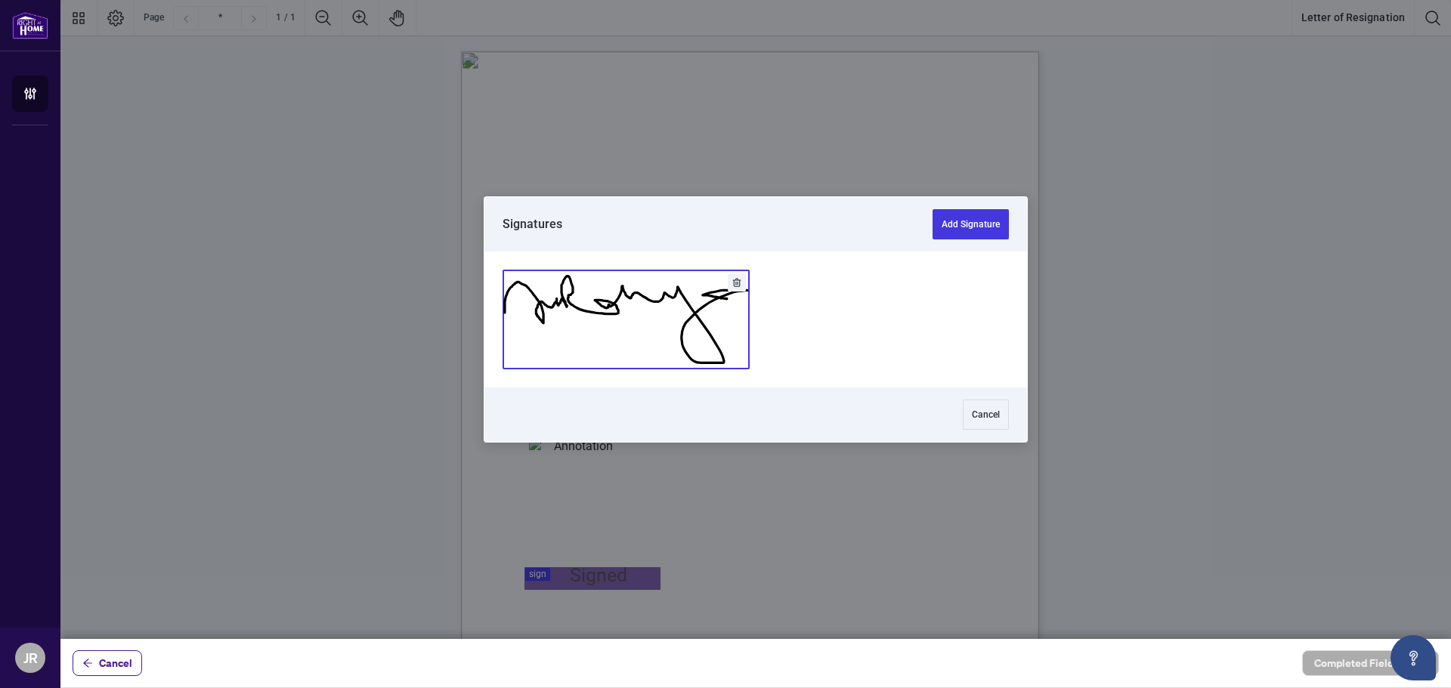
click at [622, 320] on button "Add Signature" at bounding box center [626, 320] width 246 height 98
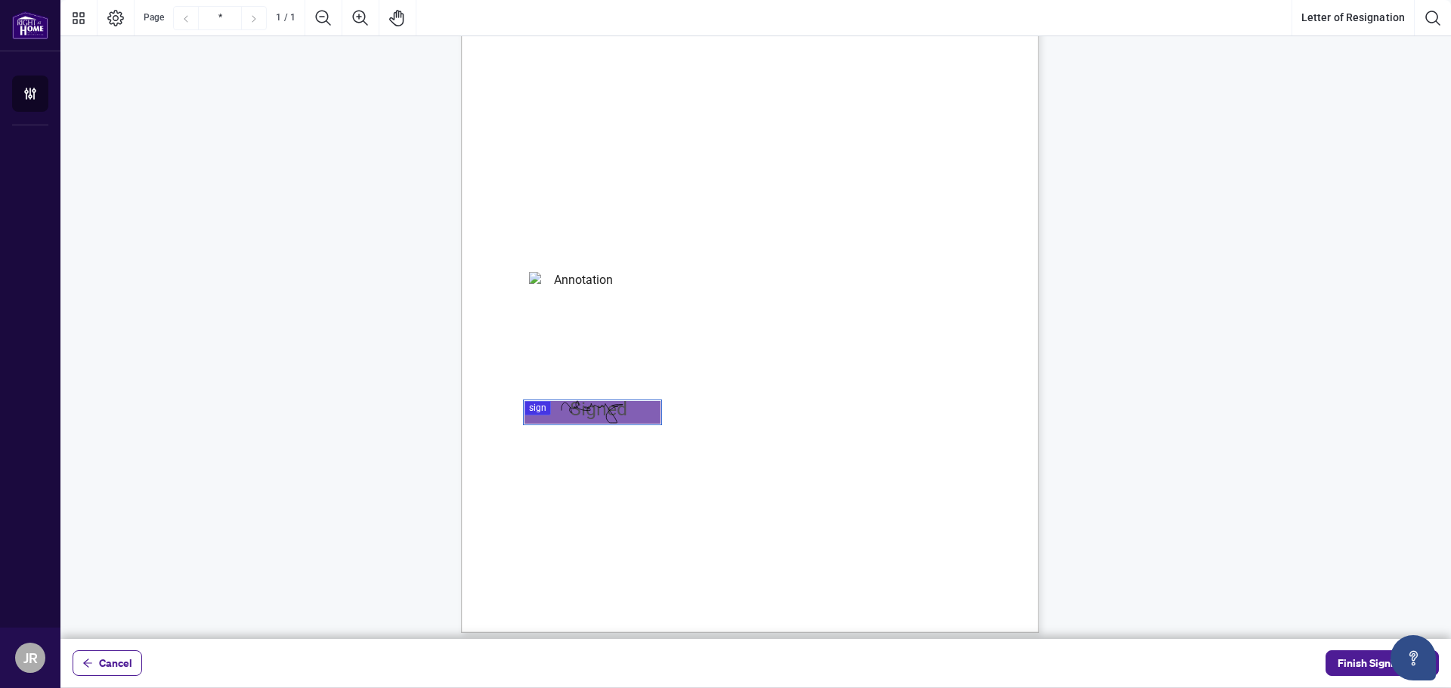
scroll to position [175, 0]
click at [1375, 665] on span "Finish Signing" at bounding box center [1372, 663] width 68 height 24
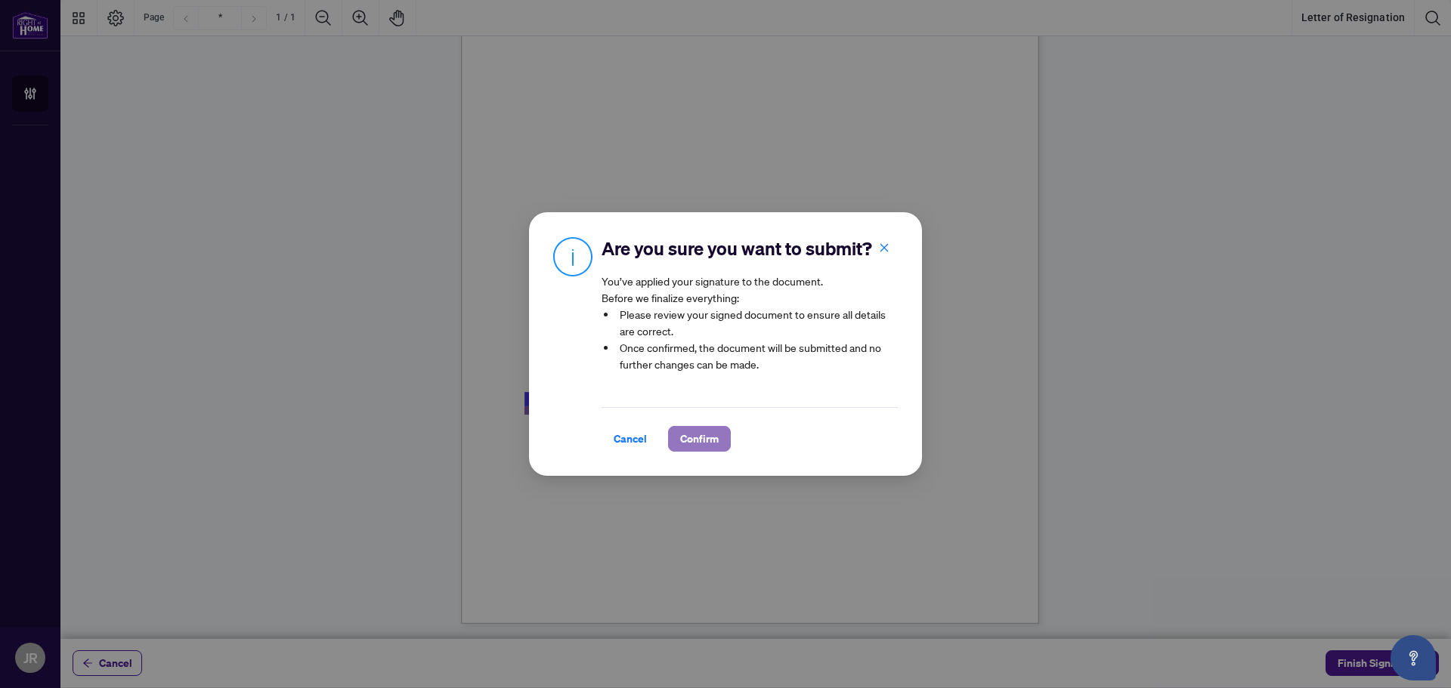
click at [703, 443] on span "Confirm" at bounding box center [699, 439] width 39 height 24
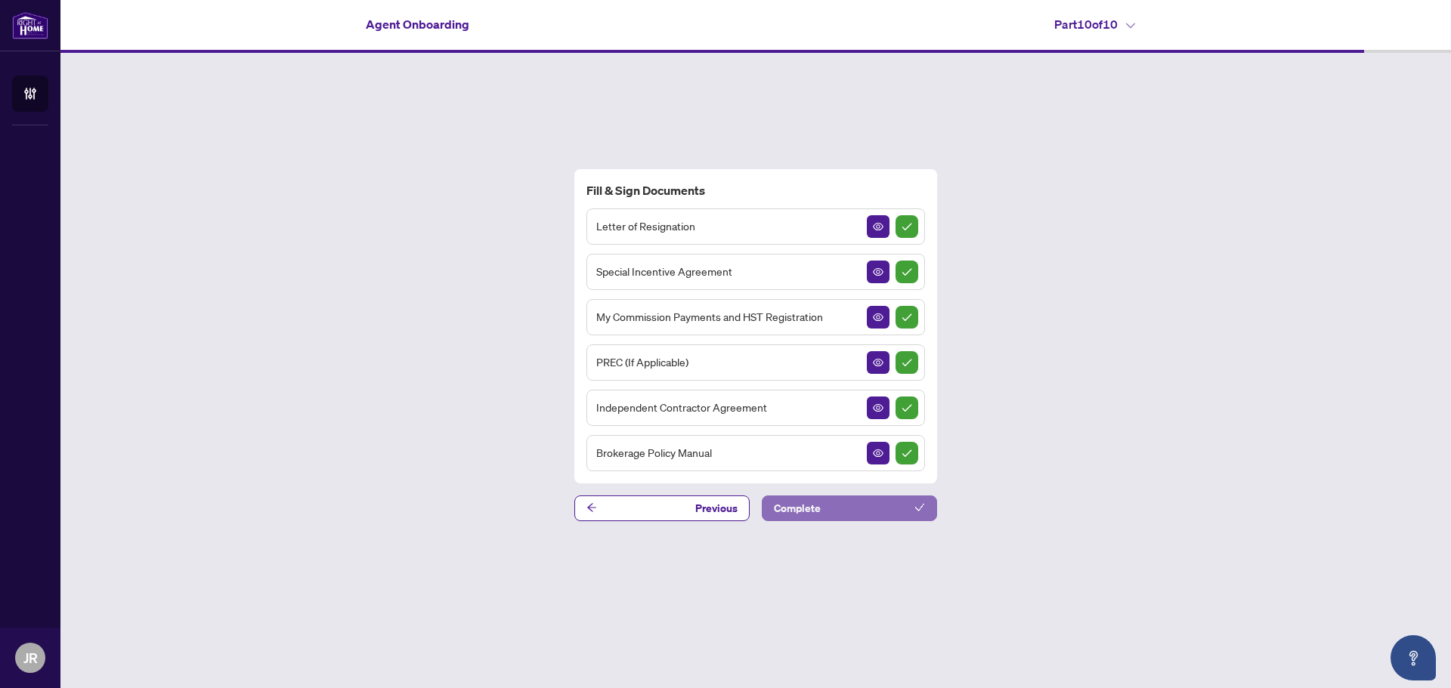
click at [832, 509] on button "Complete" at bounding box center [849, 509] width 175 height 26
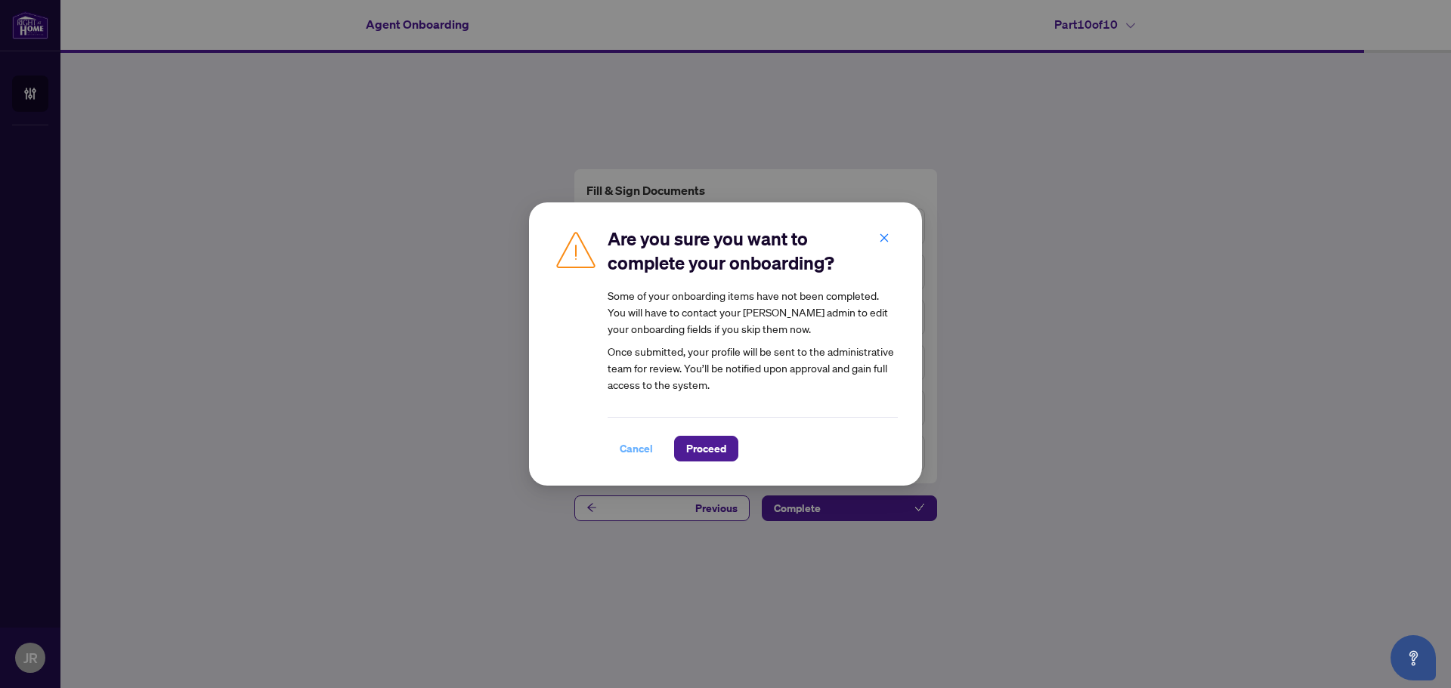
click at [637, 450] on span "Cancel" at bounding box center [636, 449] width 33 height 24
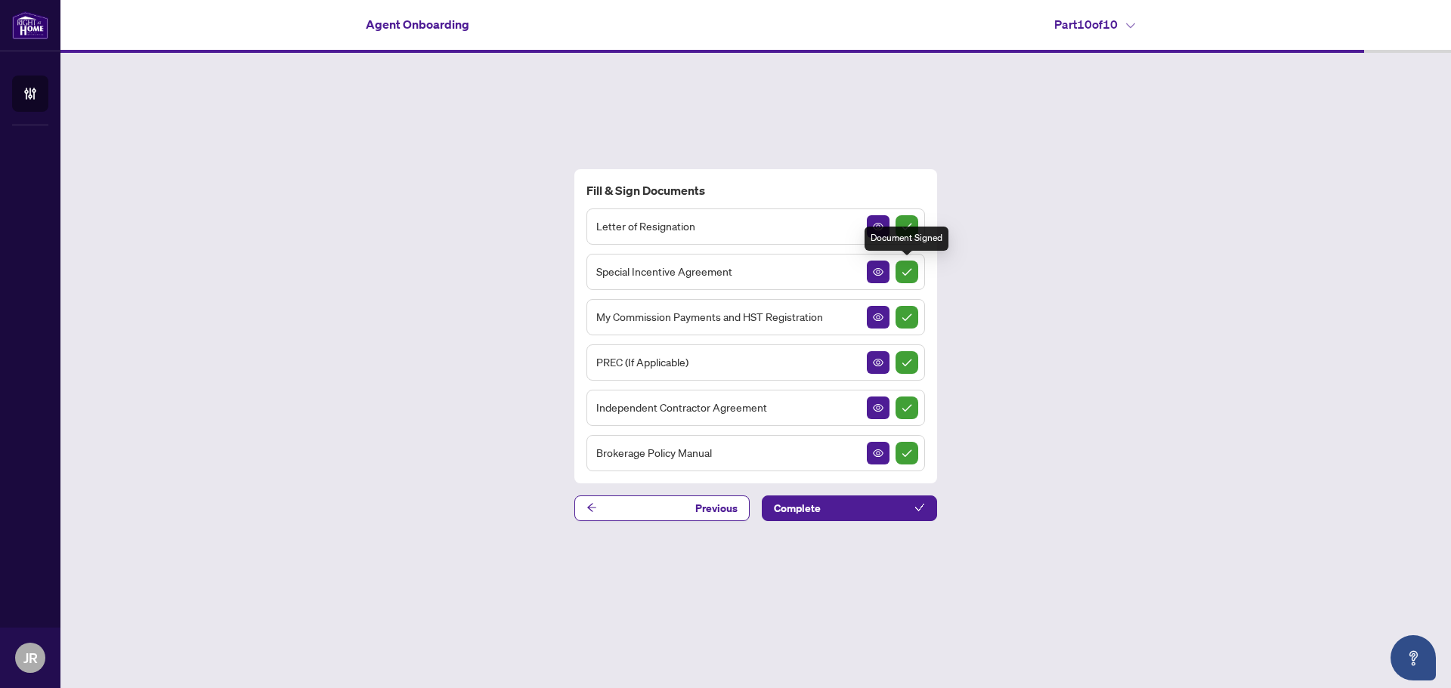
click at [907, 272] on img "Sign Completed" at bounding box center [906, 272] width 23 height 23
click at [834, 509] on button "Complete" at bounding box center [849, 509] width 175 height 26
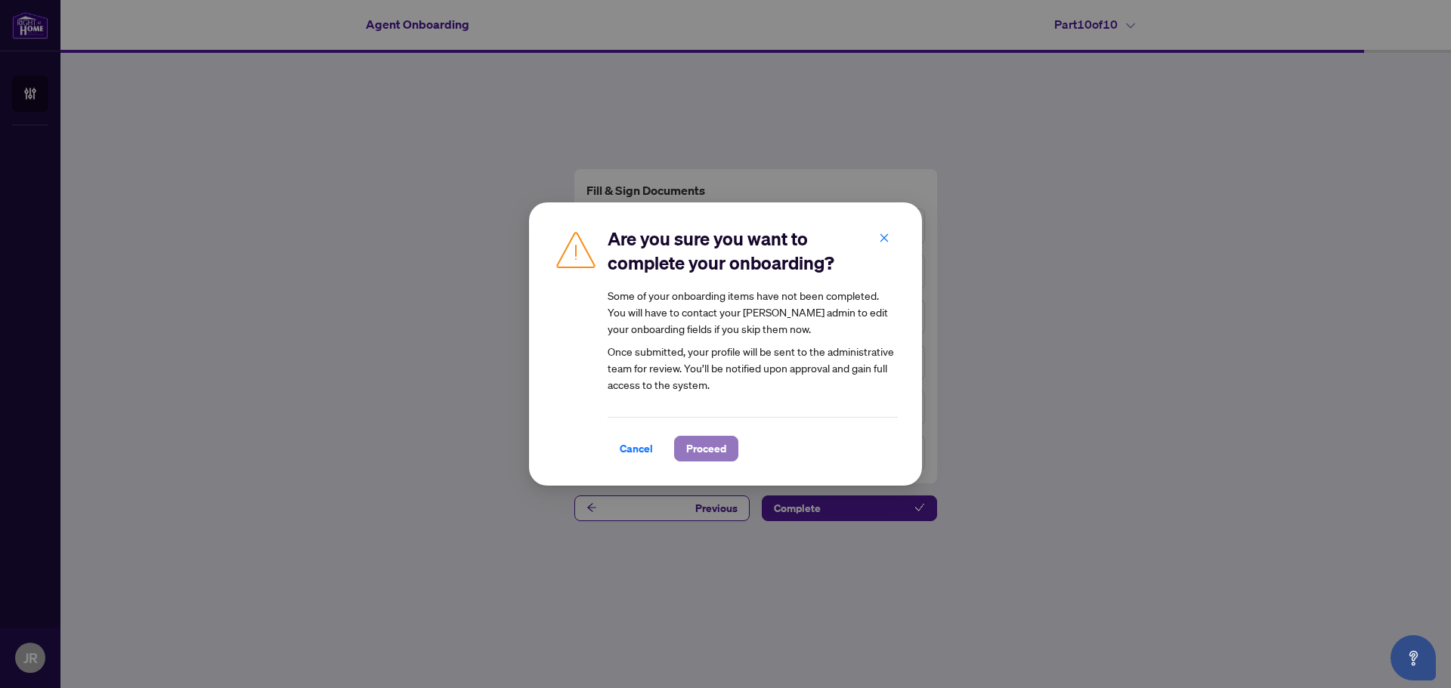
click at [711, 450] on span "Proceed" at bounding box center [706, 449] width 40 height 24
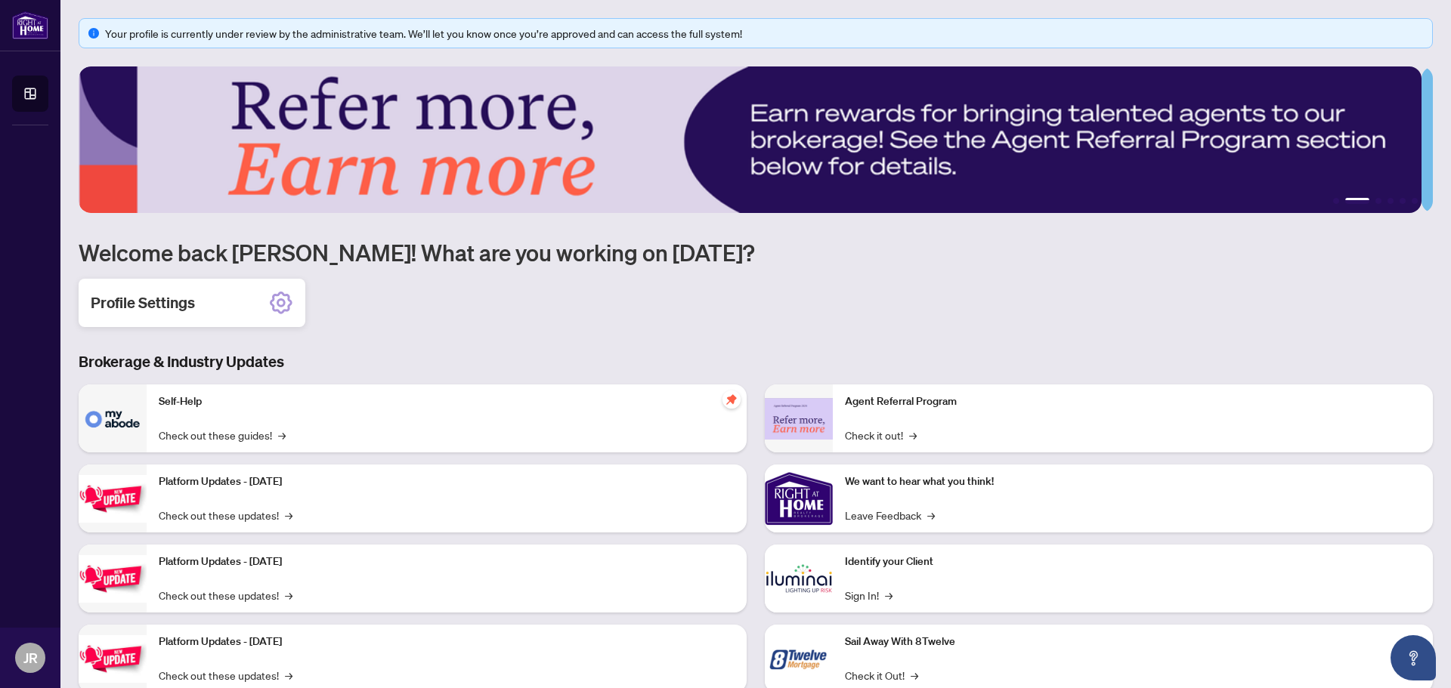
click at [266, 300] on div "Profile Settings" at bounding box center [192, 303] width 227 height 48
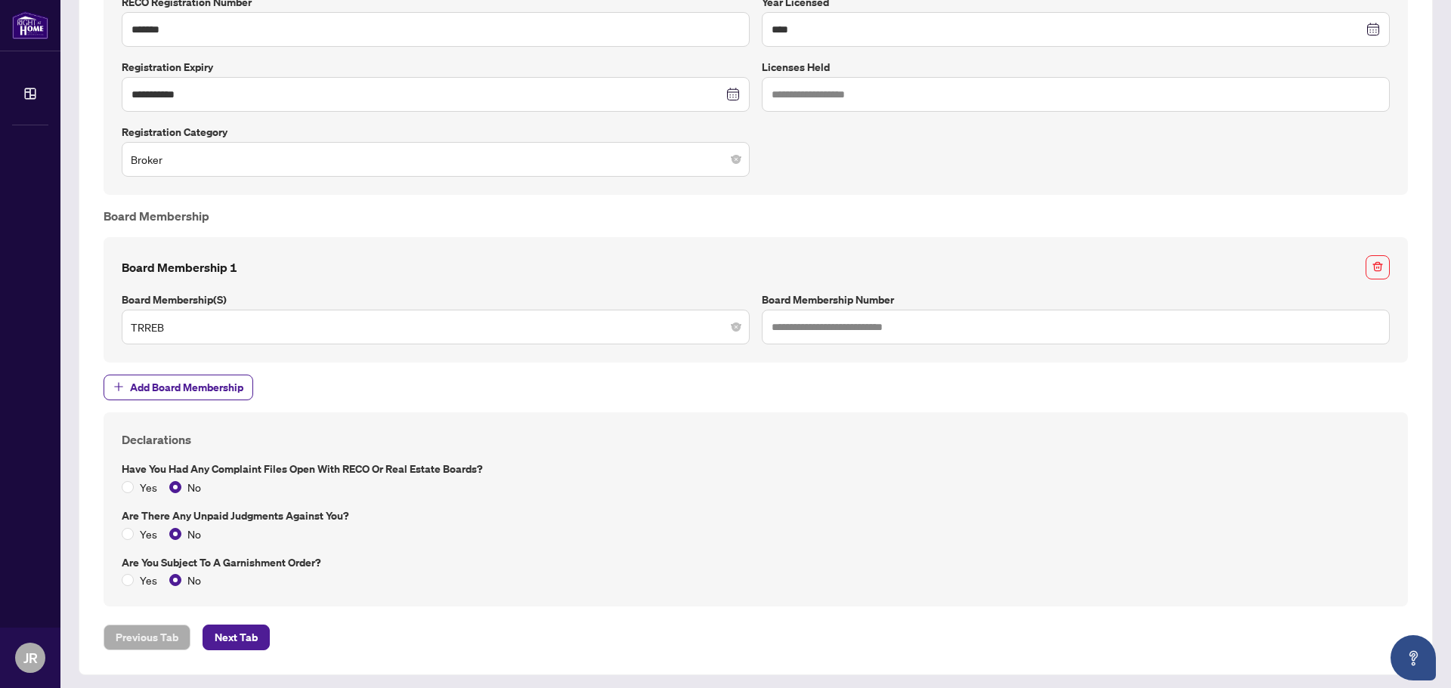
scroll to position [1214, 0]
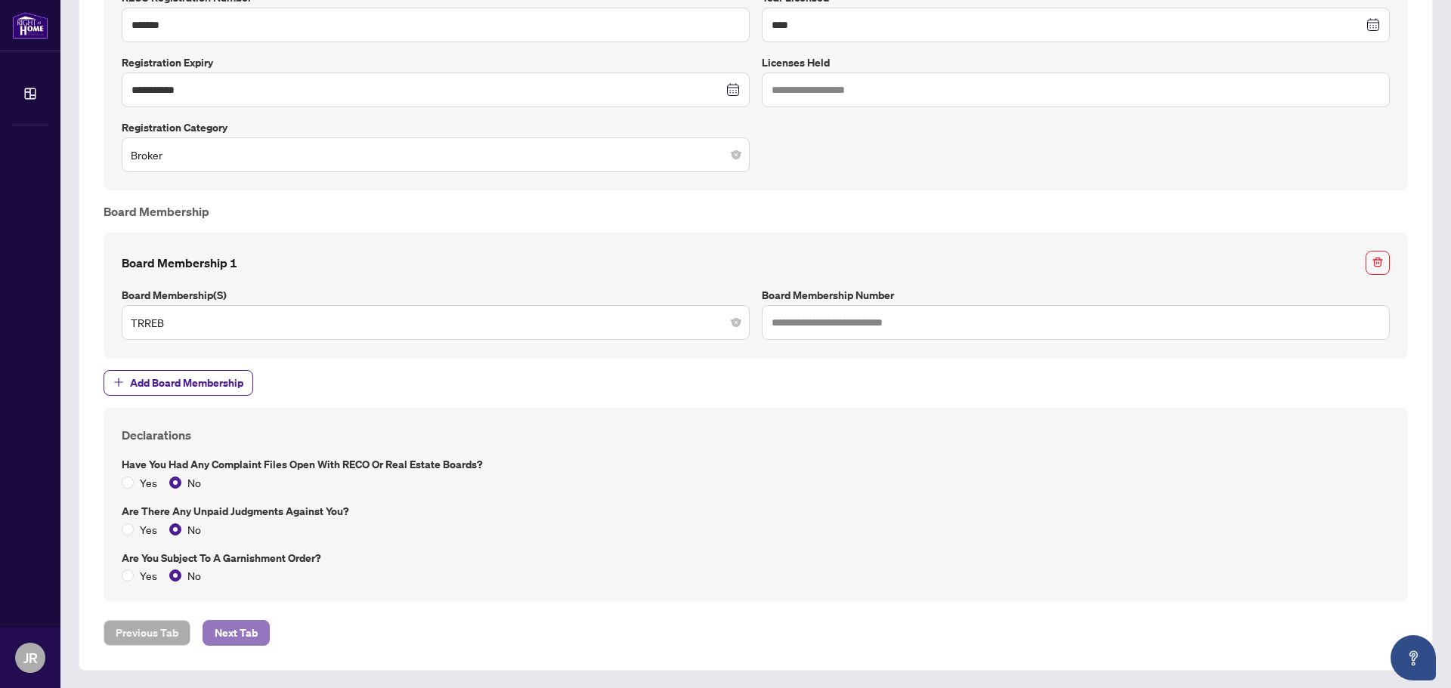
click at [235, 641] on span "Next Tab" at bounding box center [236, 633] width 43 height 24
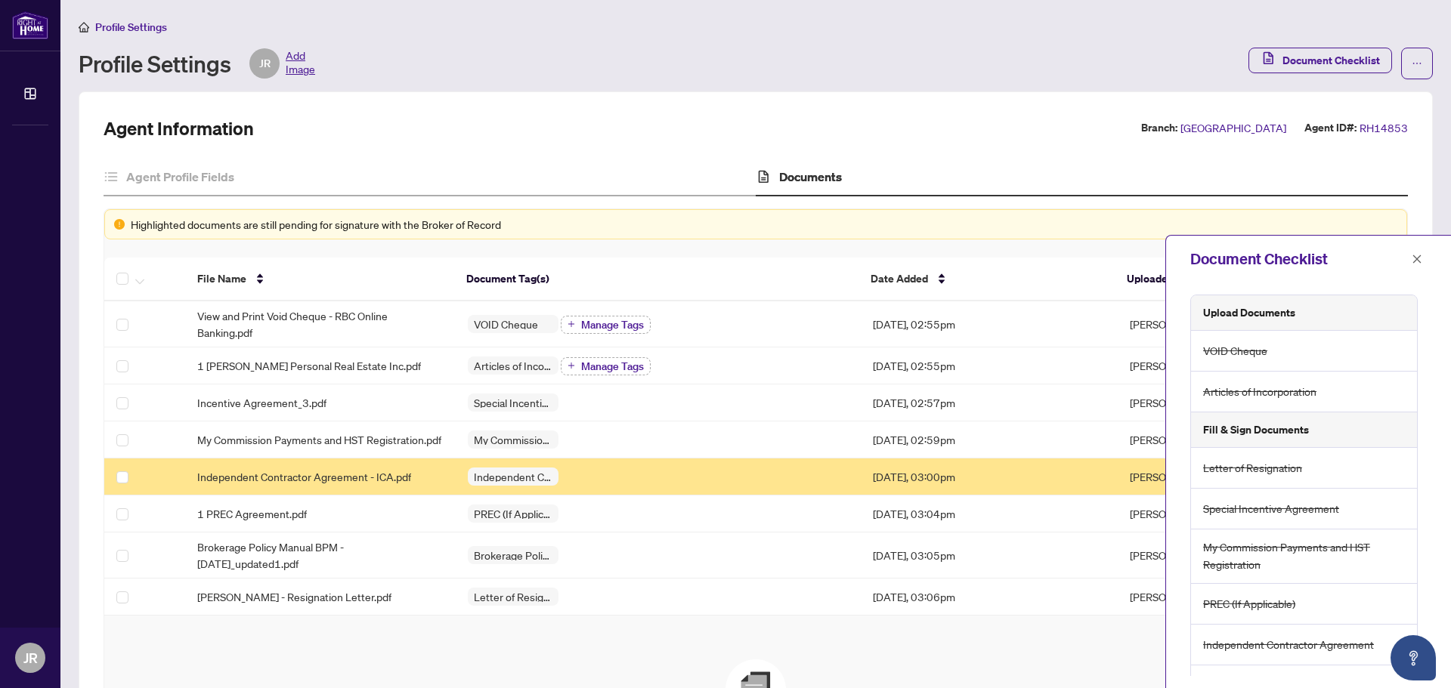
click at [911, 138] on div "Agent Information Branch: [GEOGRAPHIC_DATA] Agent ID#: RH14853" at bounding box center [756, 128] width 1304 height 24
click at [1421, 258] on icon "close" at bounding box center [1417, 259] width 11 height 11
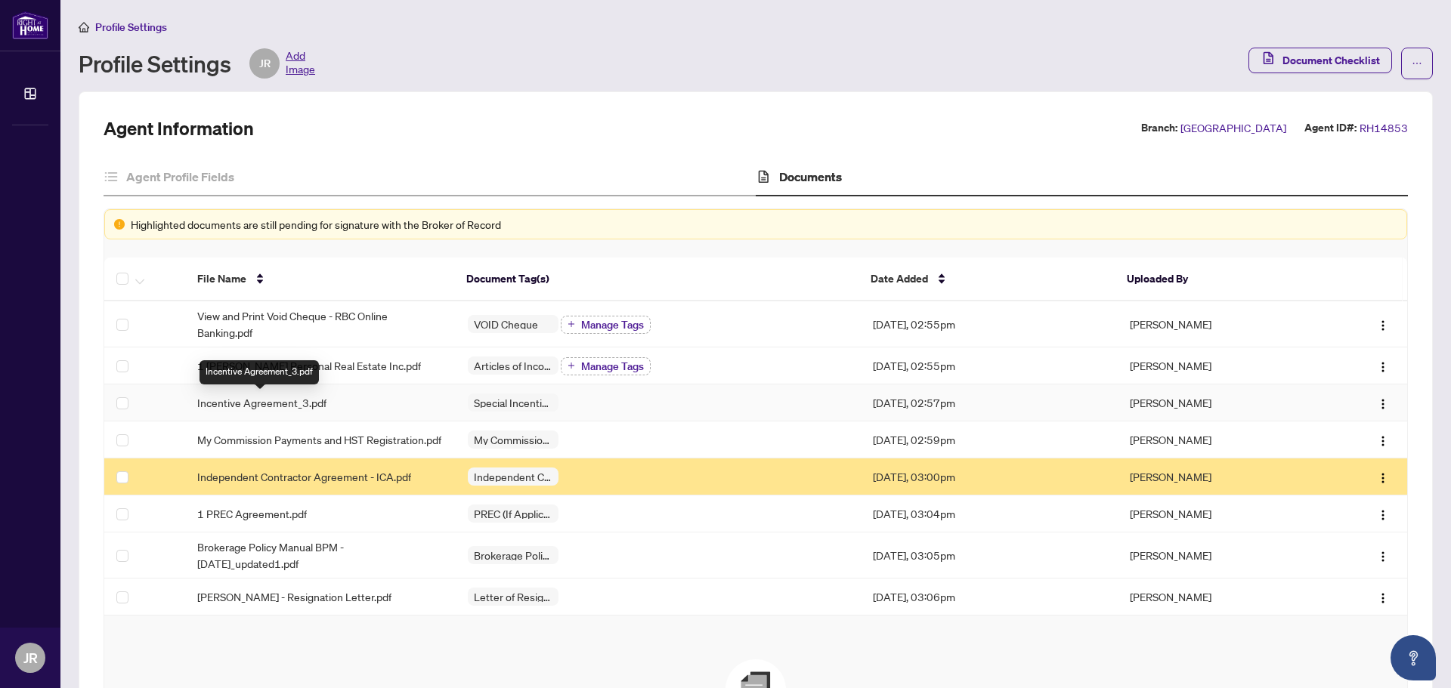
click at [313, 405] on span "Incentive Agreement_3.pdf" at bounding box center [261, 402] width 129 height 17
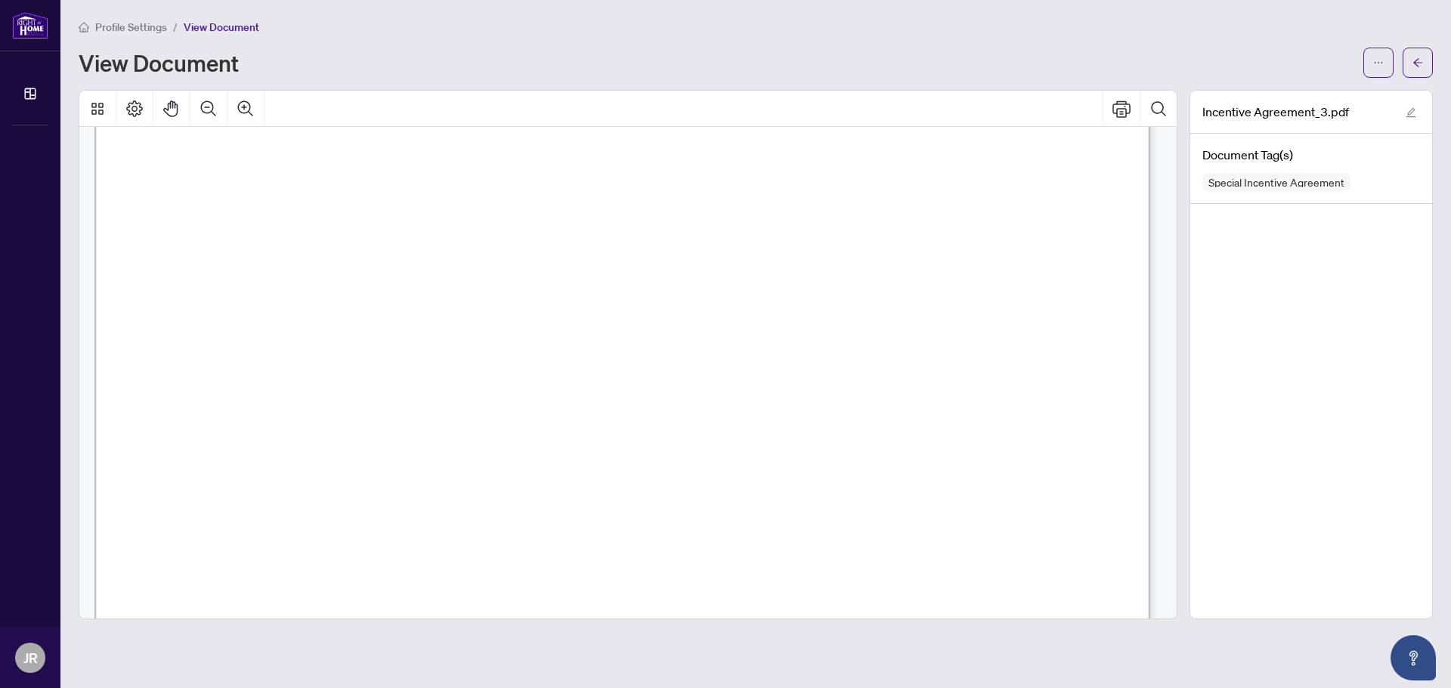
scroll to position [3552, 0]
click at [1415, 64] on icon "arrow-left" at bounding box center [1417, 62] width 9 height 8
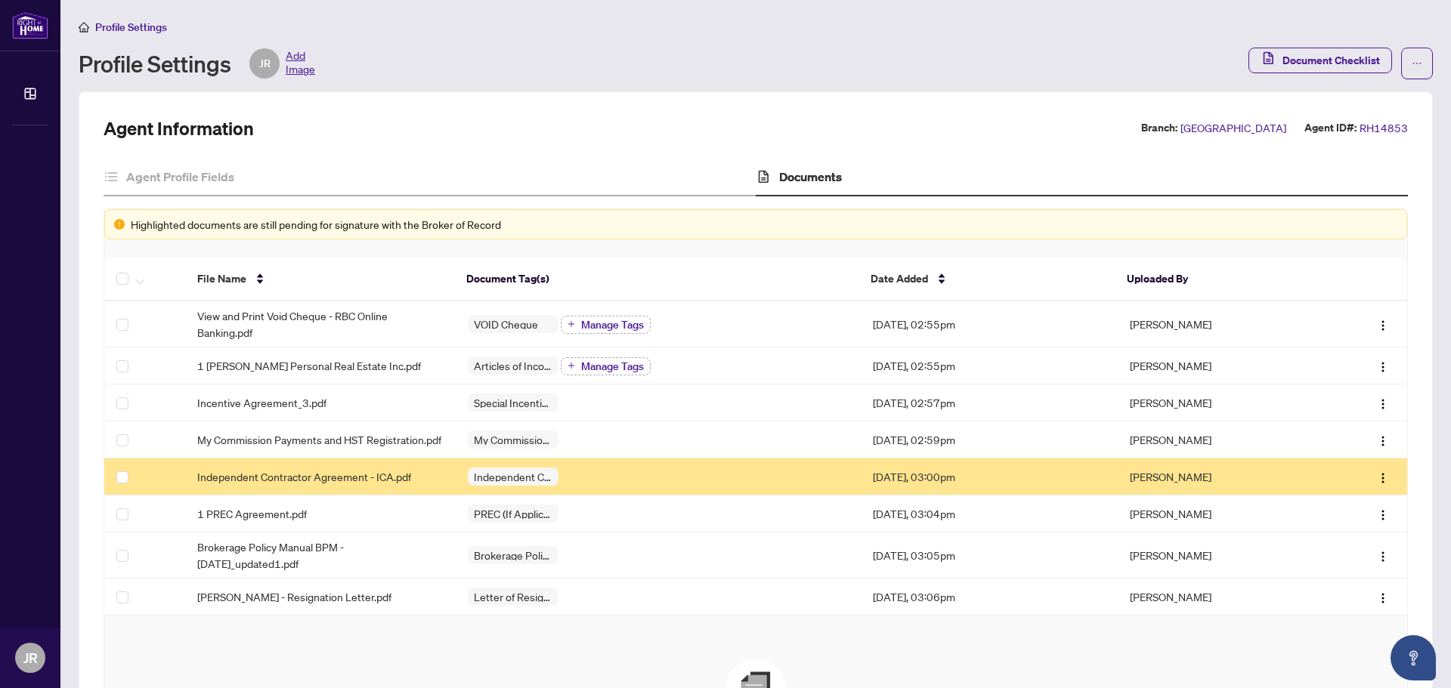
click at [300, 66] on span "Add Image" at bounding box center [300, 63] width 29 height 30
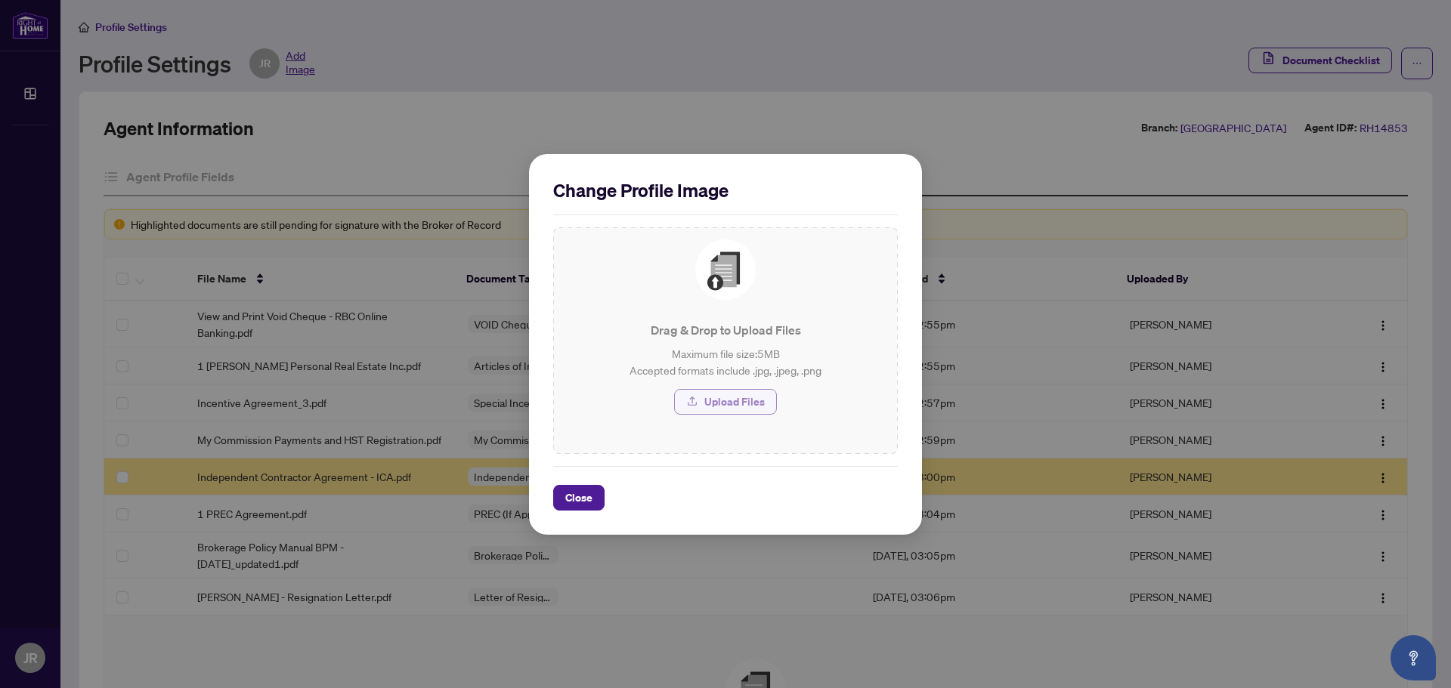
click at [736, 407] on span "Upload Files" at bounding box center [734, 402] width 60 height 24
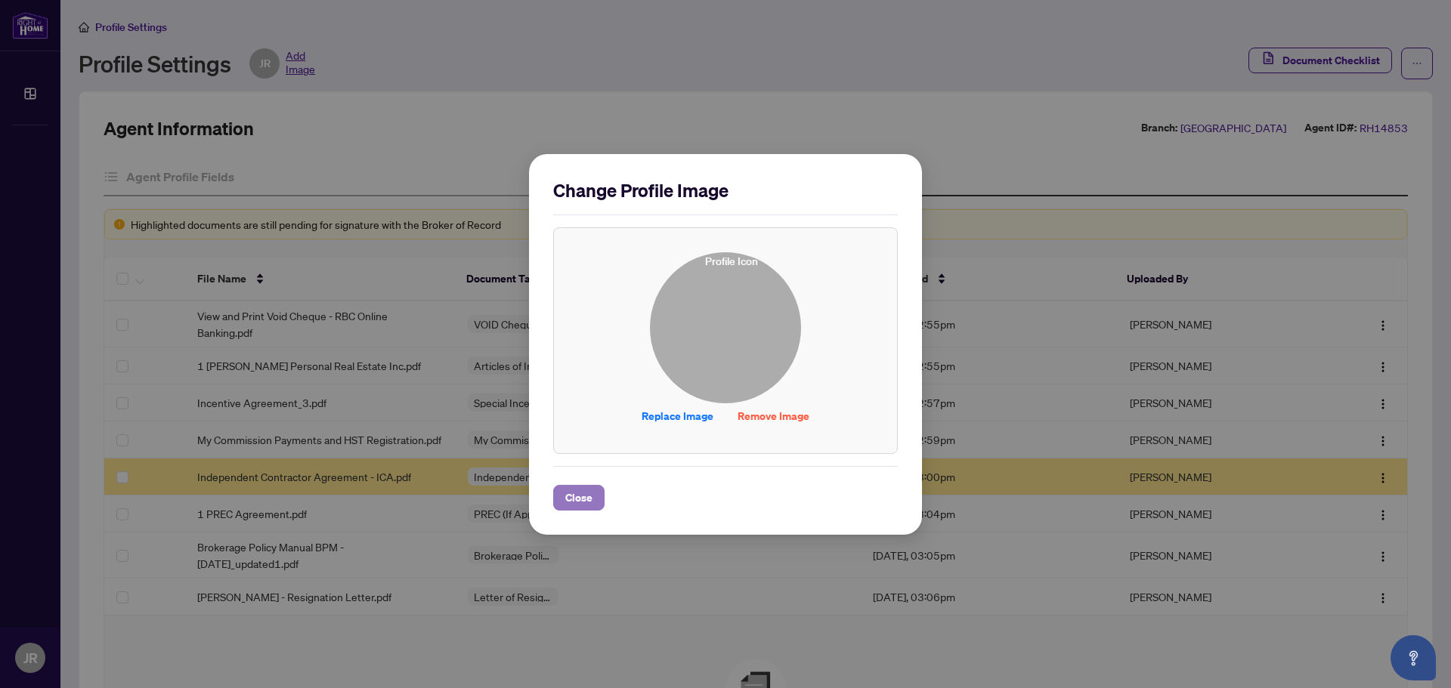
click at [579, 502] on span "Close" at bounding box center [578, 498] width 27 height 24
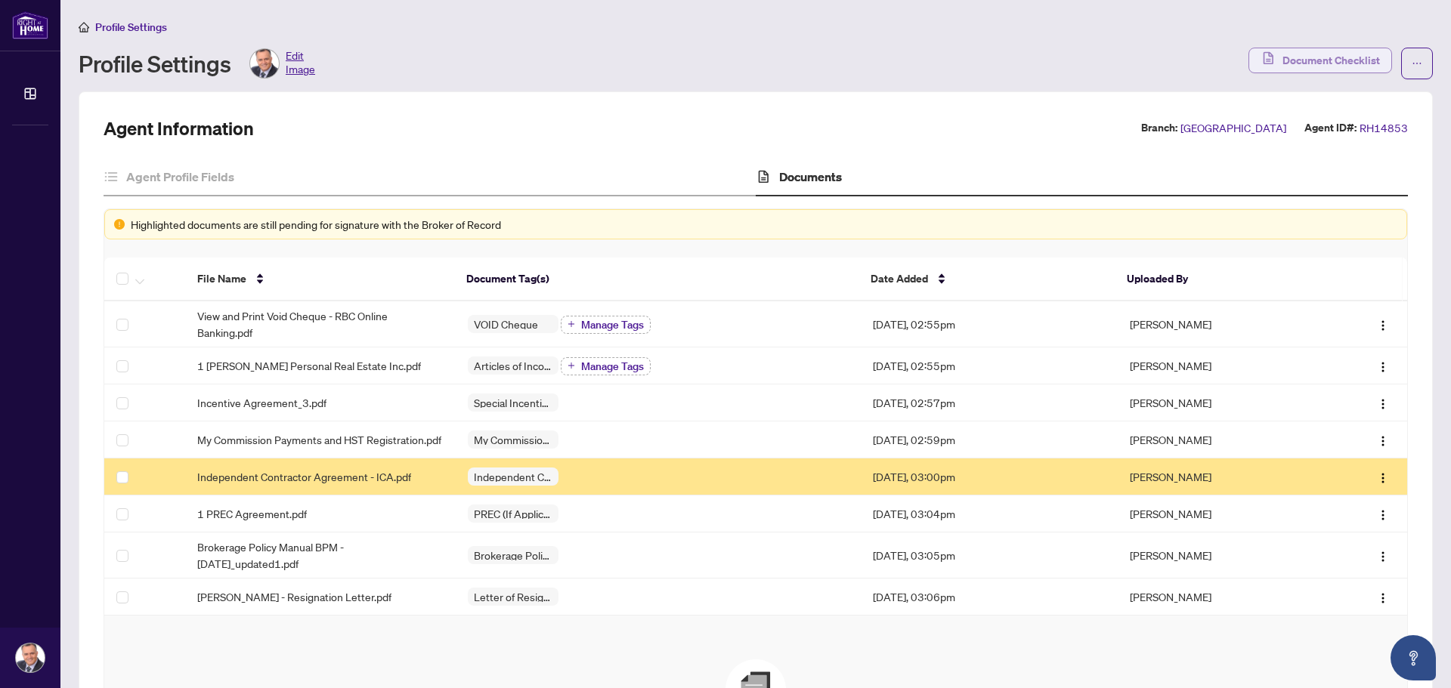
click at [1300, 57] on span "Document Checklist" at bounding box center [1330, 60] width 97 height 24
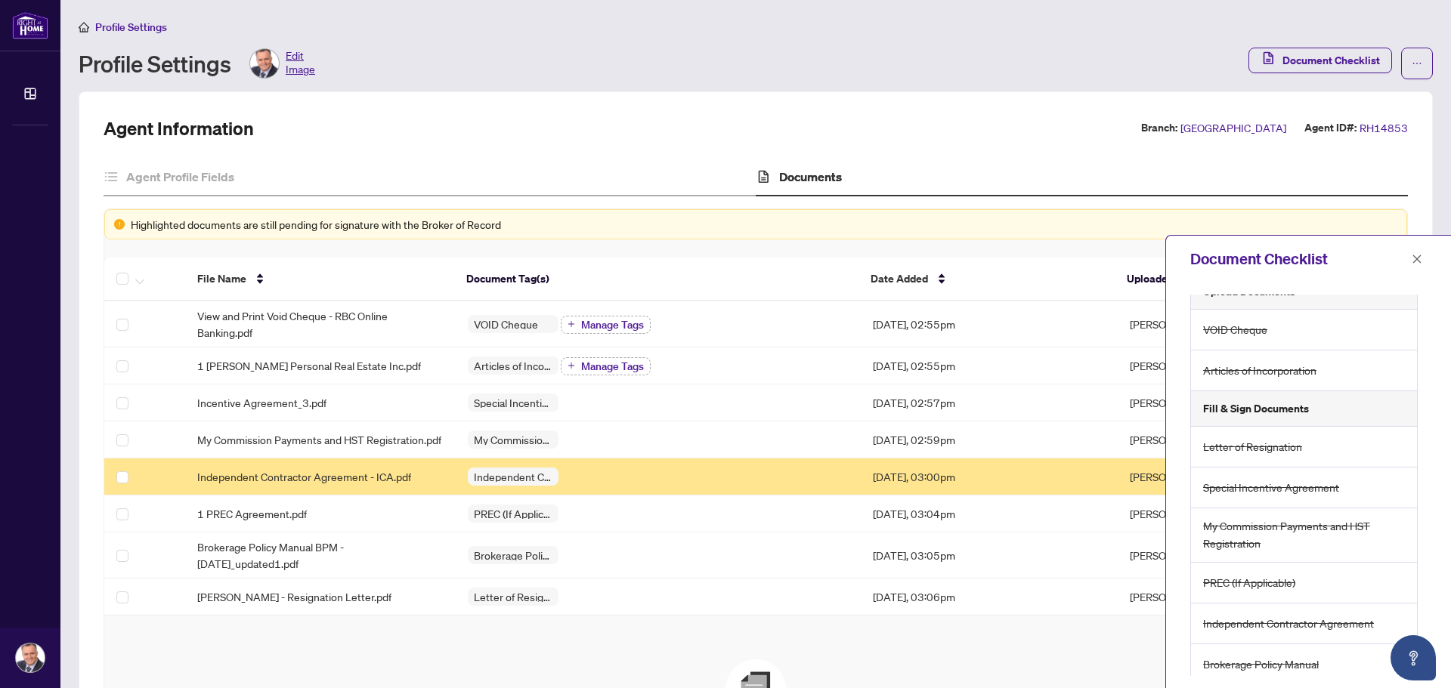
scroll to position [31, 0]
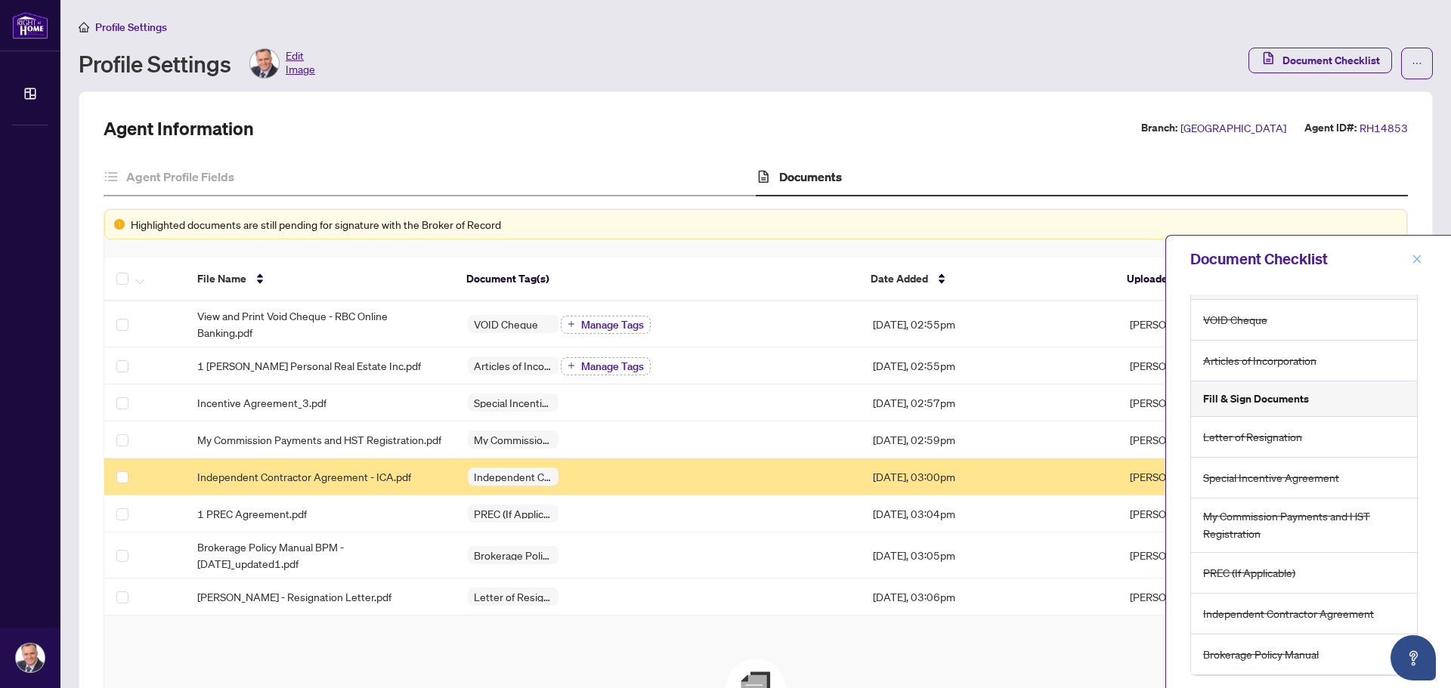
click at [1424, 258] on button "button" at bounding box center [1417, 259] width 20 height 18
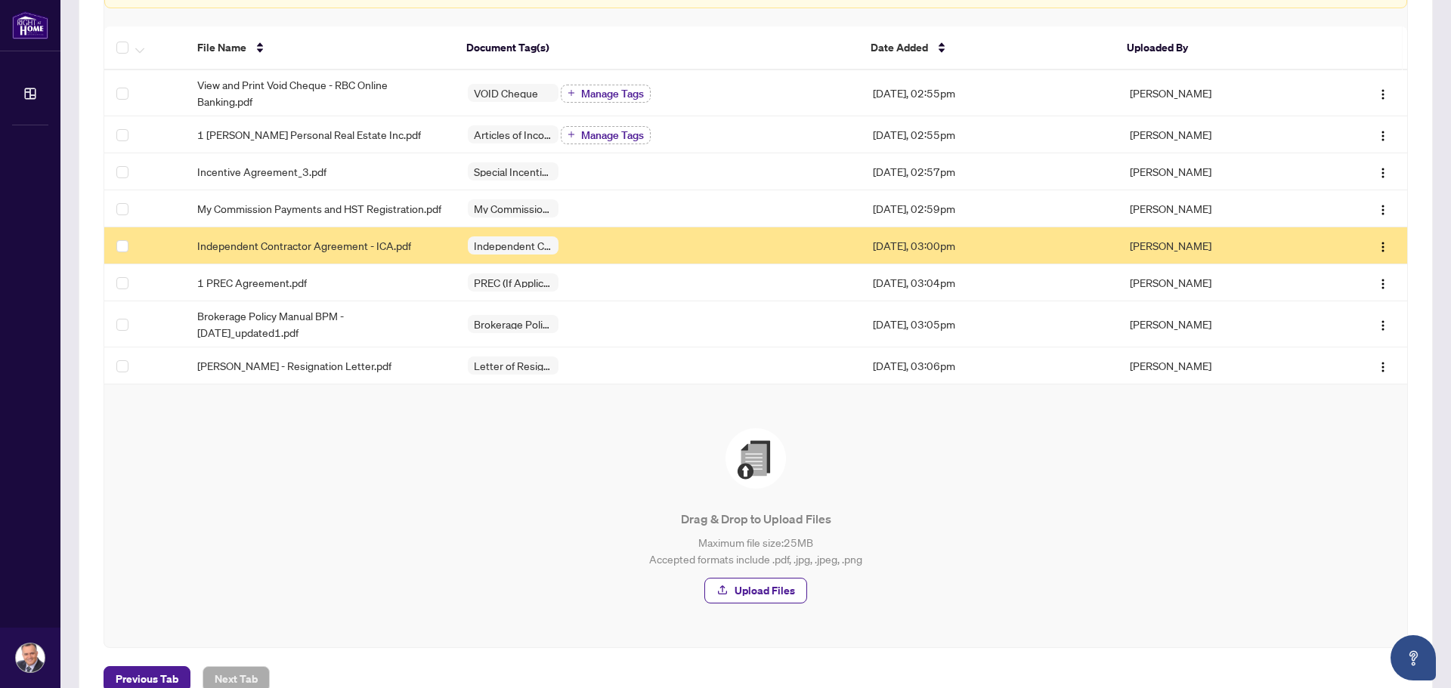
scroll to position [135, 0]
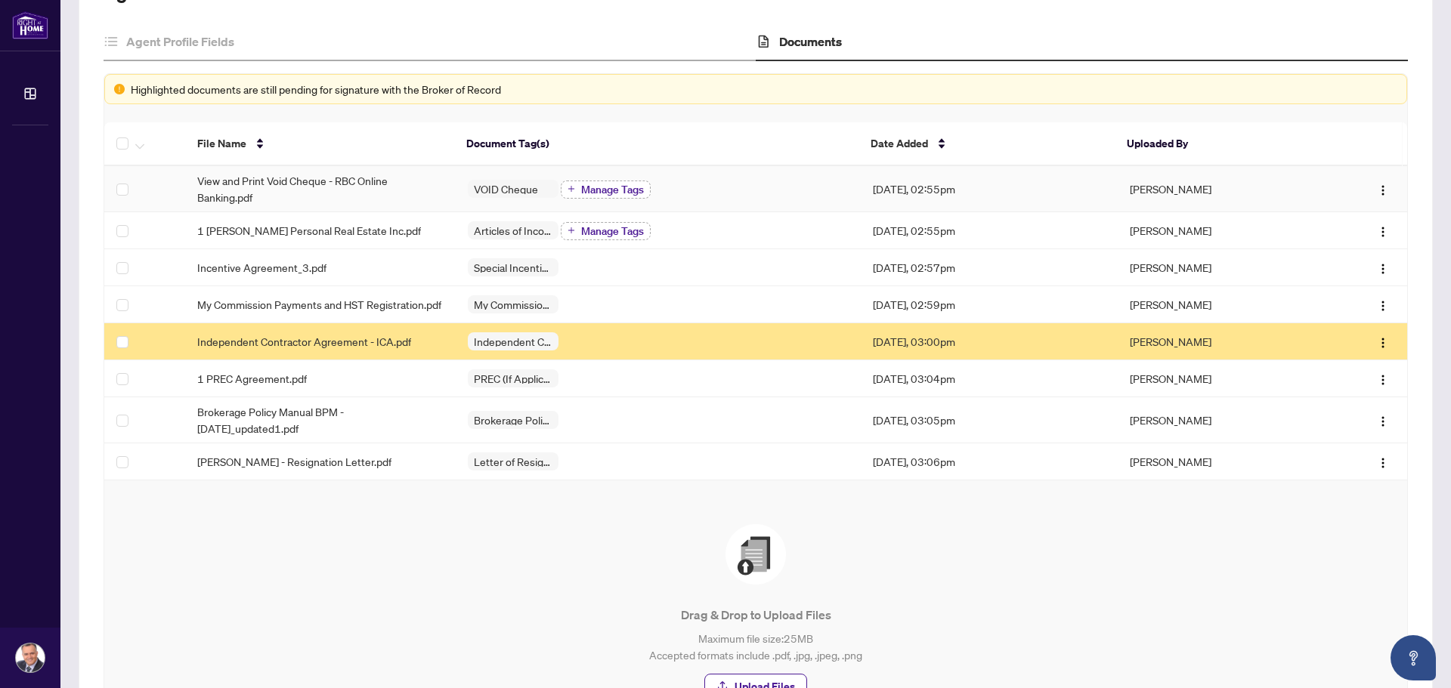
click at [606, 187] on span "Manage Tags" at bounding box center [612, 189] width 63 height 11
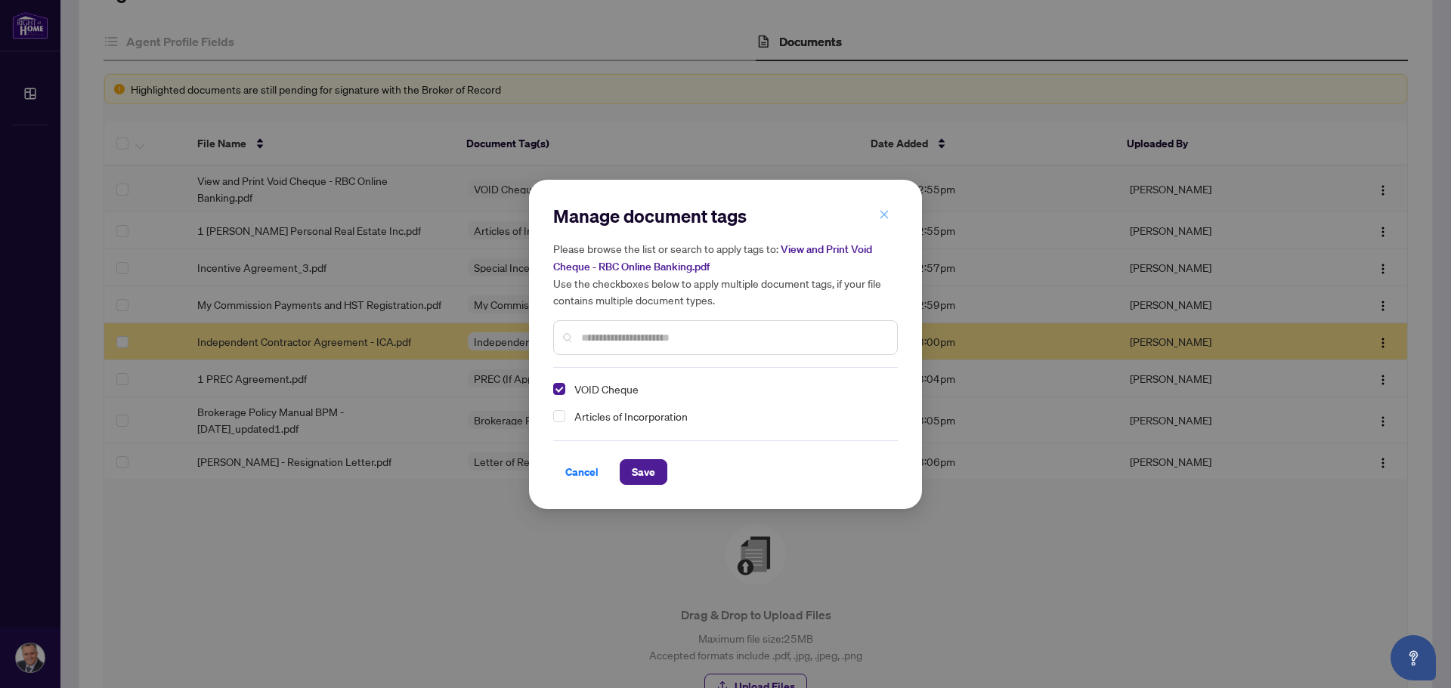
click at [880, 215] on icon "close" at bounding box center [884, 214] width 11 height 11
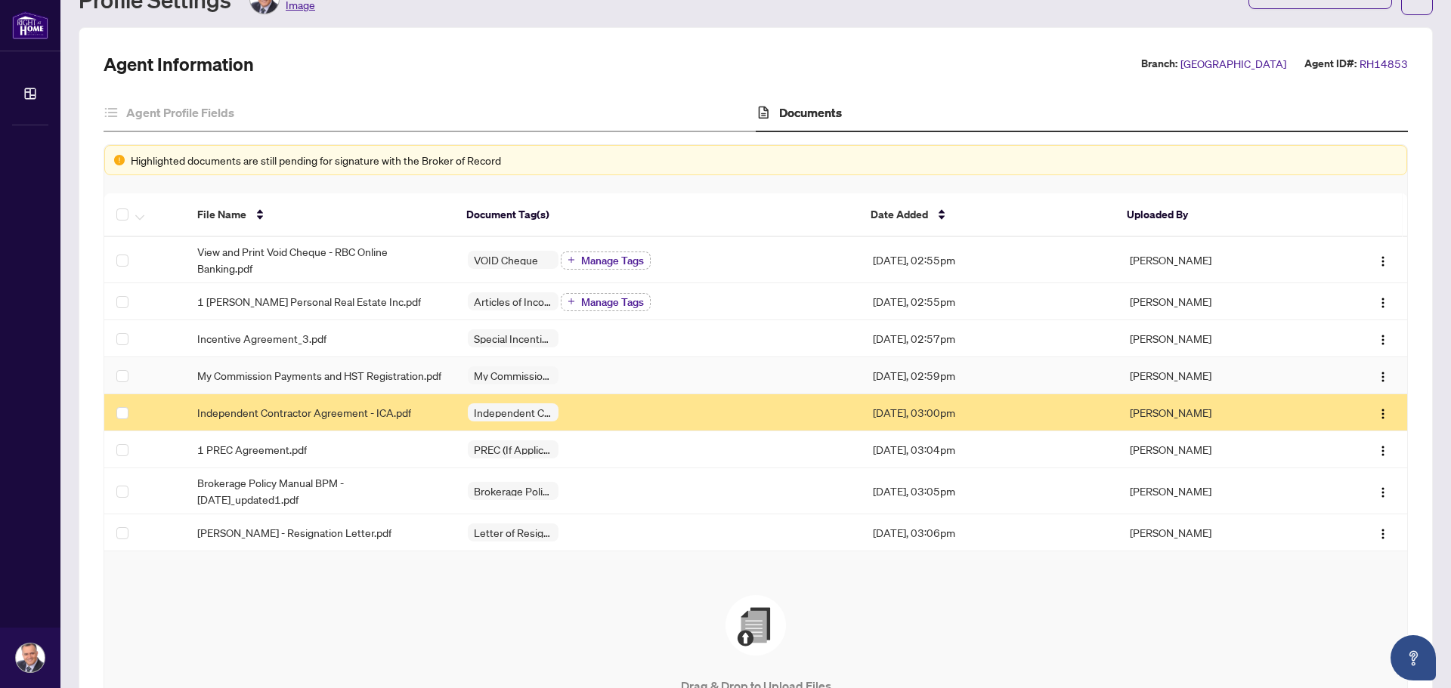
scroll to position [0, 0]
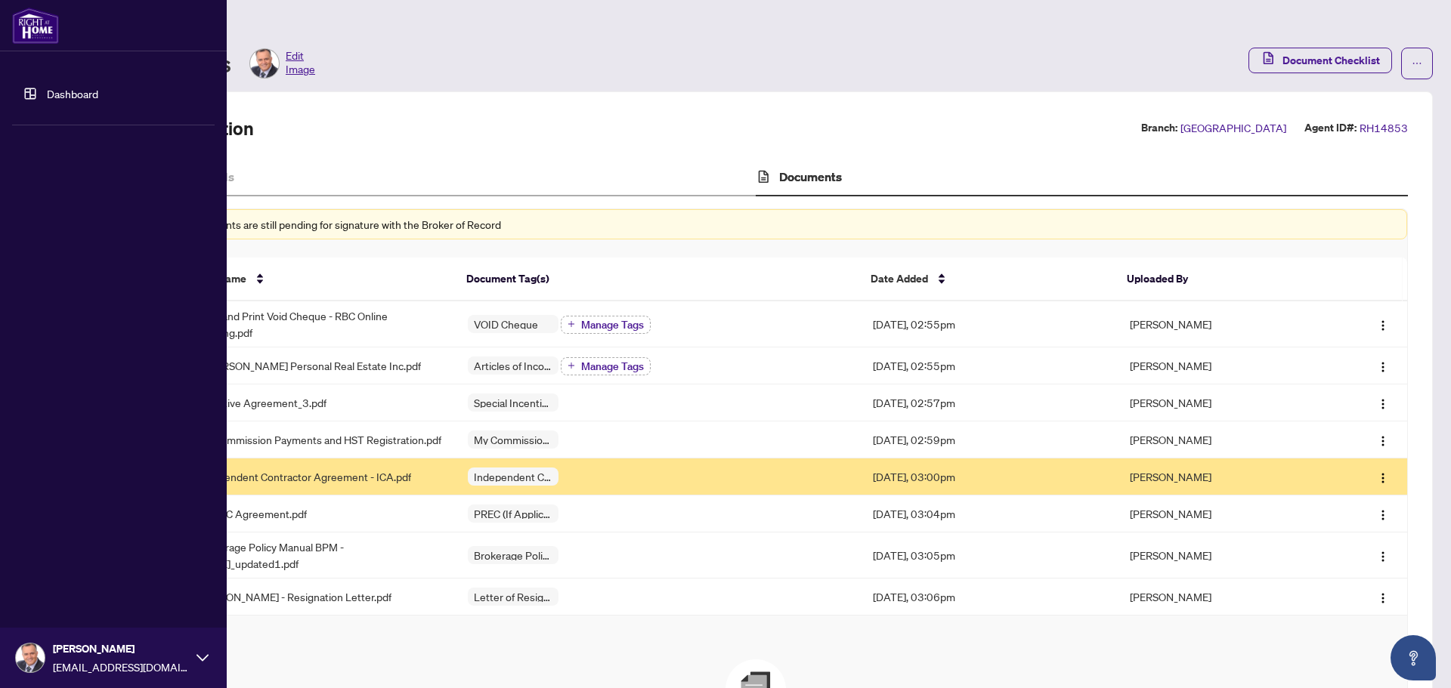
click at [39, 26] on img at bounding box center [35, 26] width 47 height 36
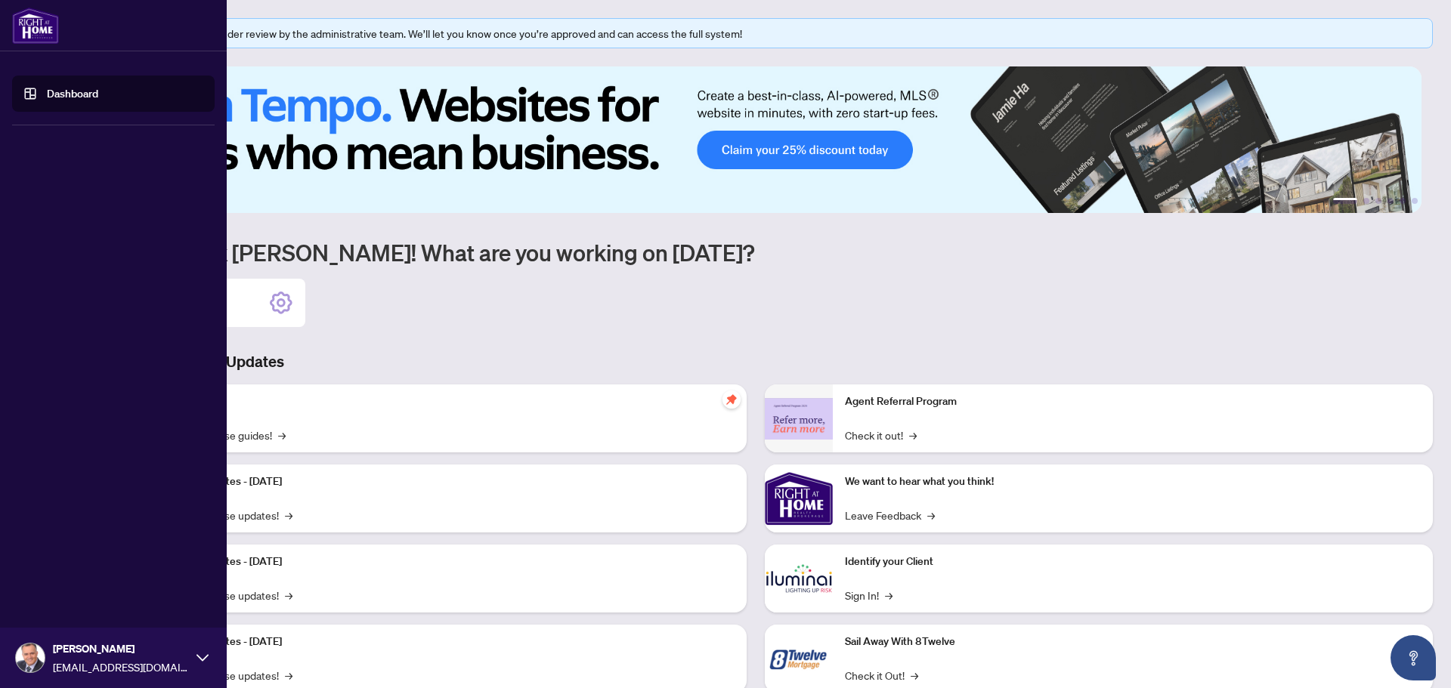
click at [72, 94] on link "Dashboard" at bounding box center [72, 94] width 51 height 14
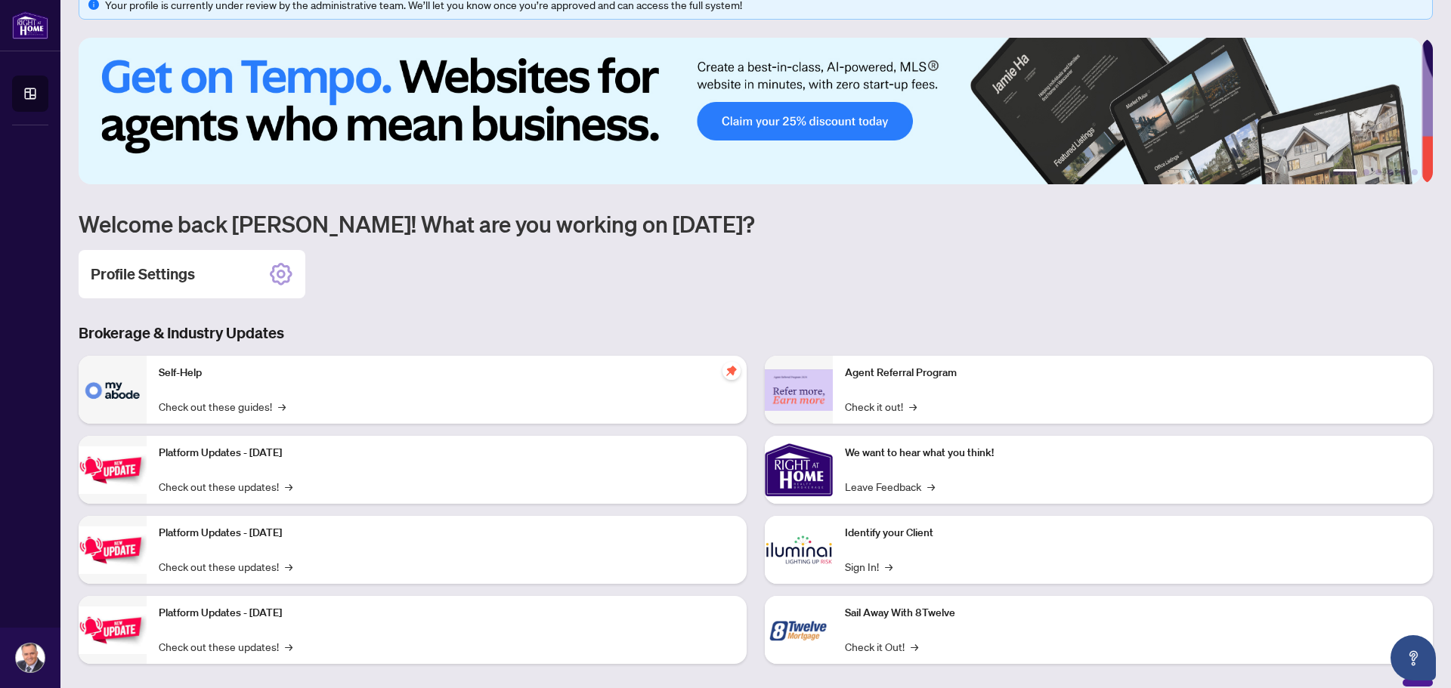
scroll to position [45, 0]
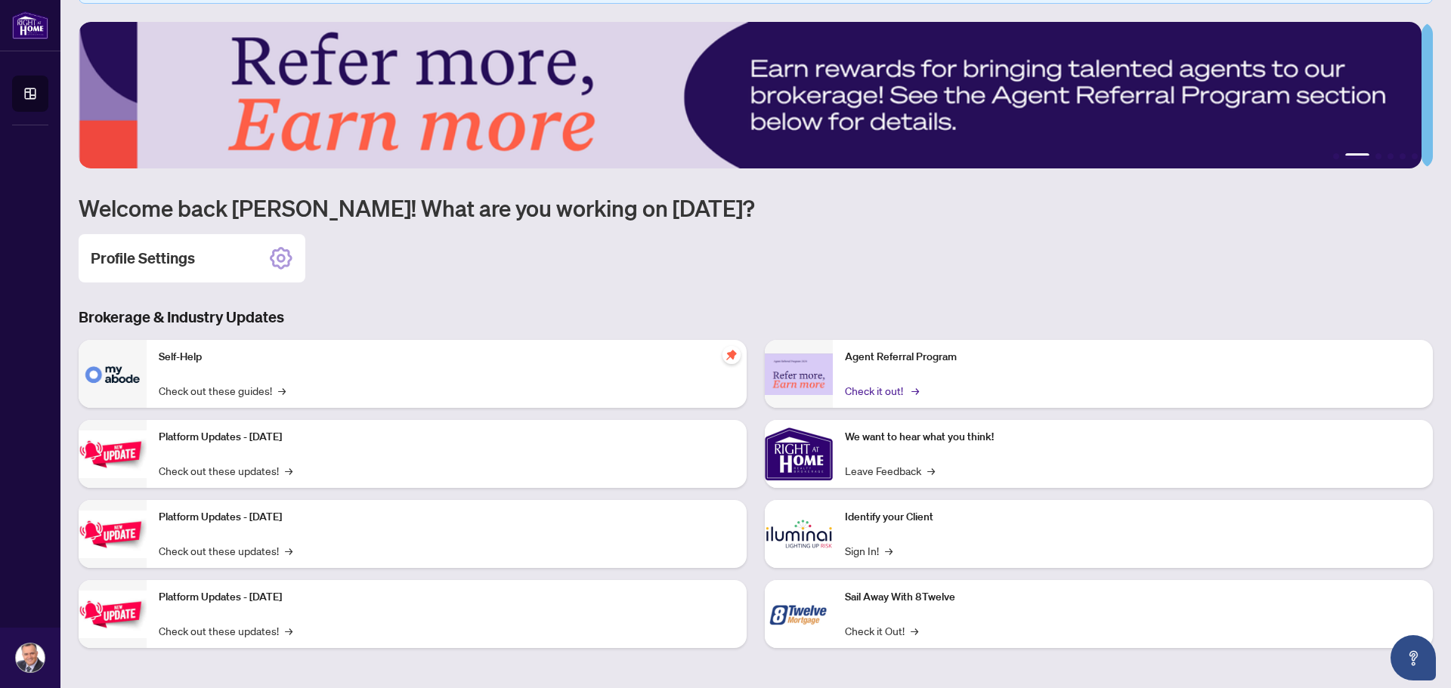
click at [882, 390] on link "Check it out! →" at bounding box center [881, 390] width 72 height 17
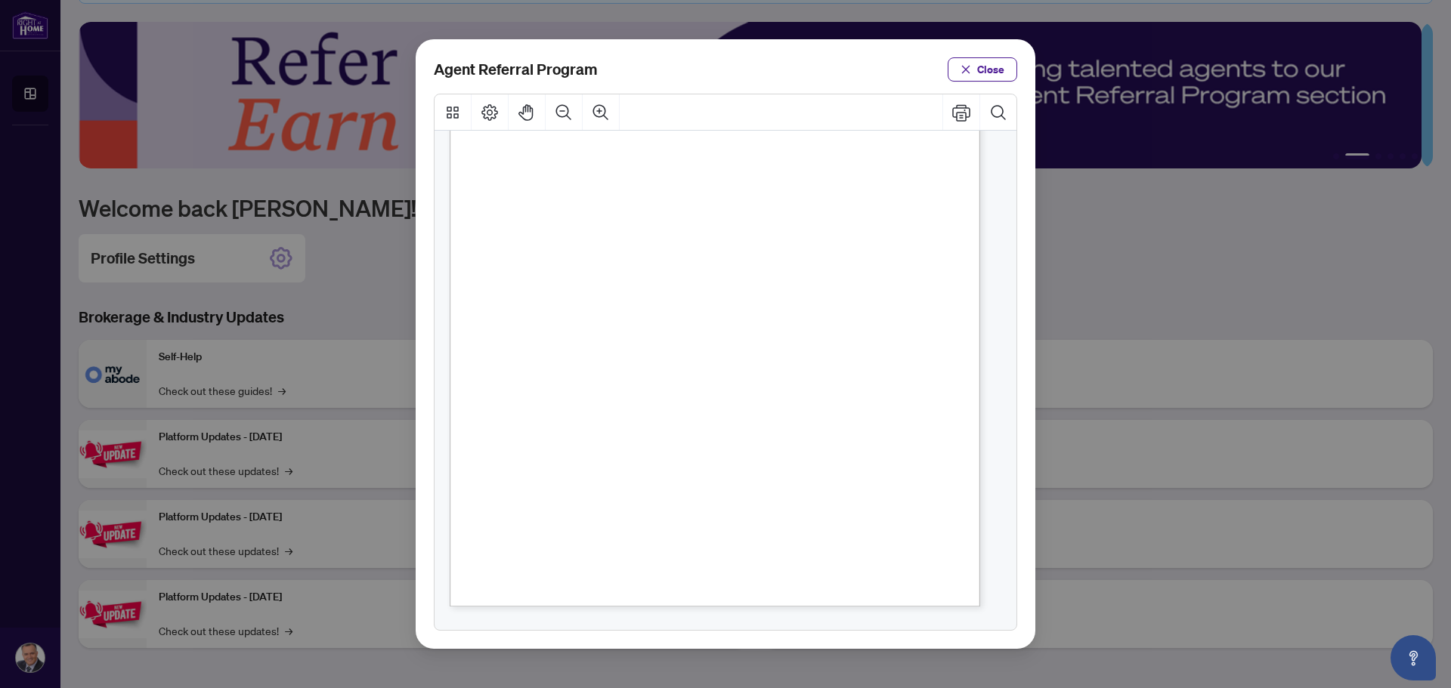
scroll to position [0, 0]
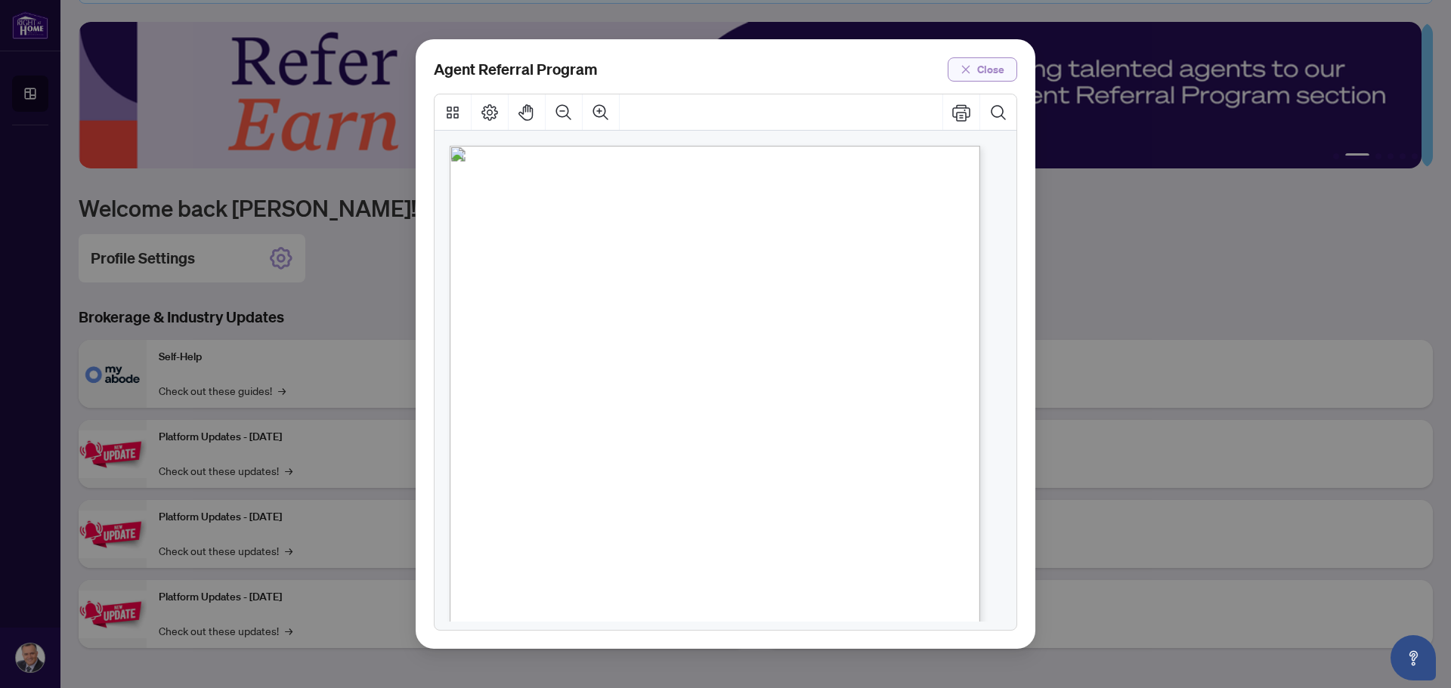
click at [982, 58] on span "Close" at bounding box center [990, 69] width 27 height 24
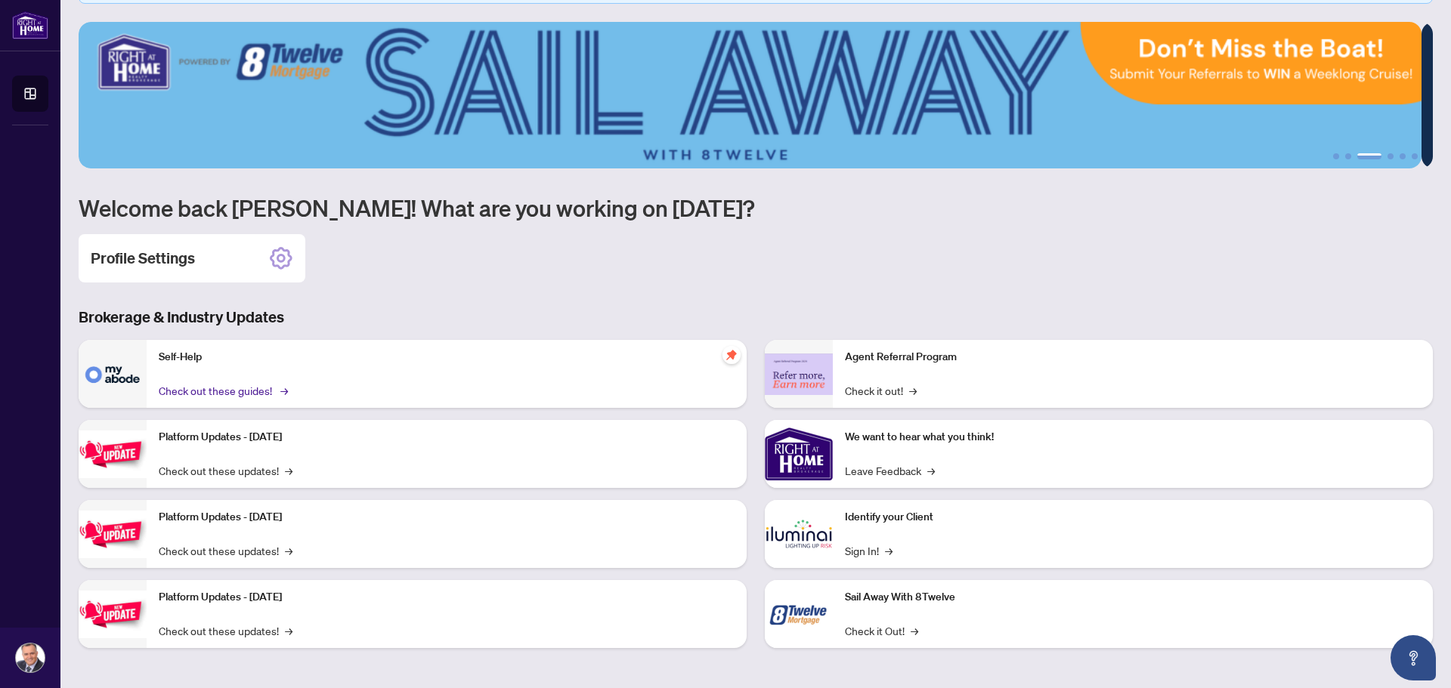
click at [227, 393] on link "Check out these guides! →" at bounding box center [222, 390] width 127 height 17
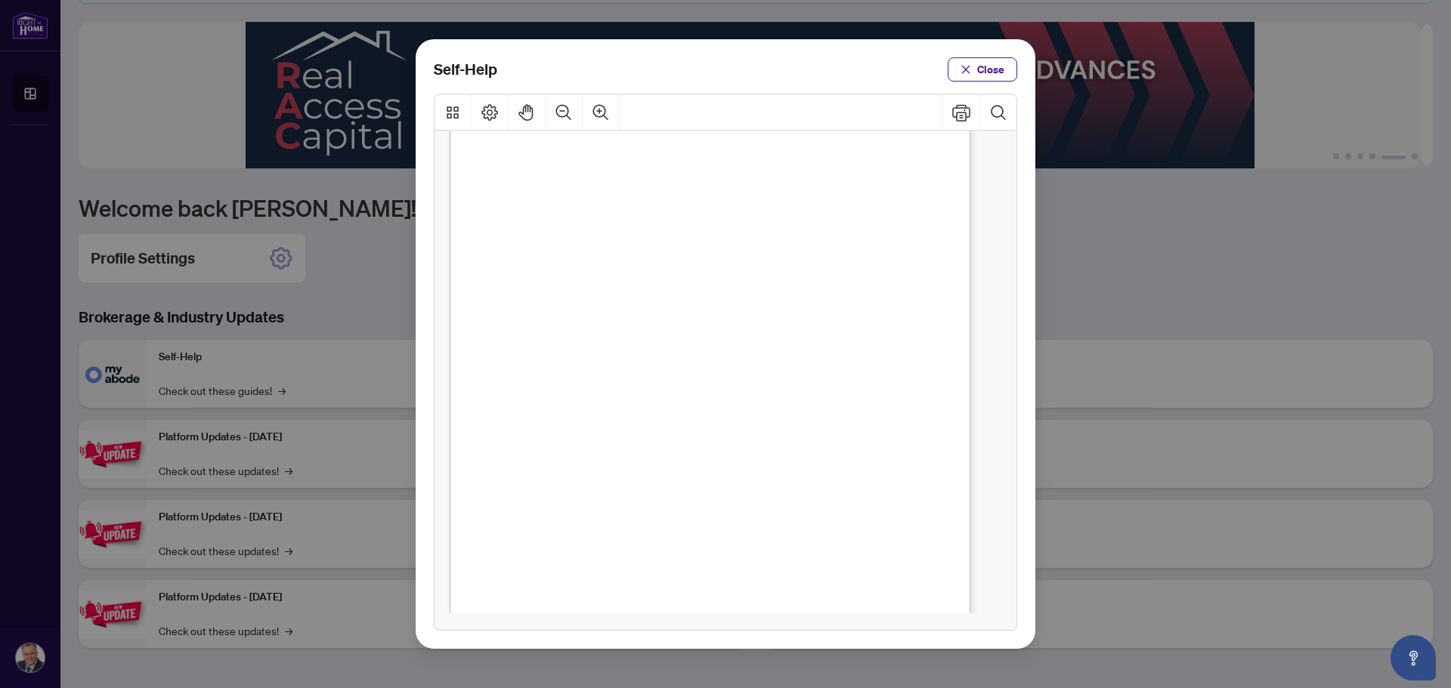
scroll to position [756, 0]
click at [974, 70] on button "Close" at bounding box center [983, 69] width 70 height 24
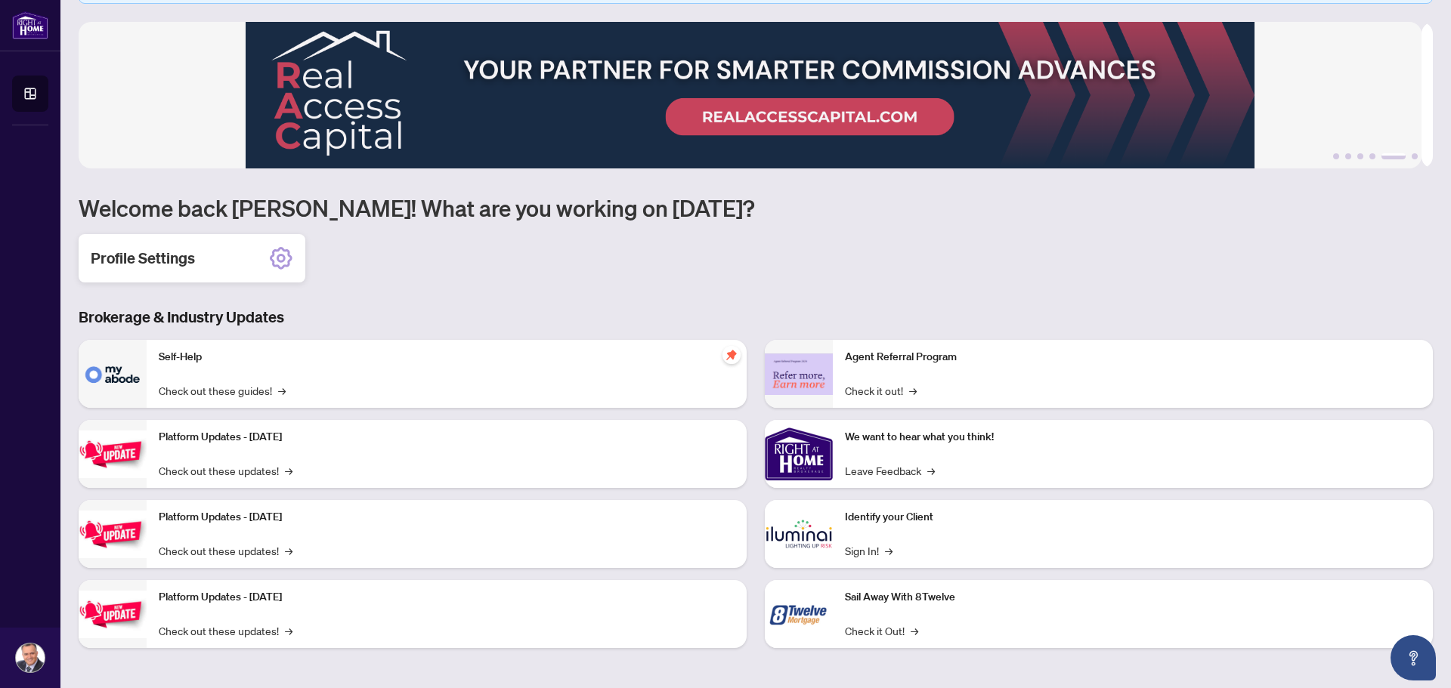
scroll to position [0, 0]
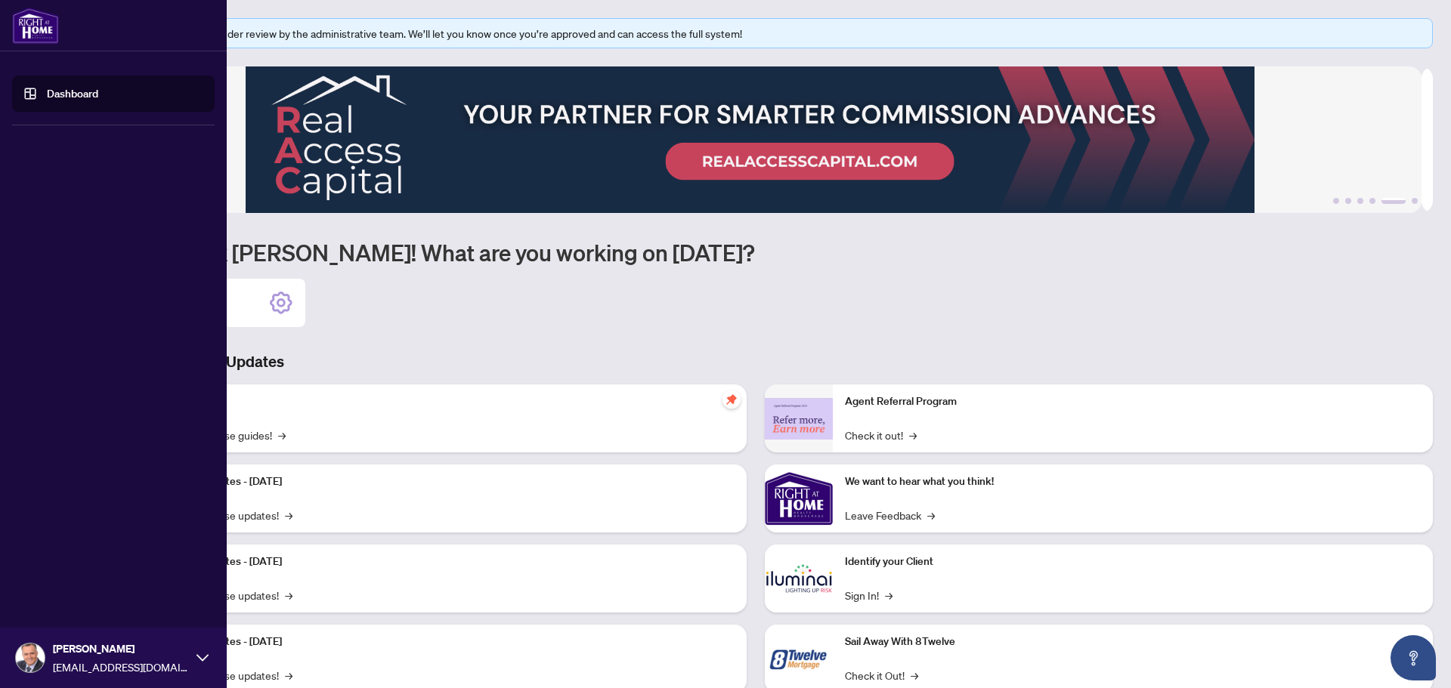
click at [58, 91] on link "Dashboard" at bounding box center [72, 94] width 51 height 14
click at [80, 94] on link "Dashboard" at bounding box center [72, 94] width 51 height 14
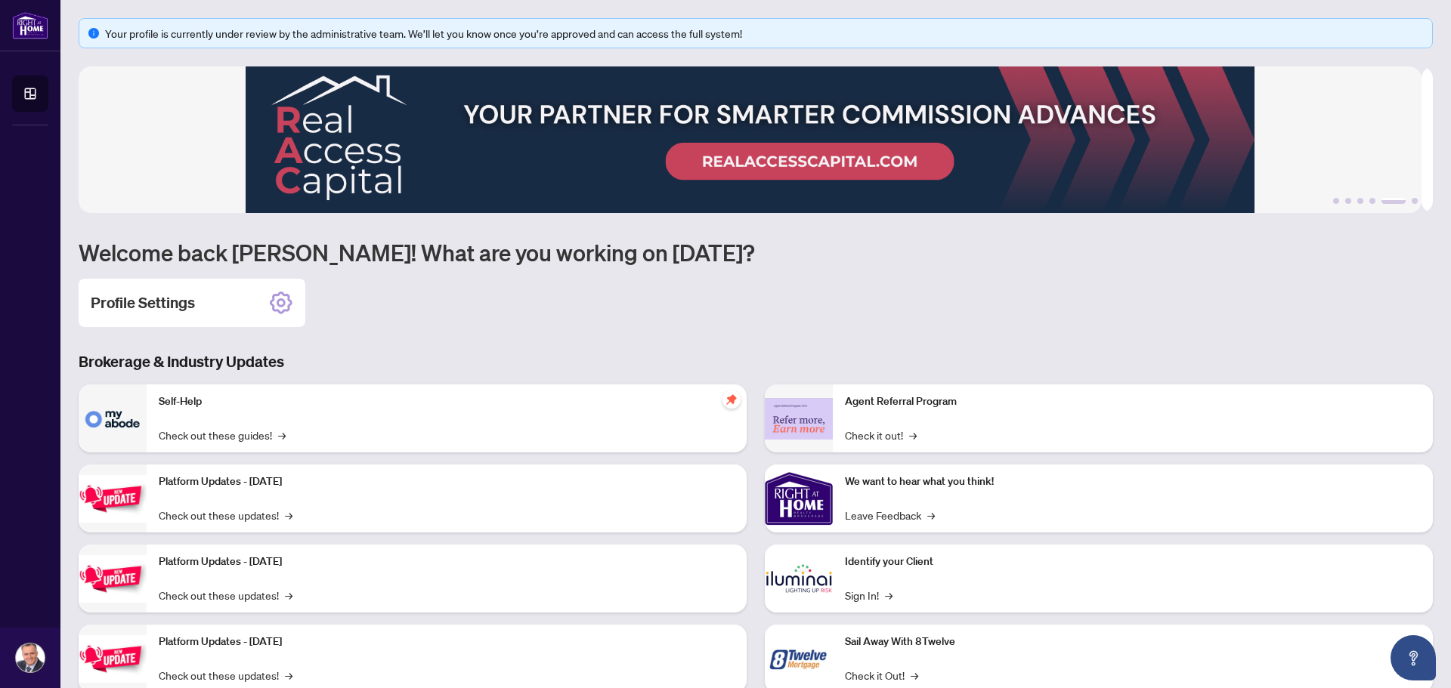
click at [630, 305] on div "Profile Settings" at bounding box center [756, 303] width 1354 height 48
